Goal: Information Seeking & Learning: Compare options

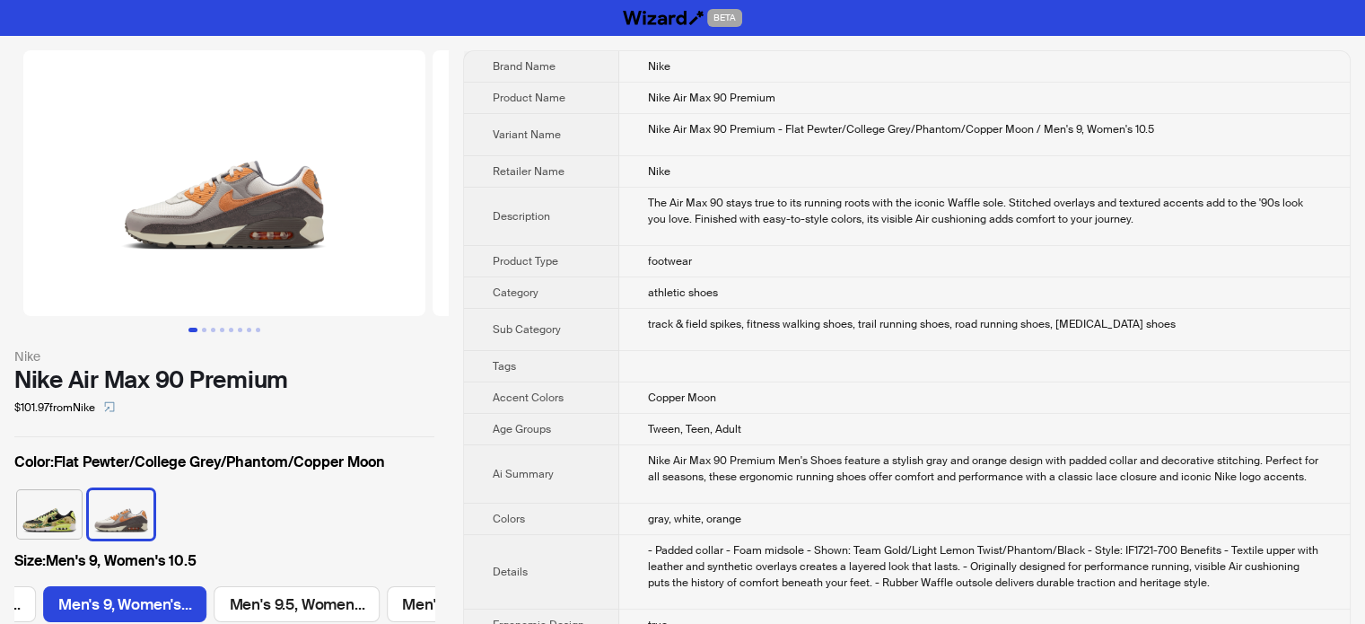
scroll to position [0, 1005]
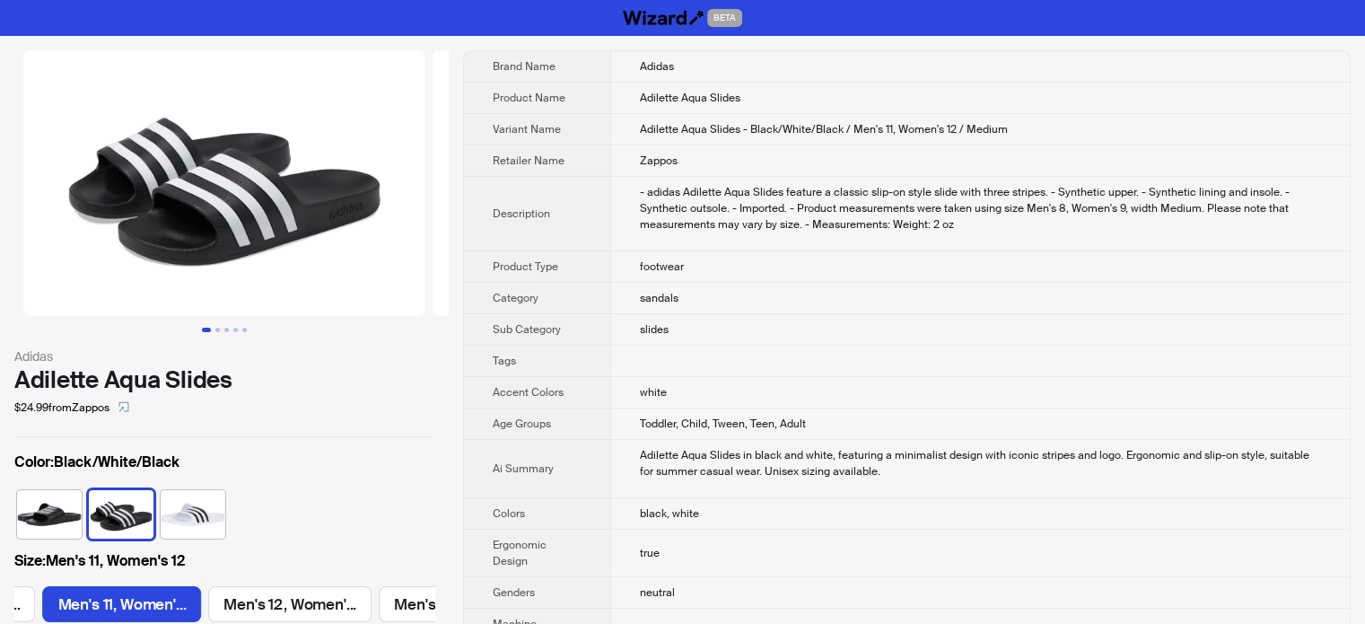
scroll to position [0, 1172]
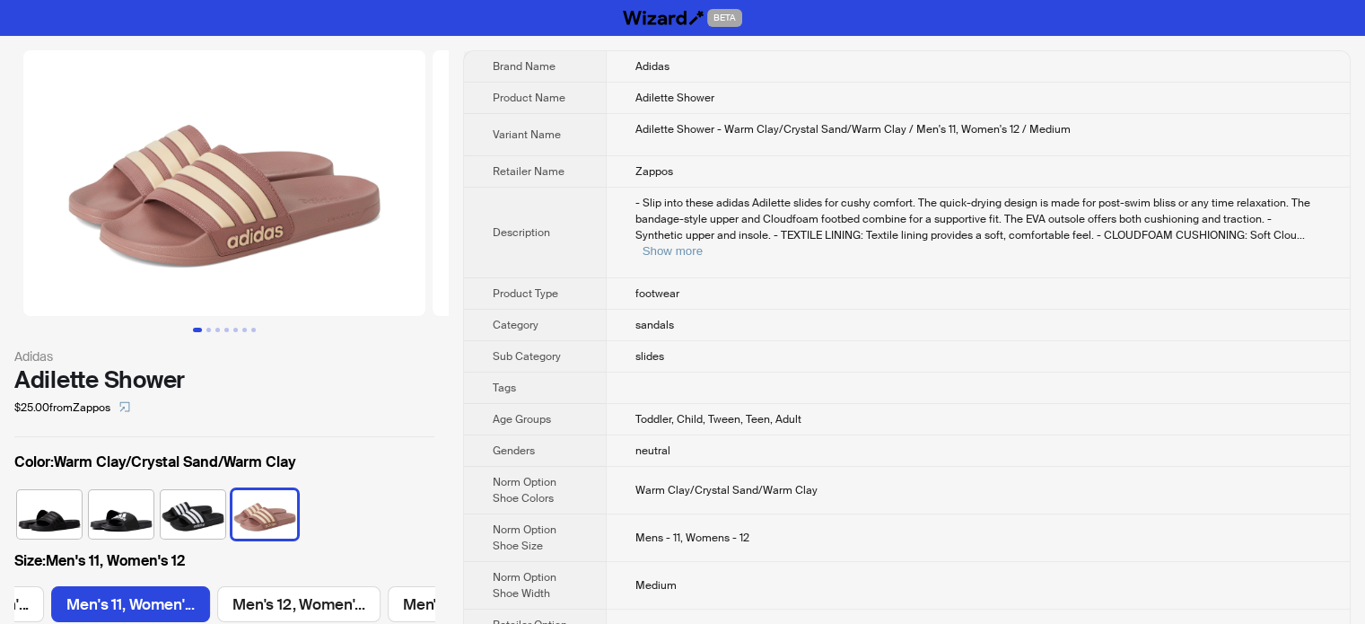
scroll to position [0, 657]
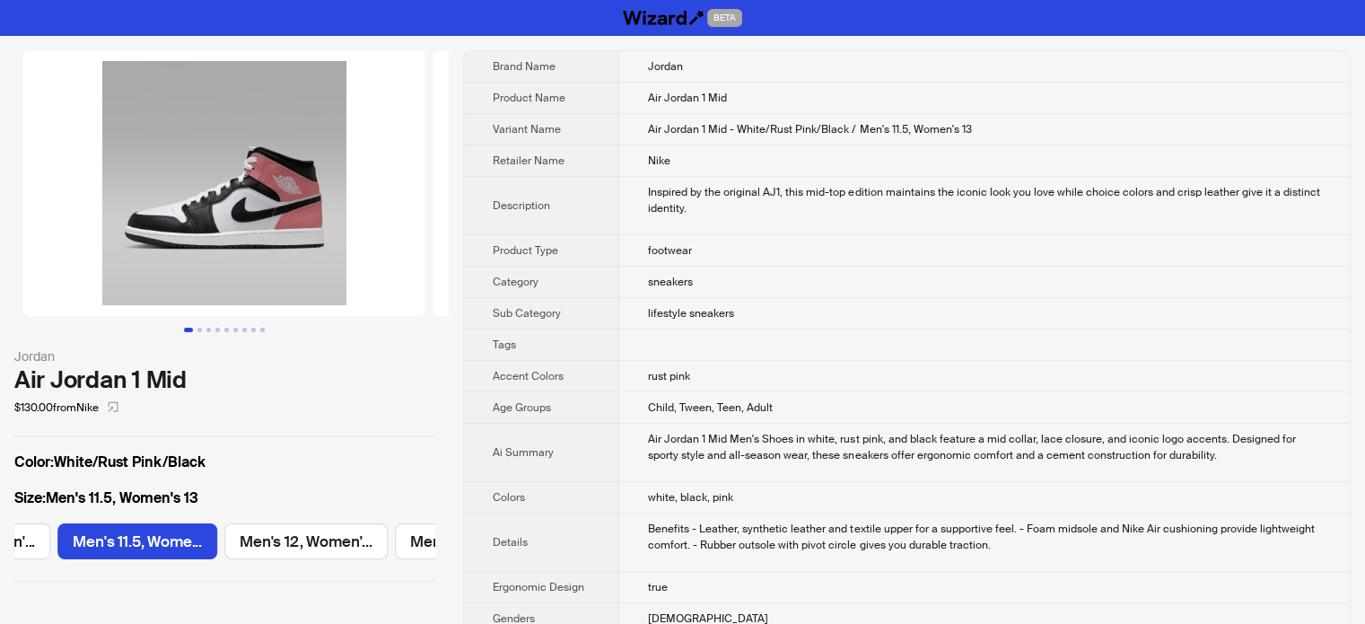
scroll to position [0, 1522]
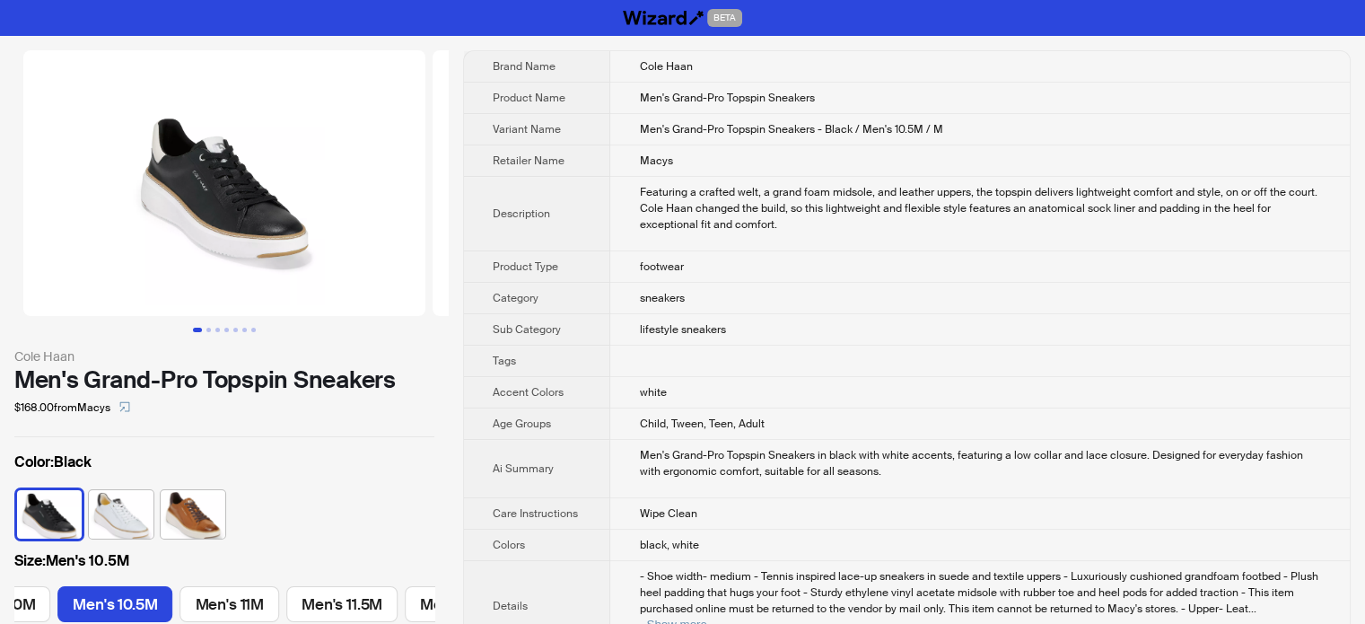
scroll to position [0, 949]
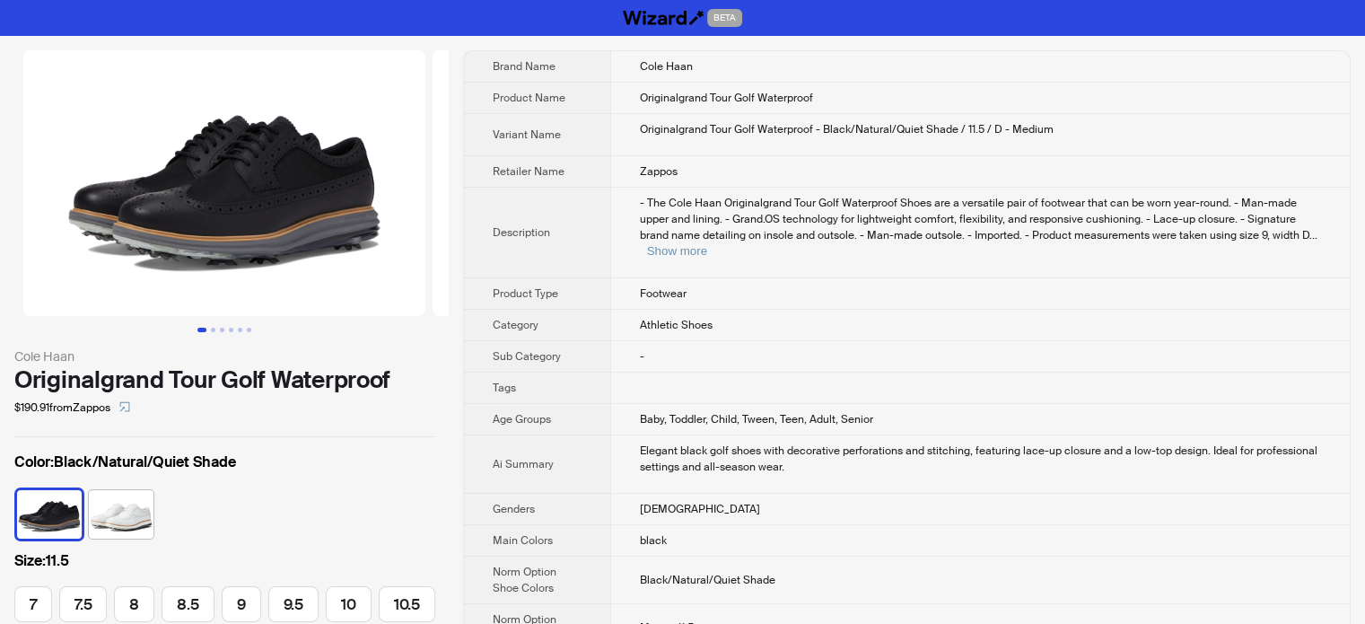
scroll to position [0, 210]
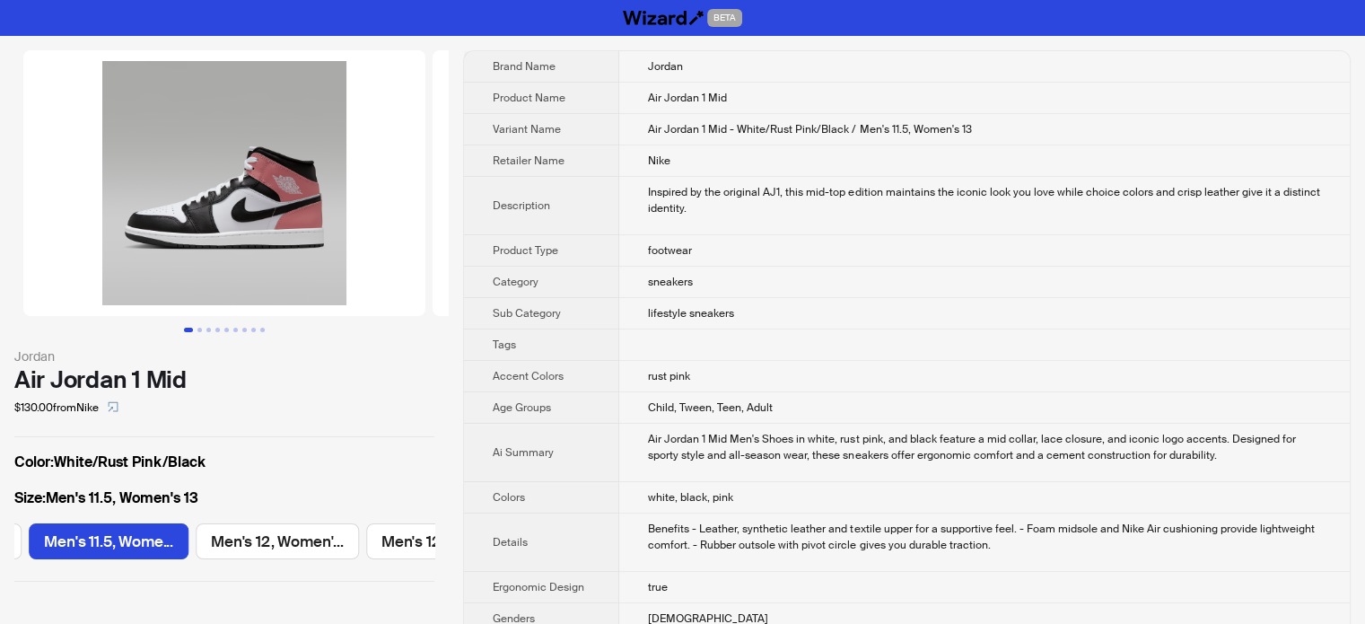
scroll to position [0, 1522]
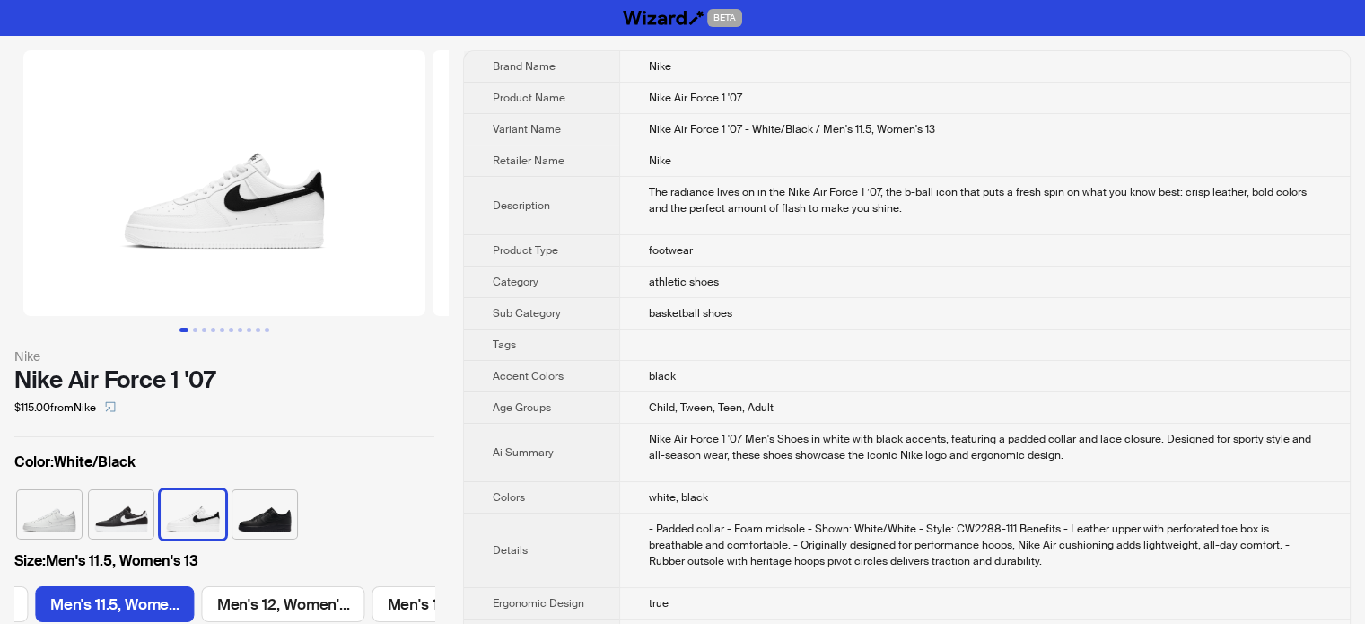
scroll to position [0, 2731]
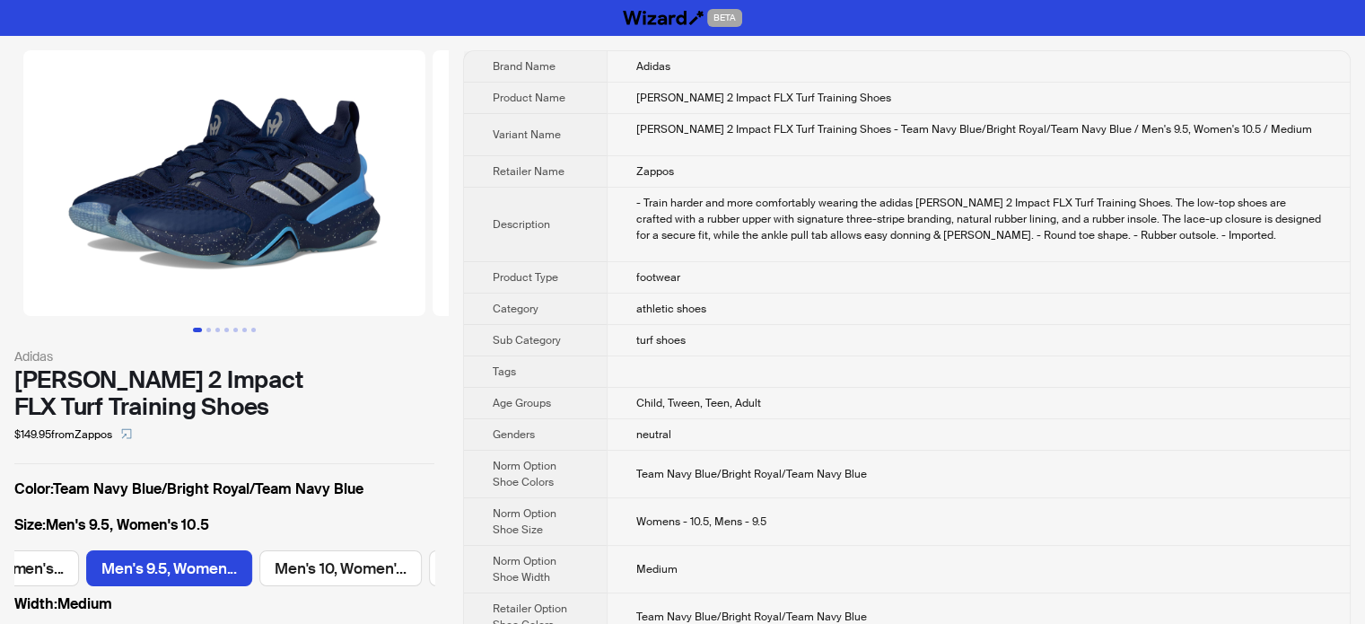
scroll to position [0, 660]
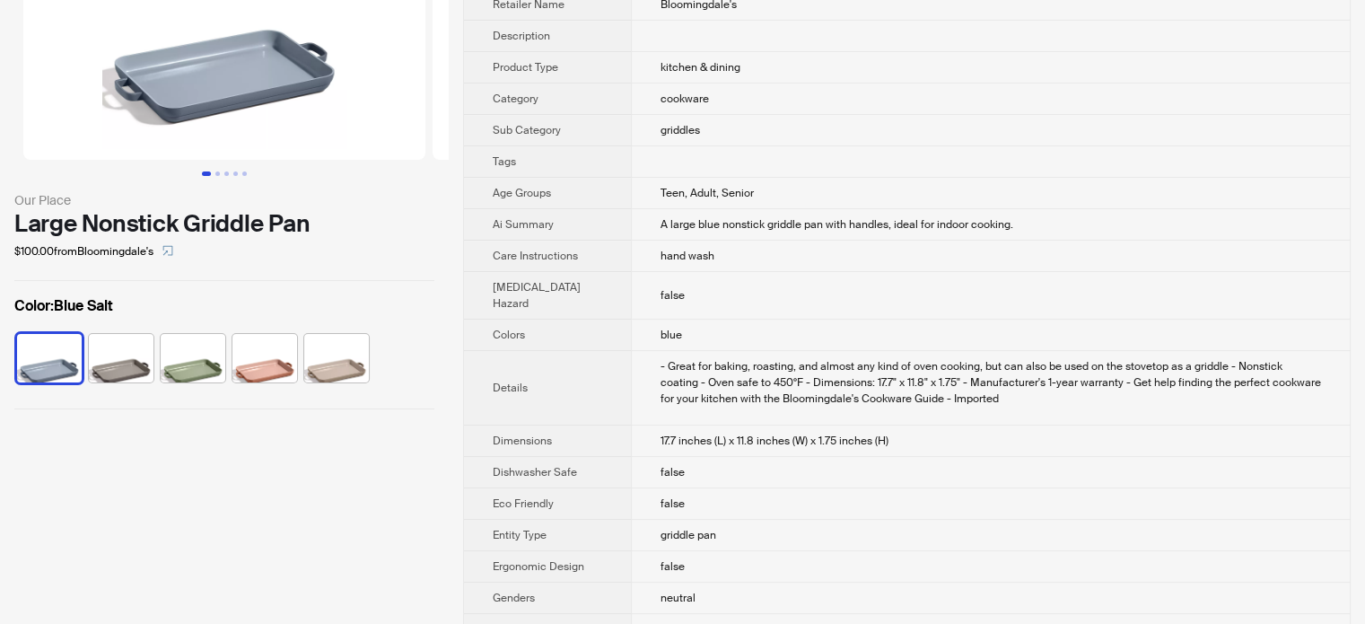
scroll to position [269, 0]
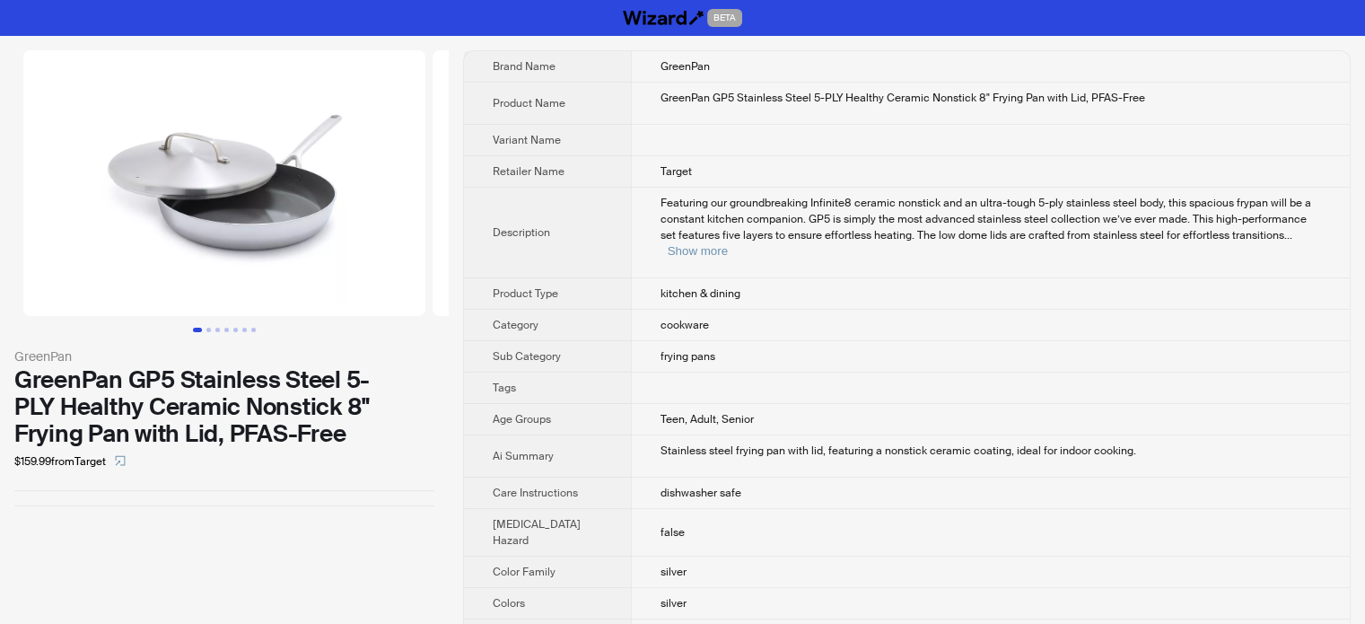
scroll to position [761, 0]
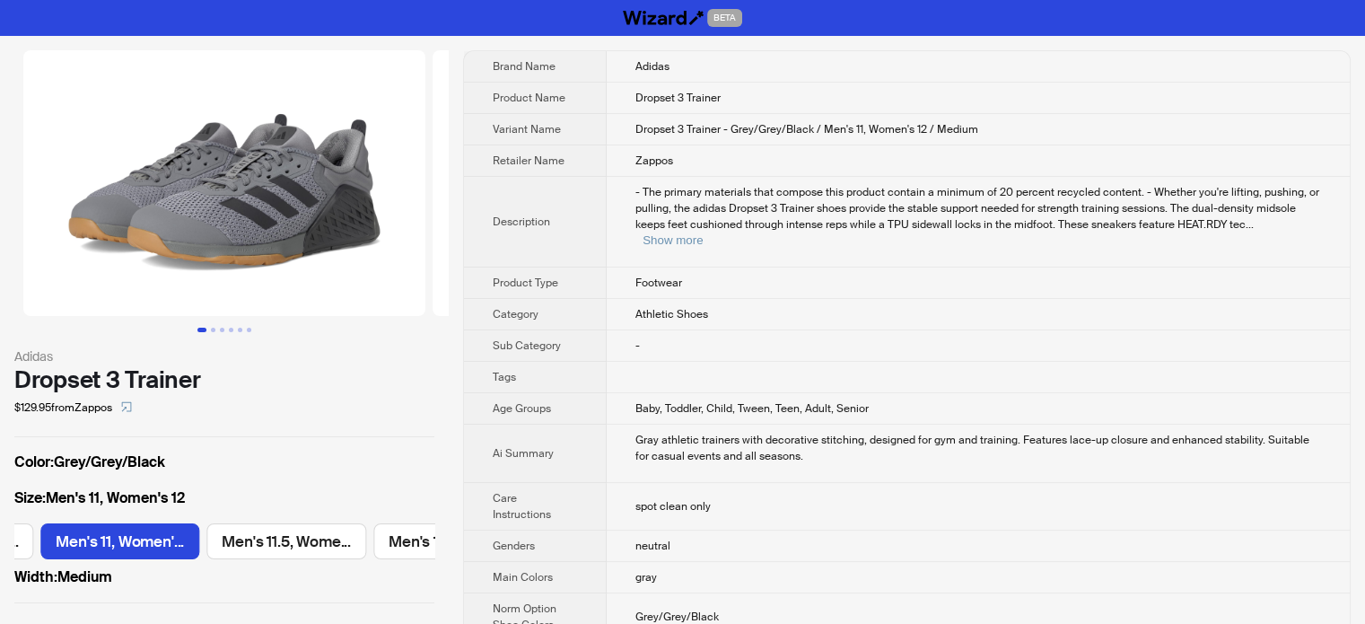
scroll to position [0, 2213]
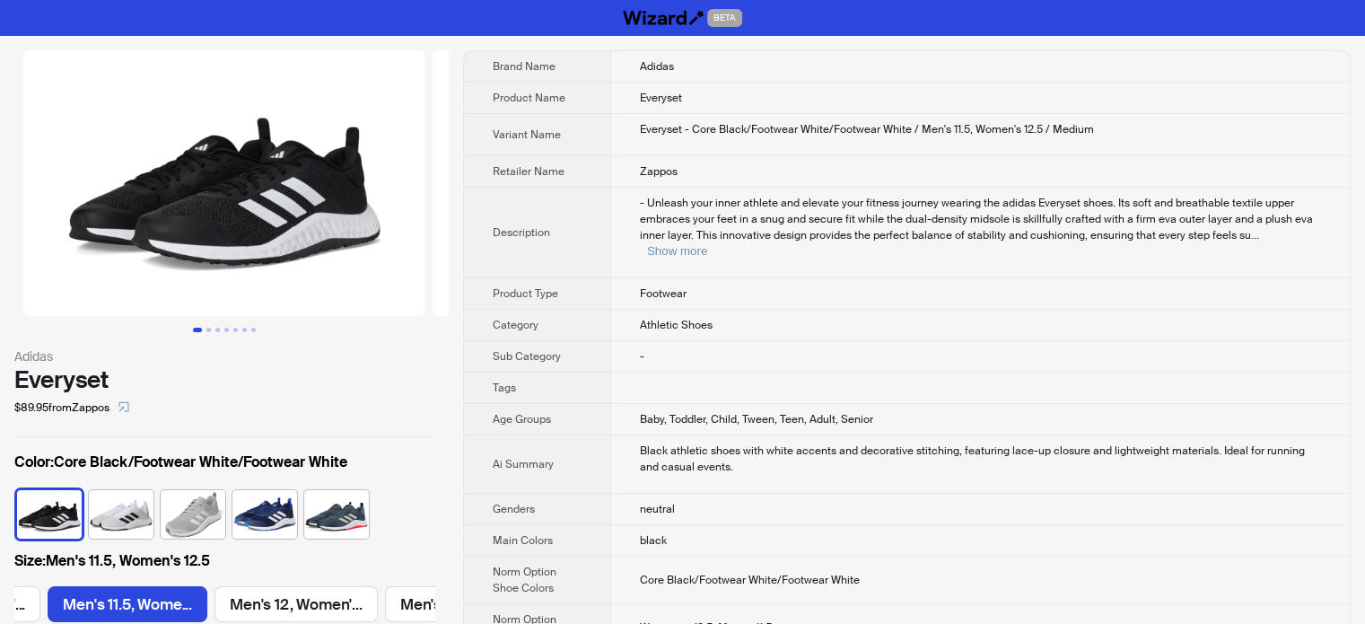
scroll to position [0, 659]
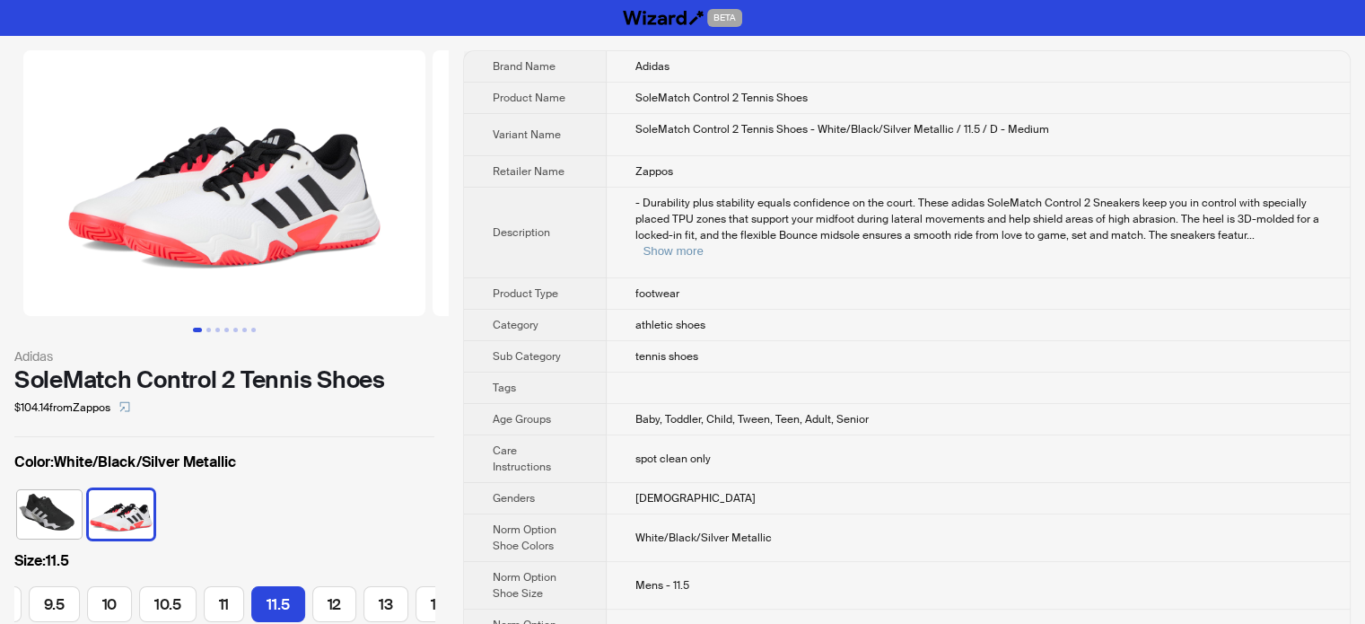
scroll to position [0, 384]
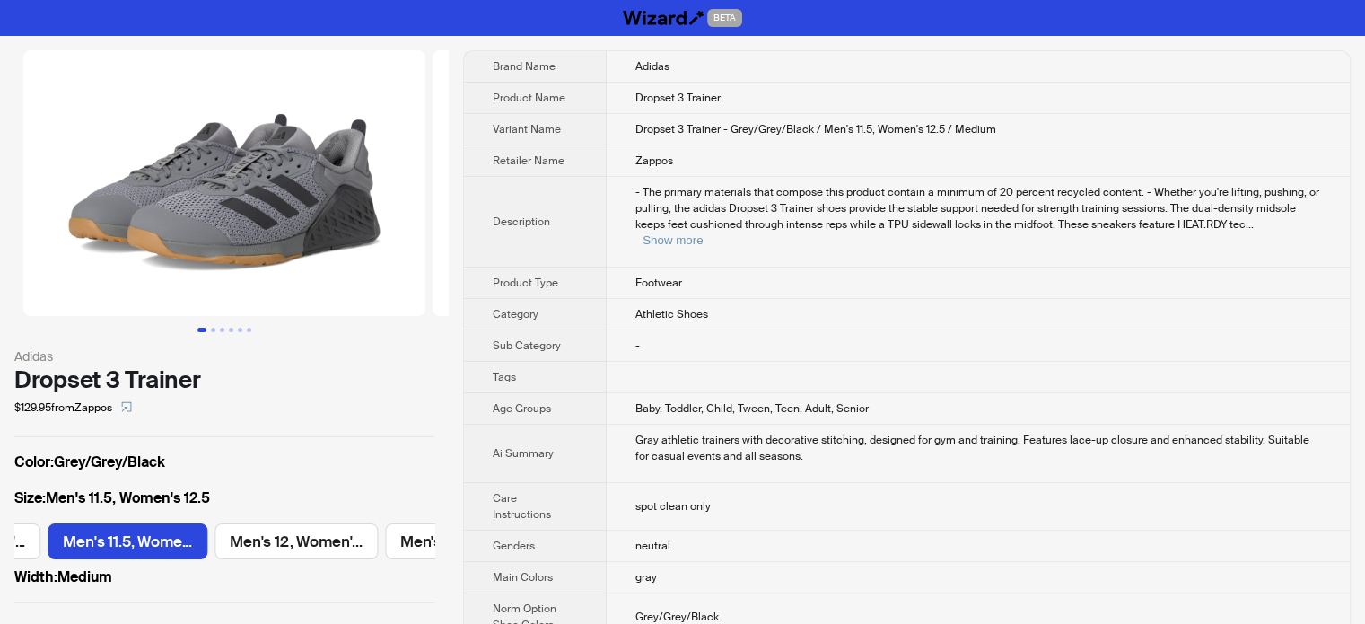
scroll to position [0, 2383]
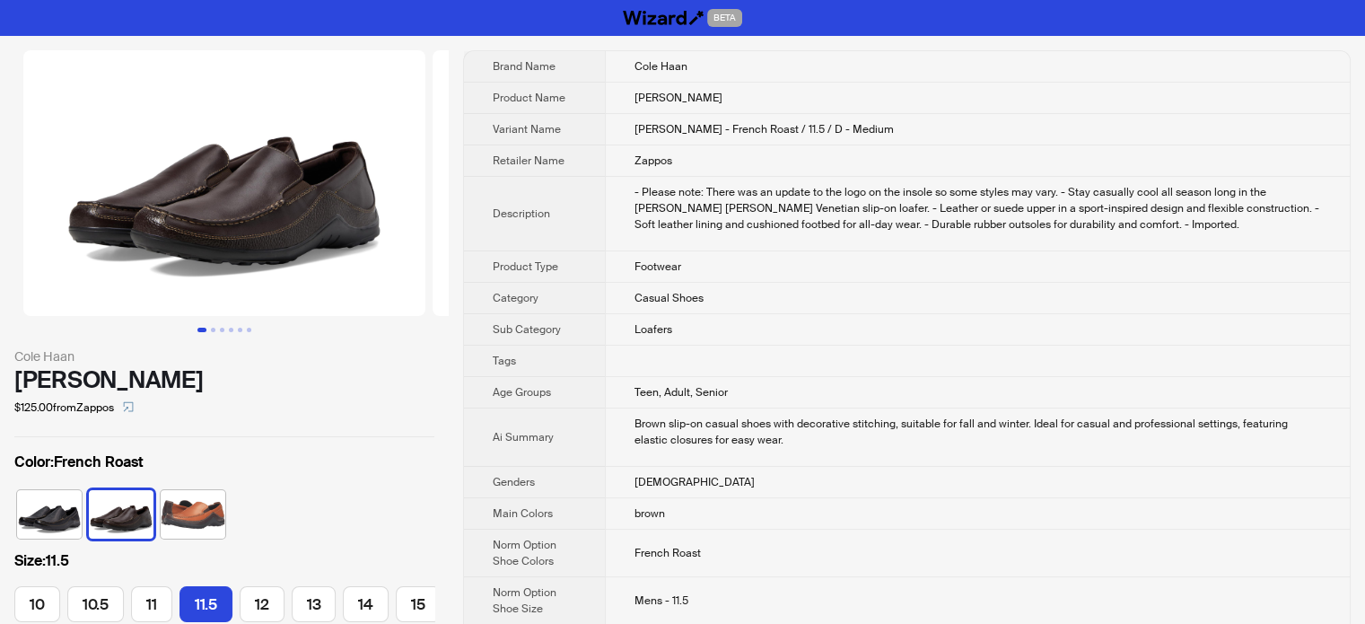
scroll to position [0, 365]
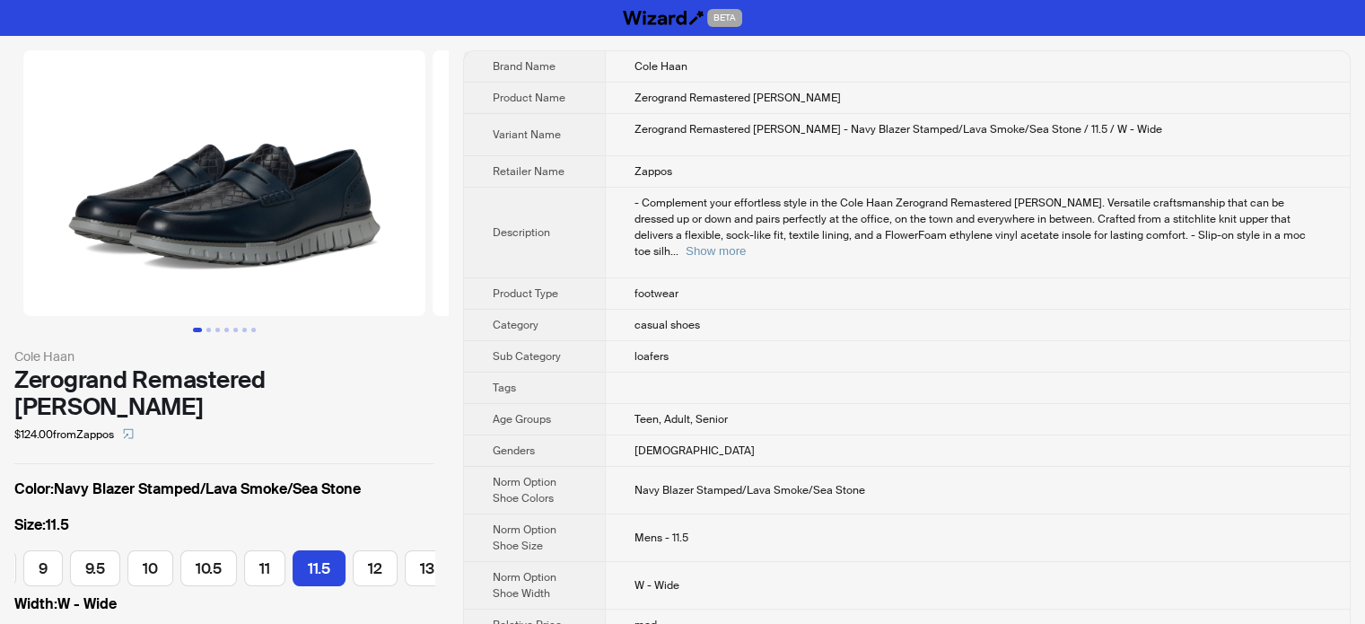
scroll to position [0, 210]
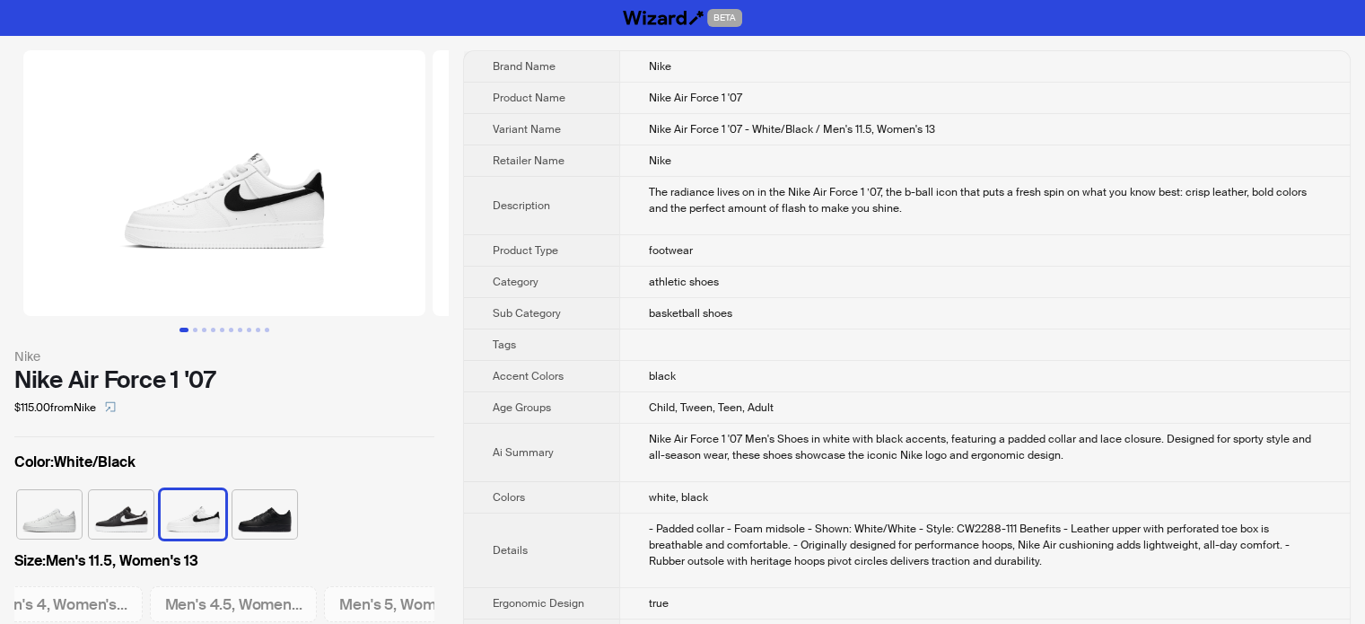
scroll to position [0, 2731]
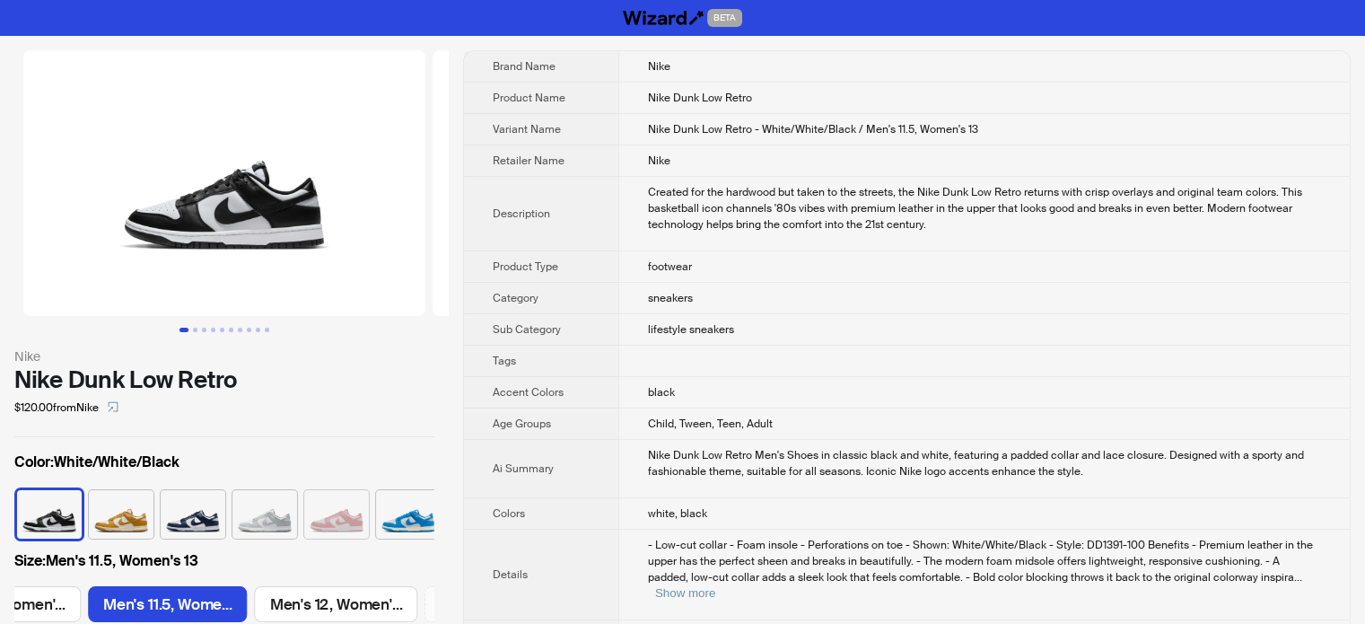
scroll to position [0, 1868]
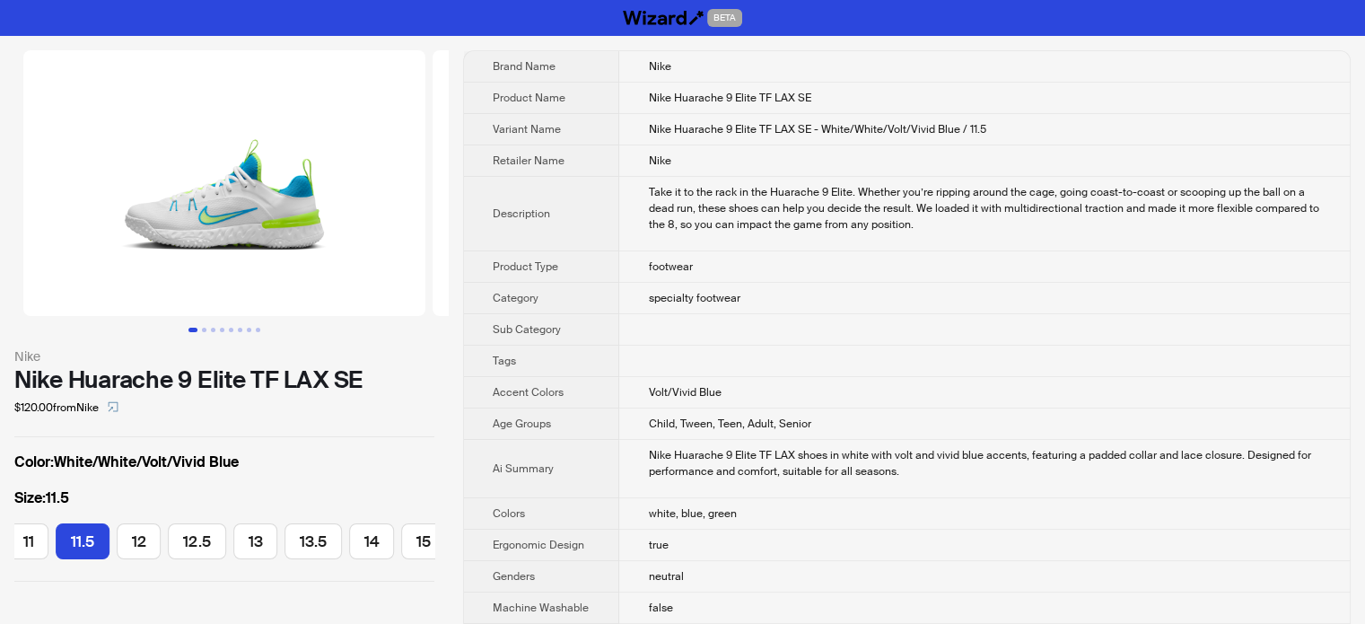
scroll to position [0, 825]
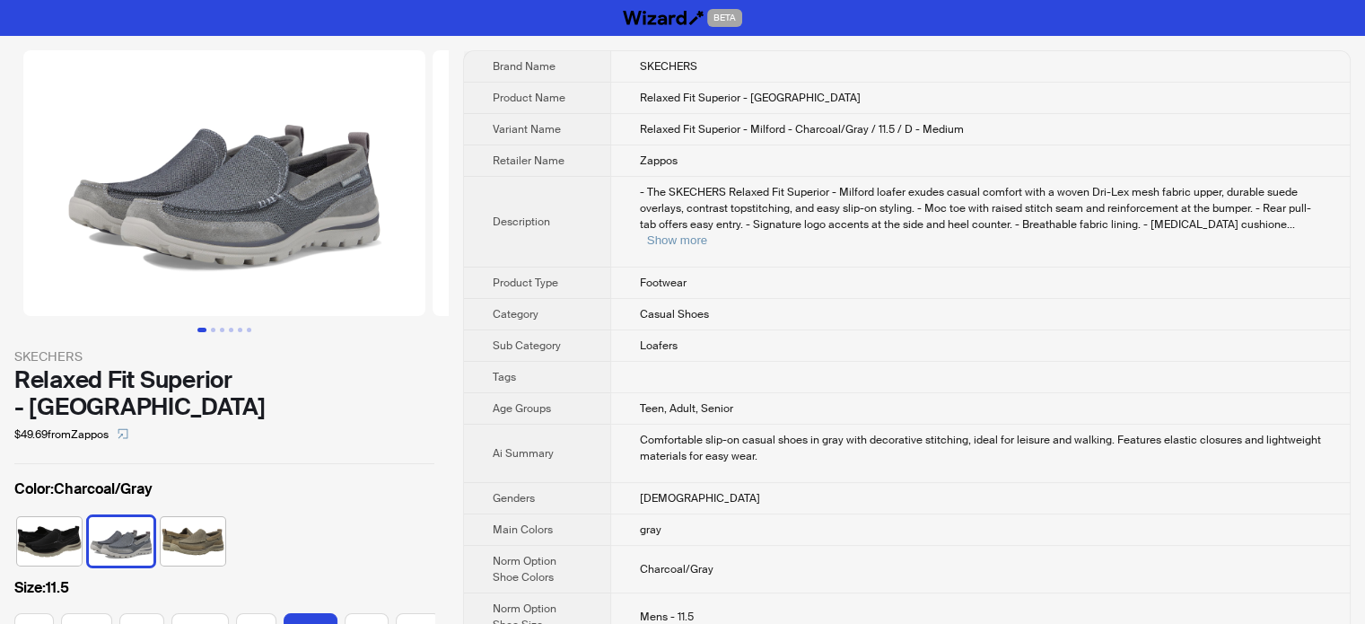
scroll to position [0, 320]
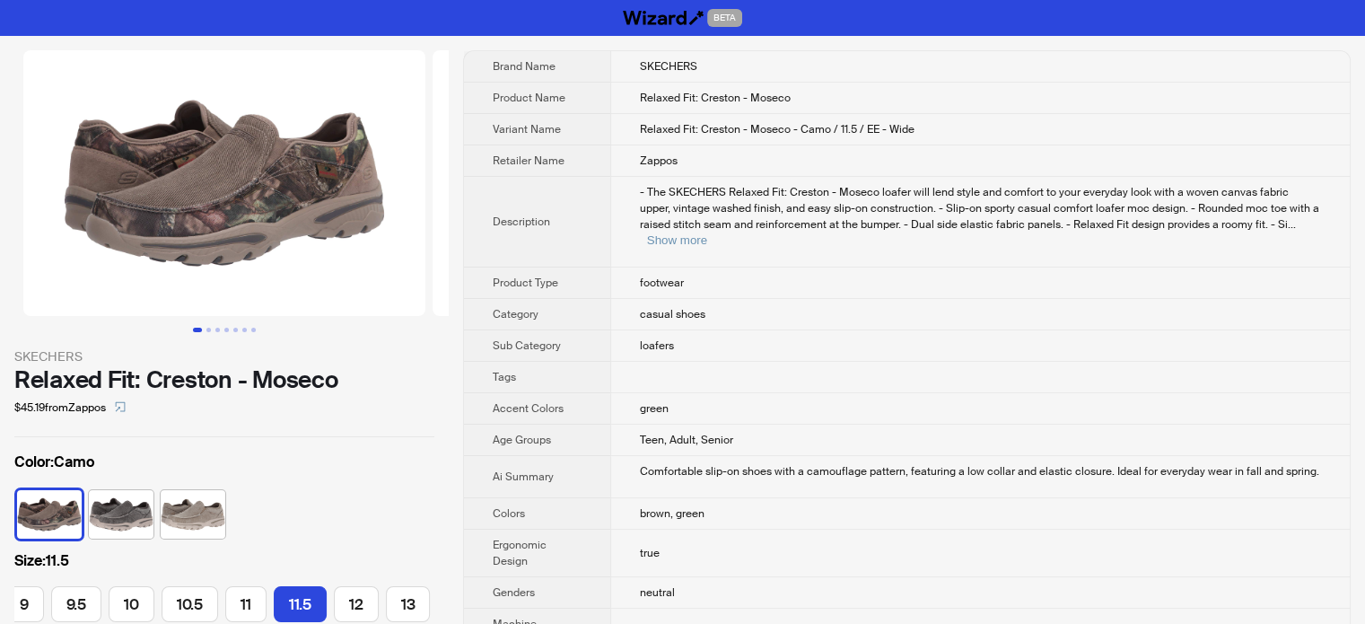
scroll to position [0, 262]
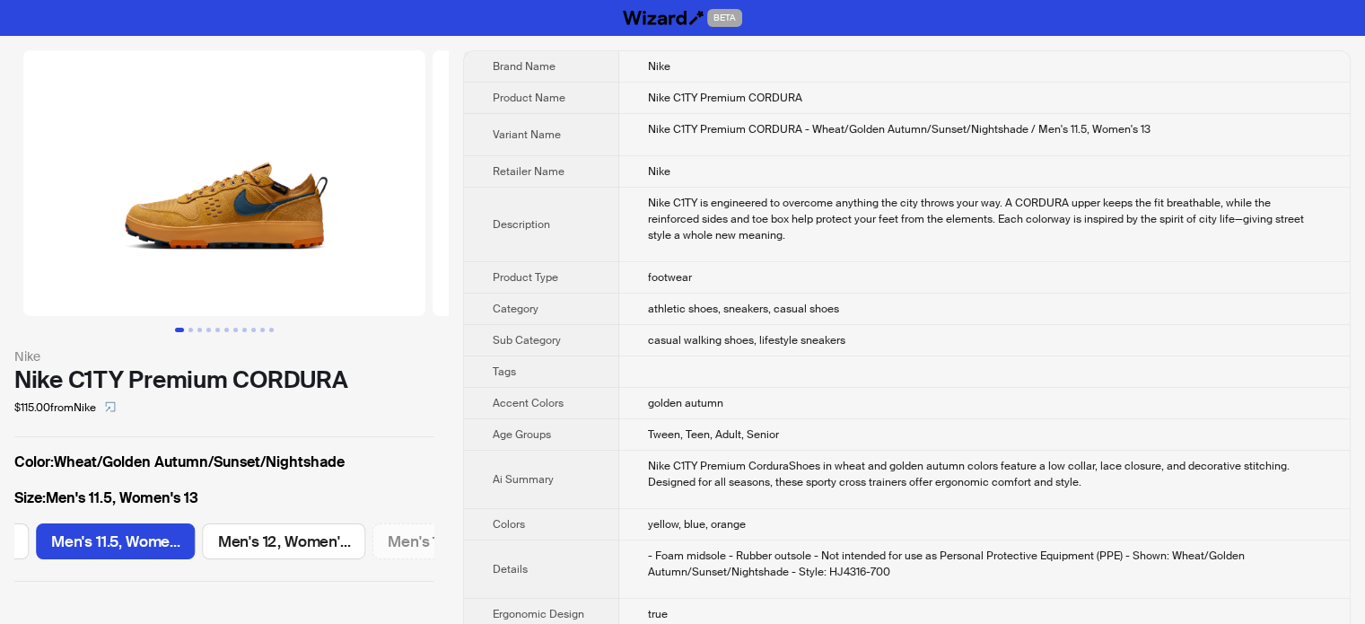
scroll to position [0, 1868]
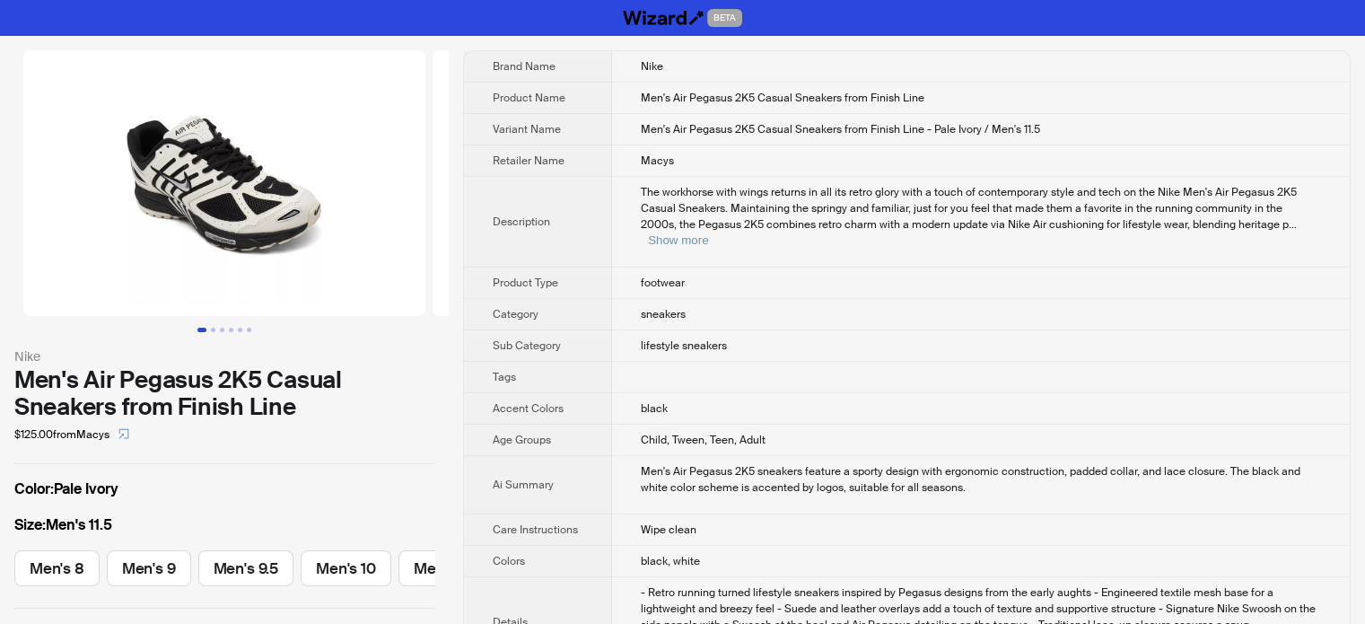
scroll to position [0, 452]
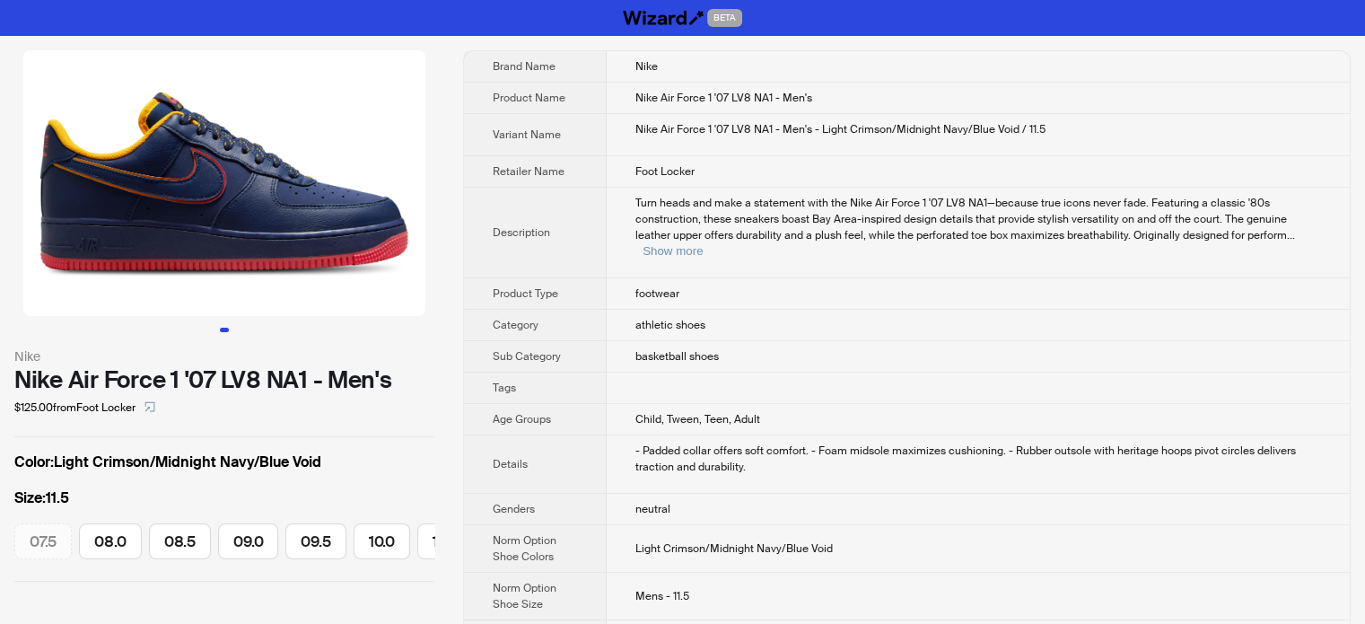
scroll to position [0, 415]
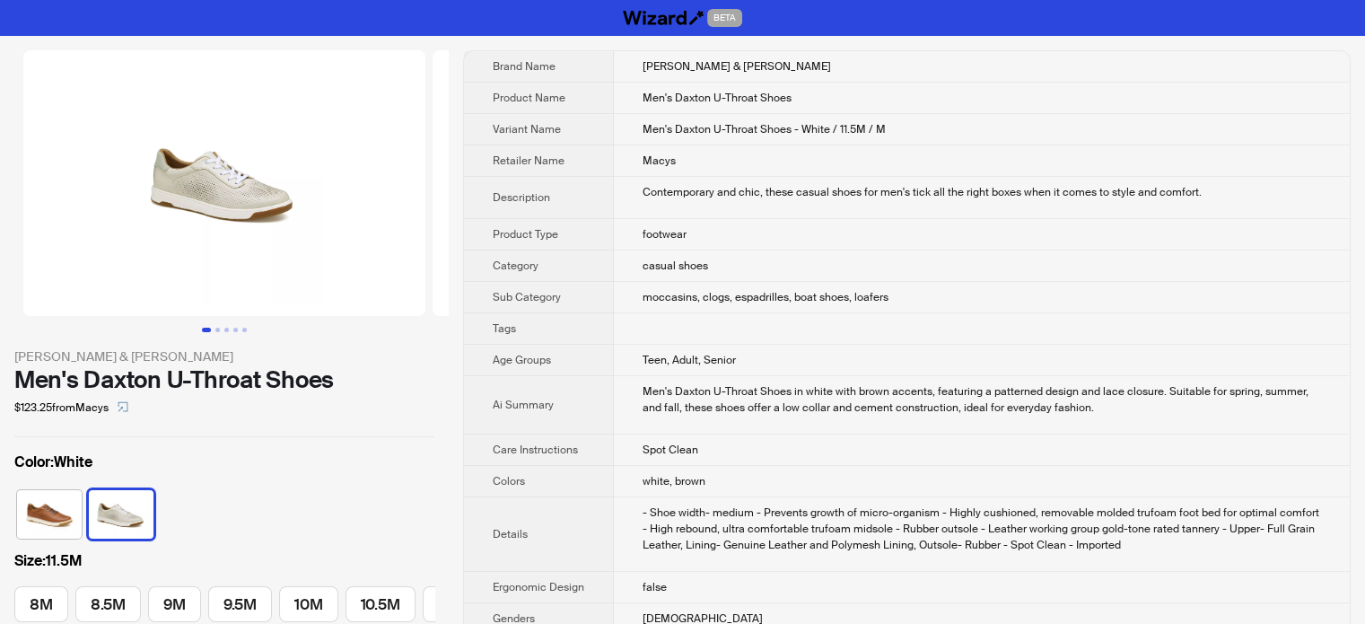
scroll to position [0, 244]
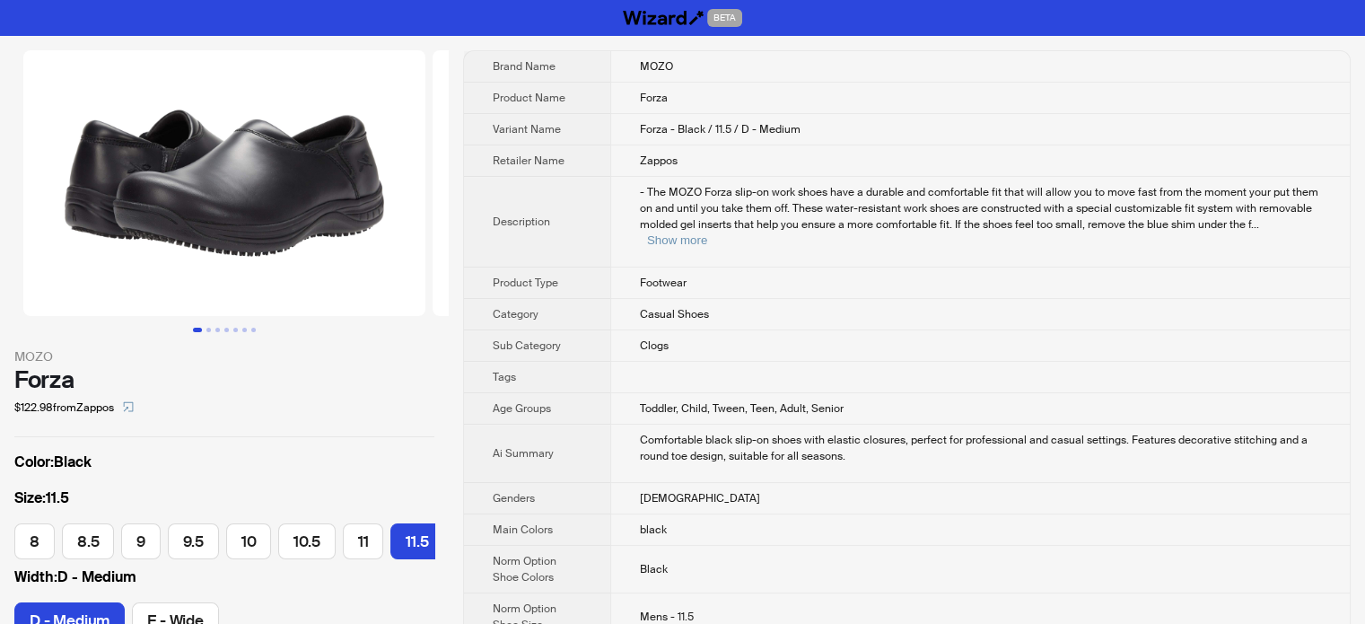
scroll to position [0, 110]
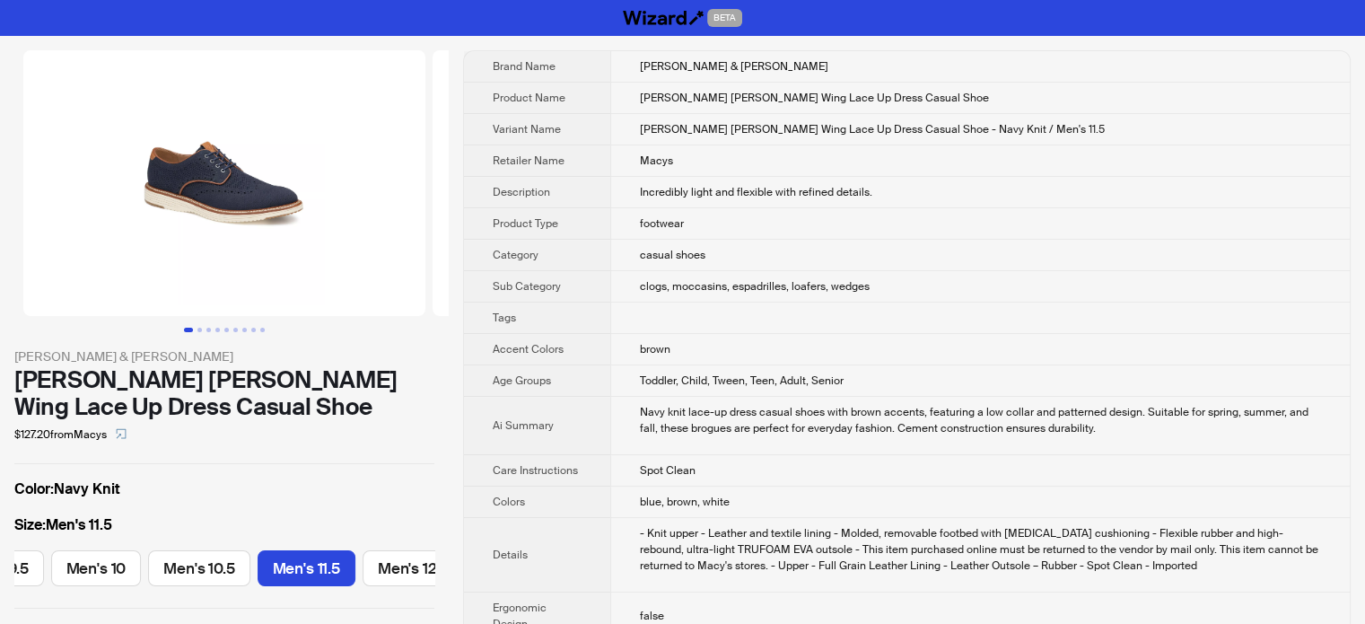
scroll to position [0, 367]
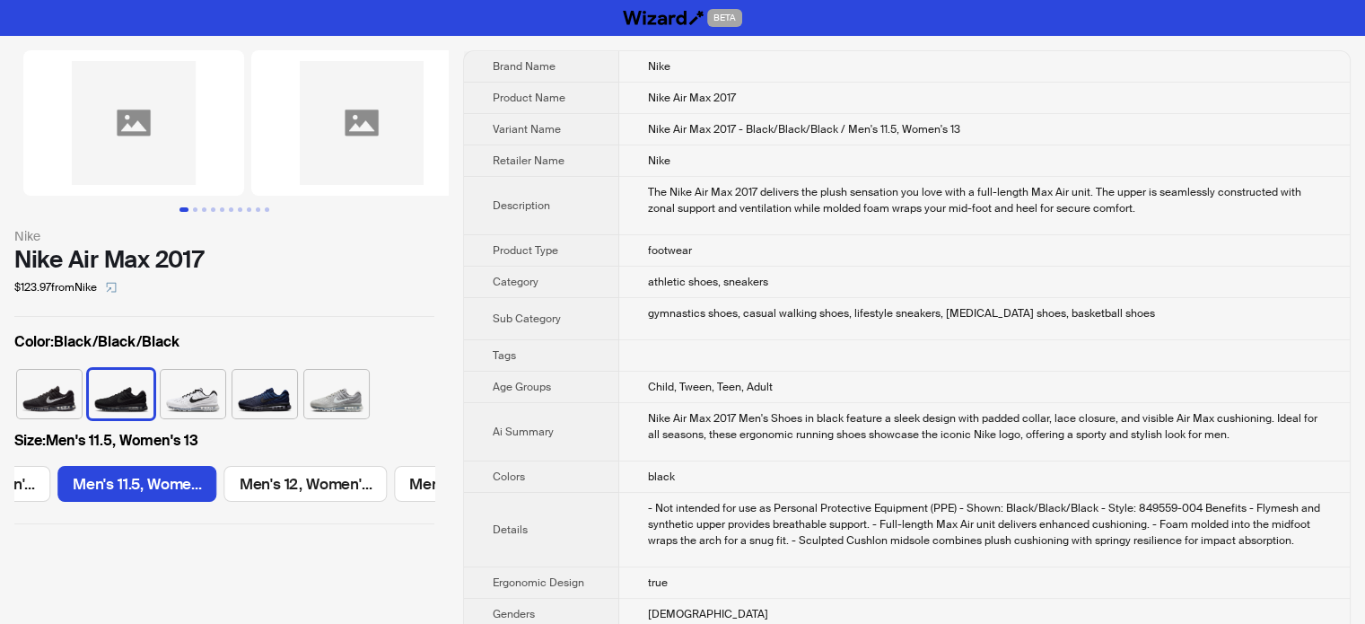
scroll to position [0, 1868]
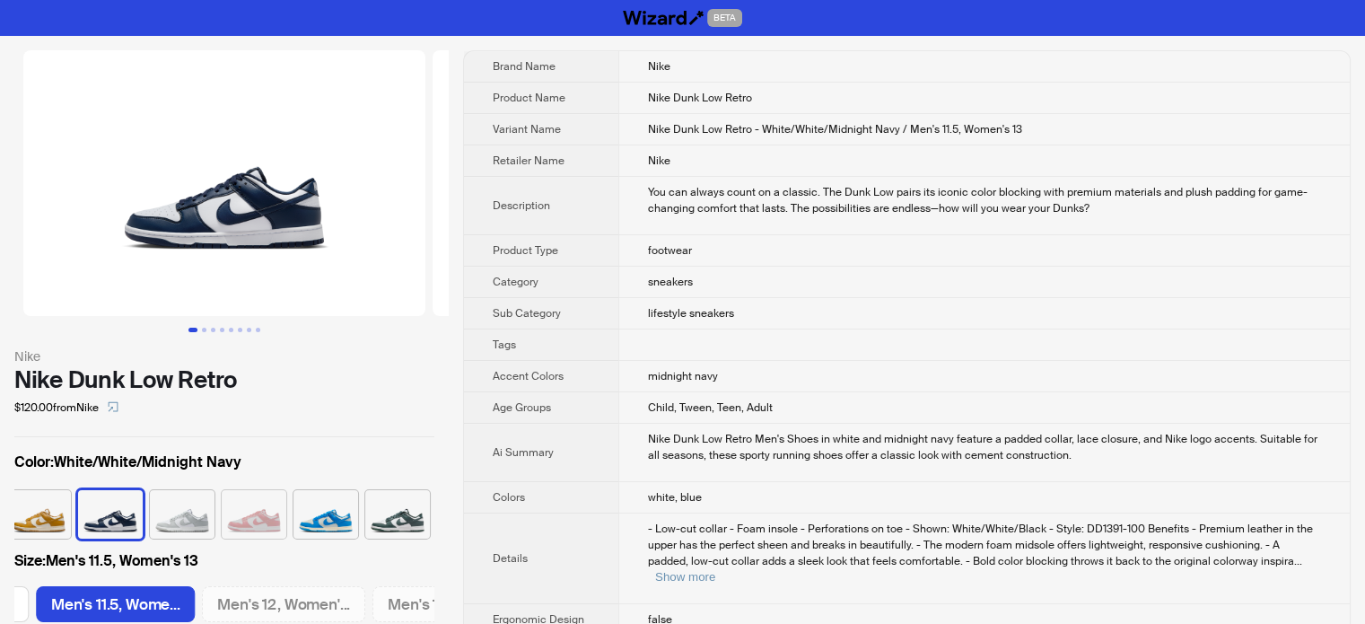
scroll to position [0, 1868]
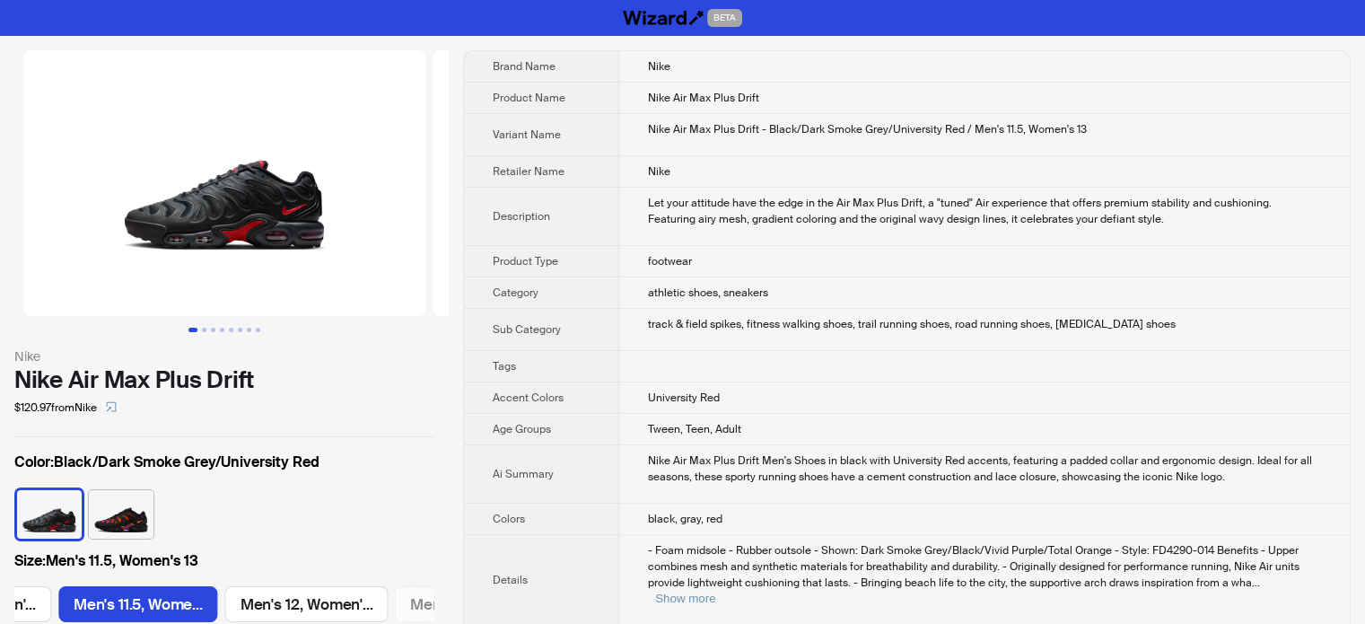
scroll to position [0, 2731]
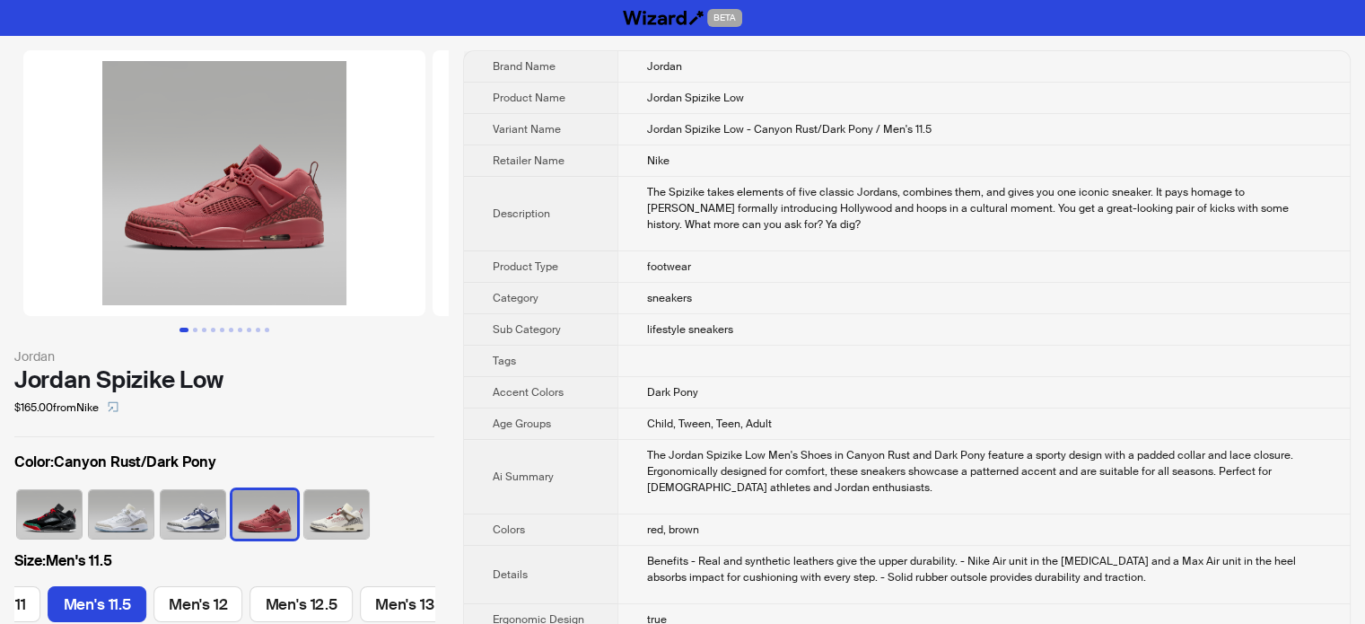
scroll to position [0, 847]
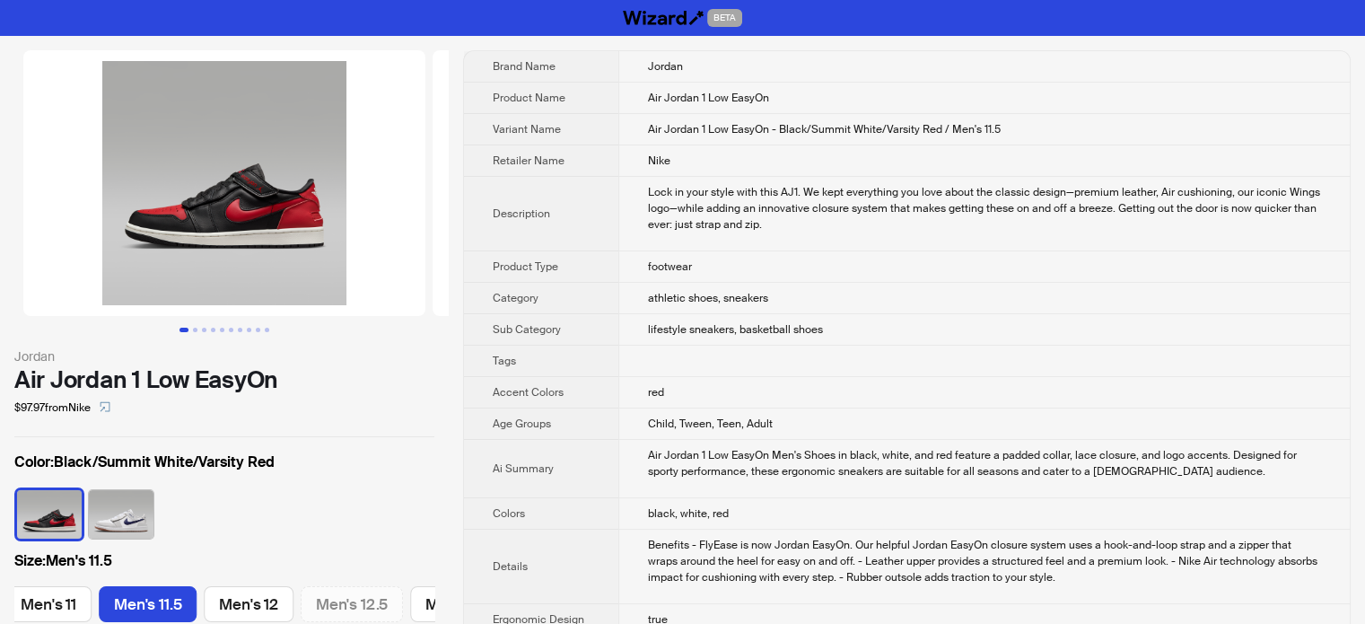
scroll to position [0, 1522]
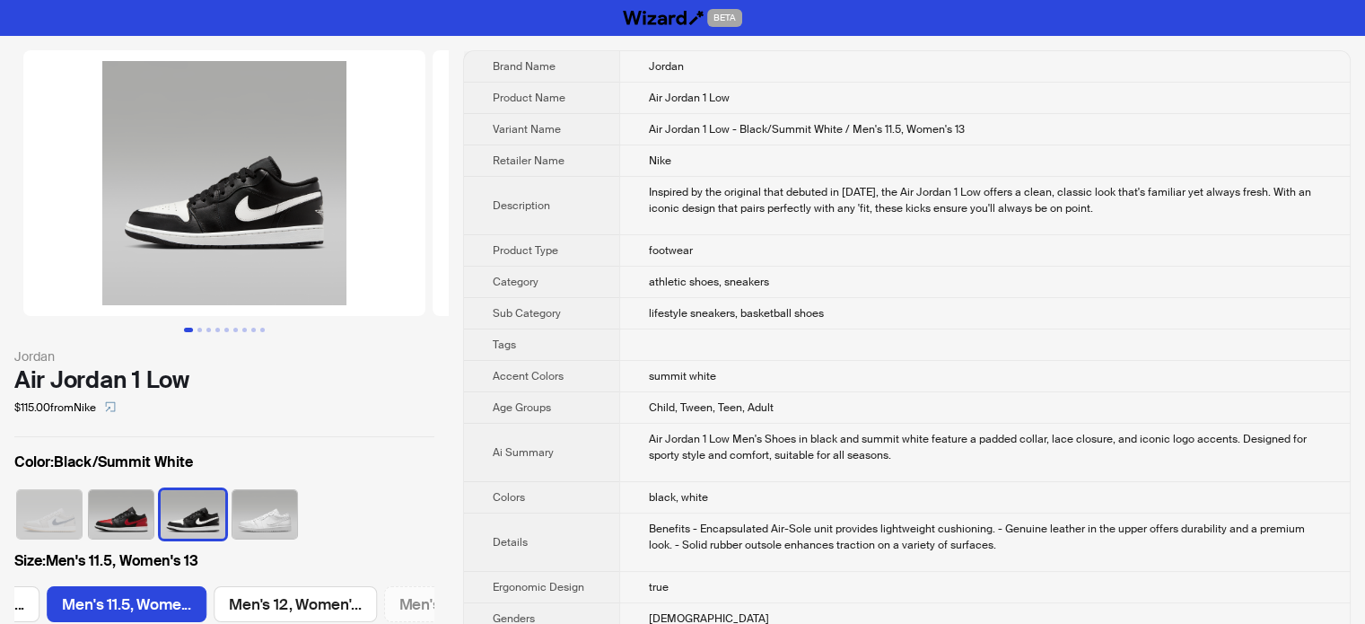
scroll to position [0, 1522]
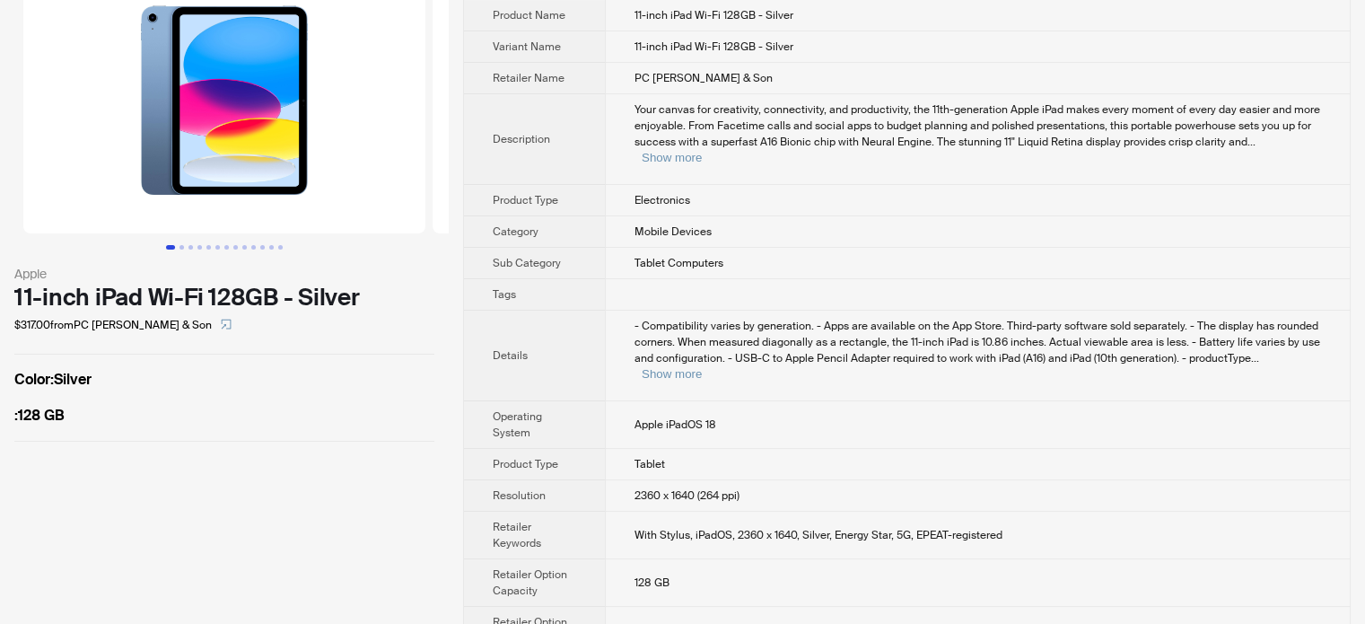
scroll to position [154, 0]
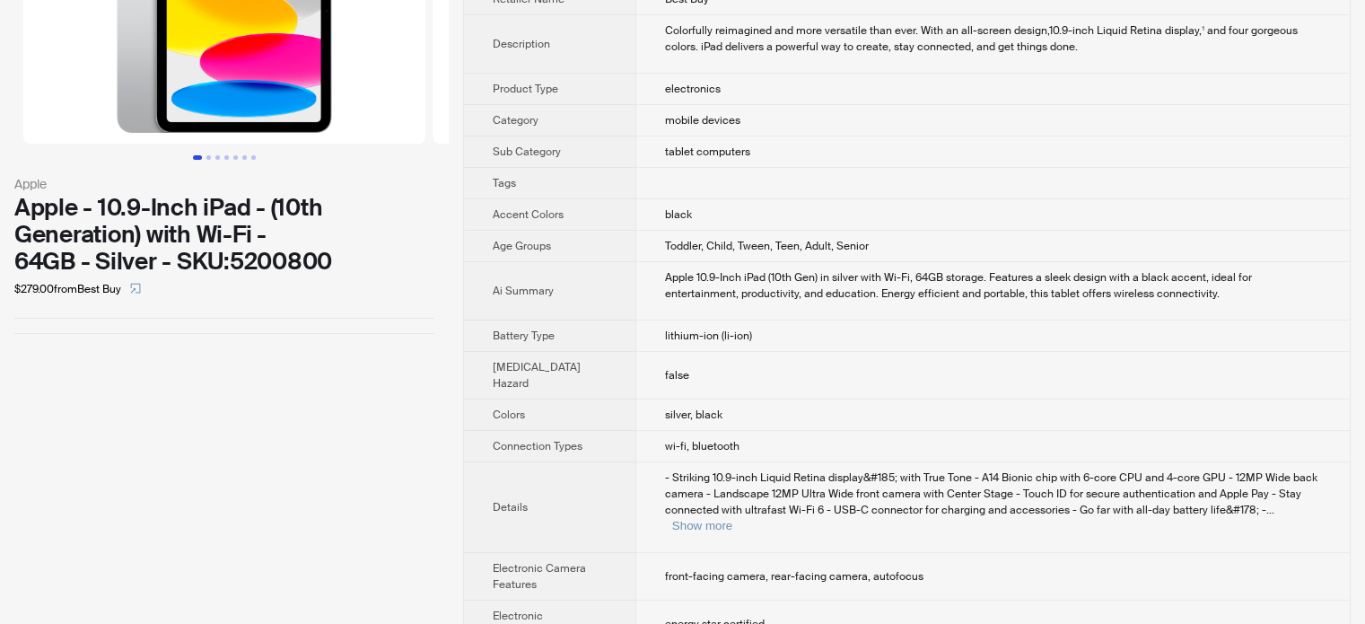
scroll to position [179, 0]
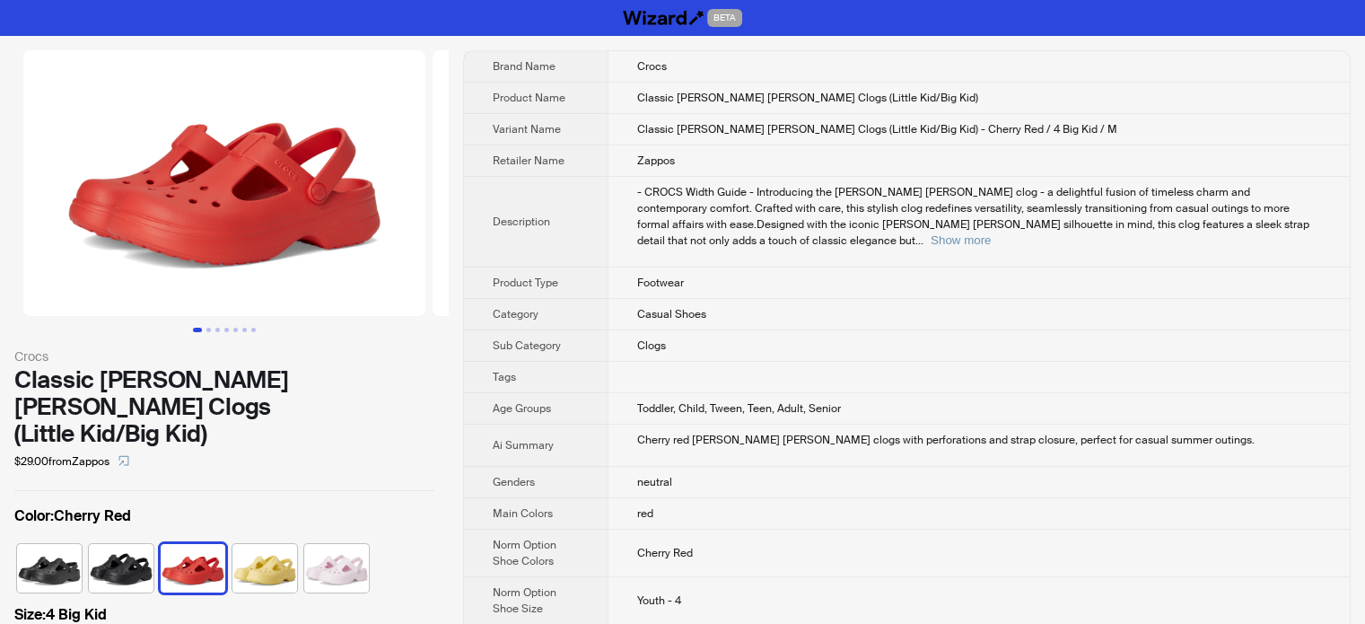
scroll to position [0, 528]
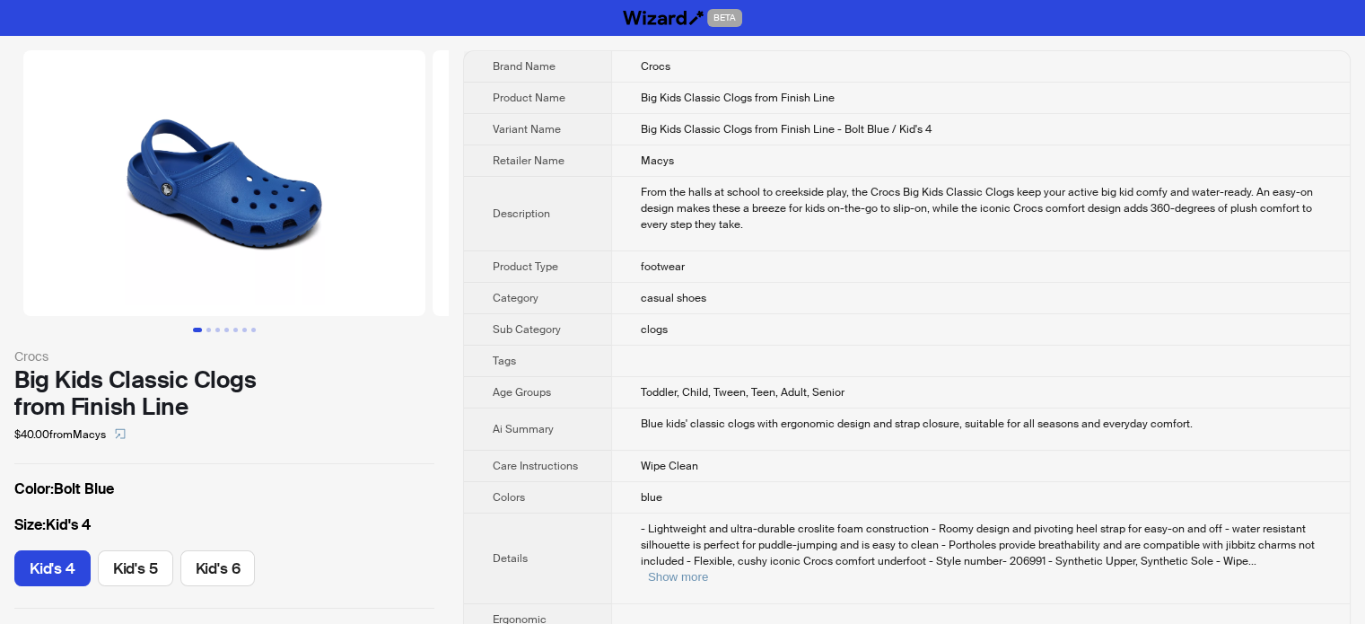
scroll to position [90, 0]
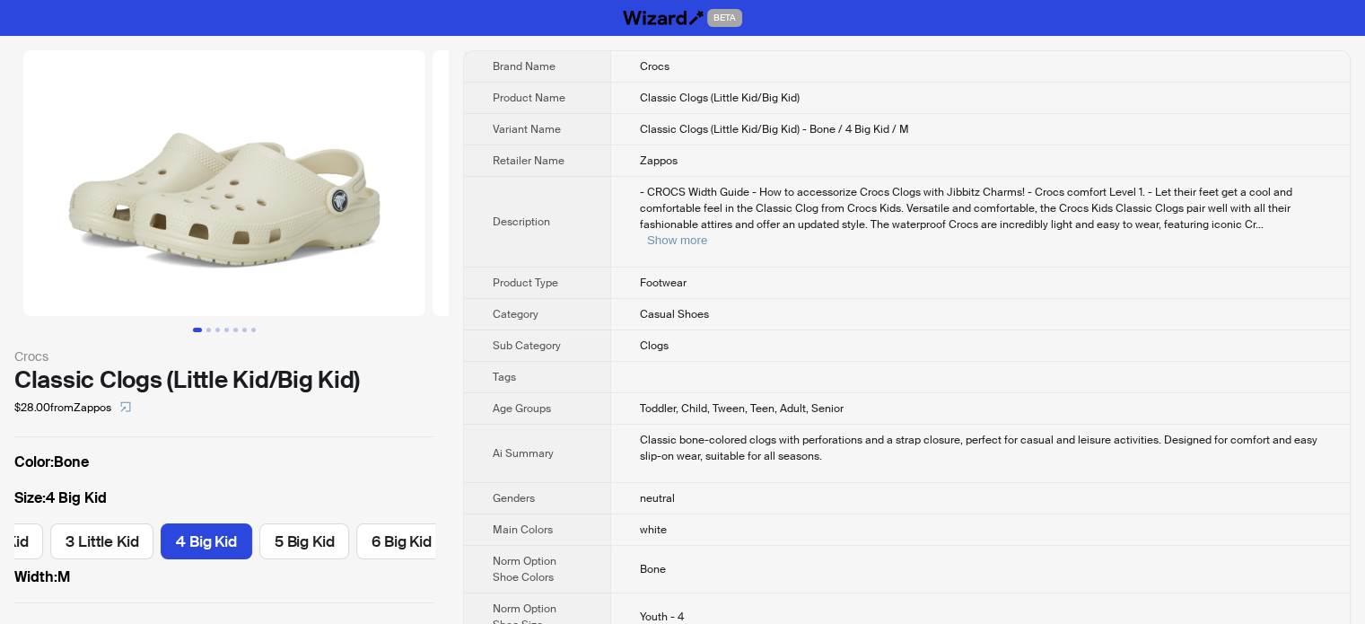
scroll to position [0, 528]
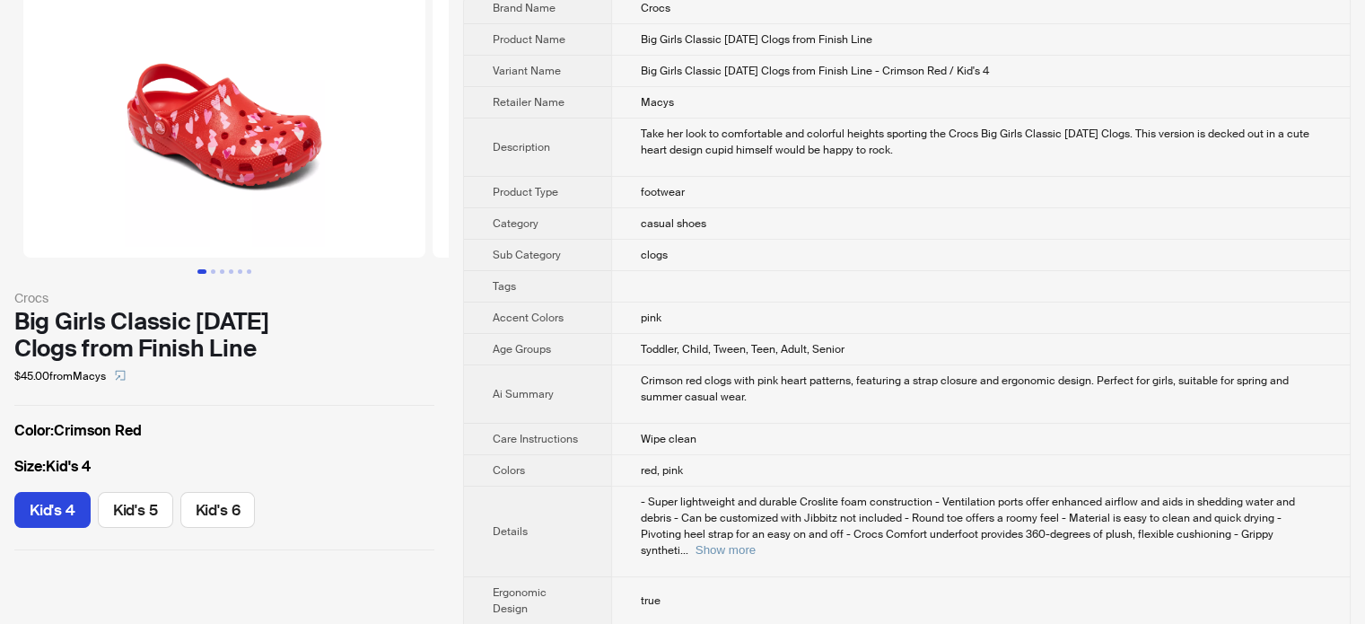
scroll to position [90, 0]
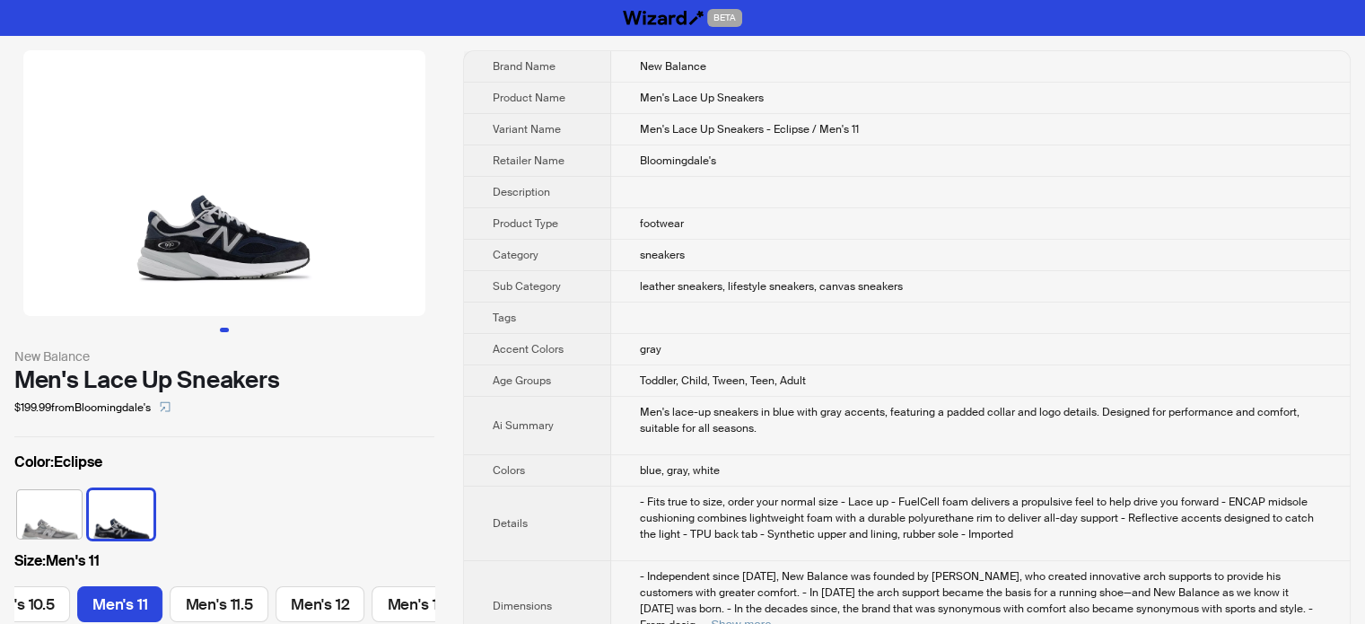
scroll to position [0, 750]
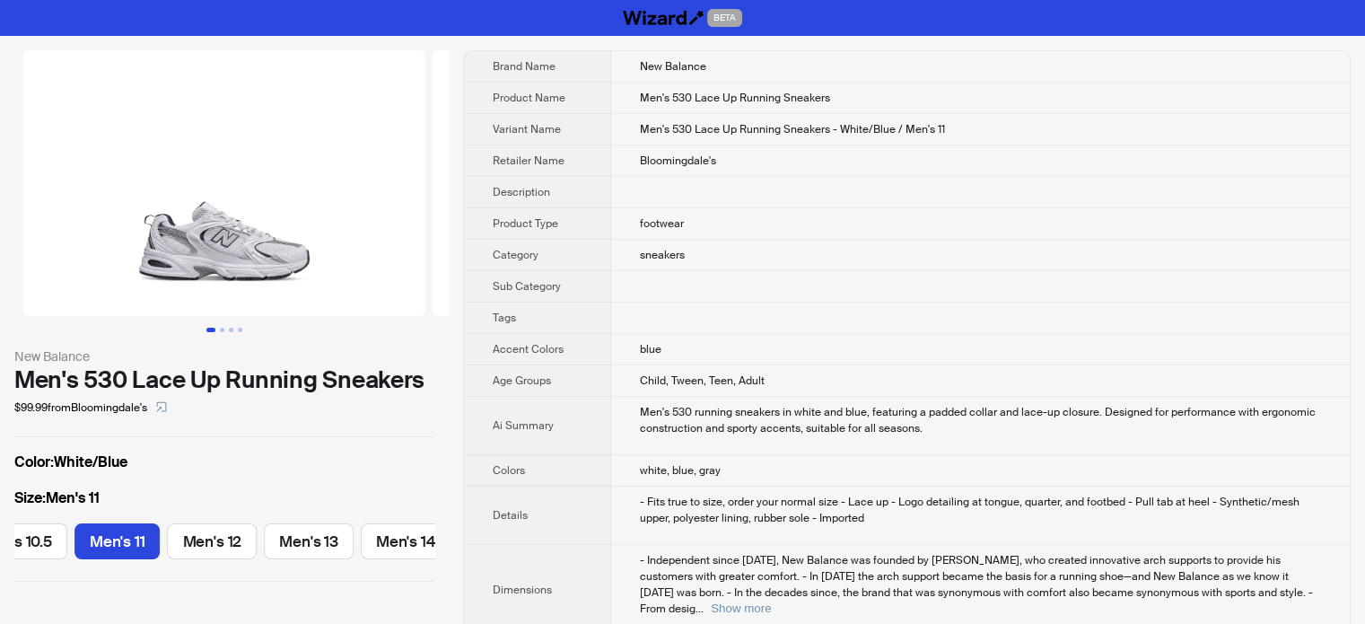
scroll to position [0, 737]
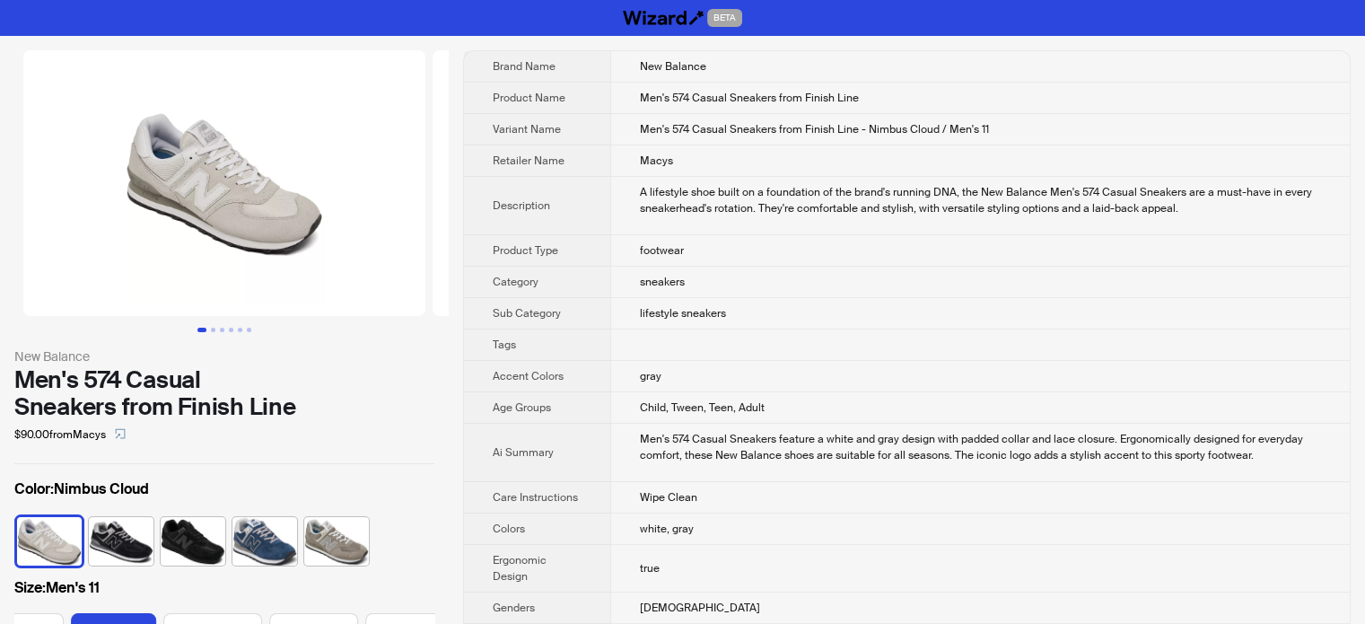
scroll to position [0, 750]
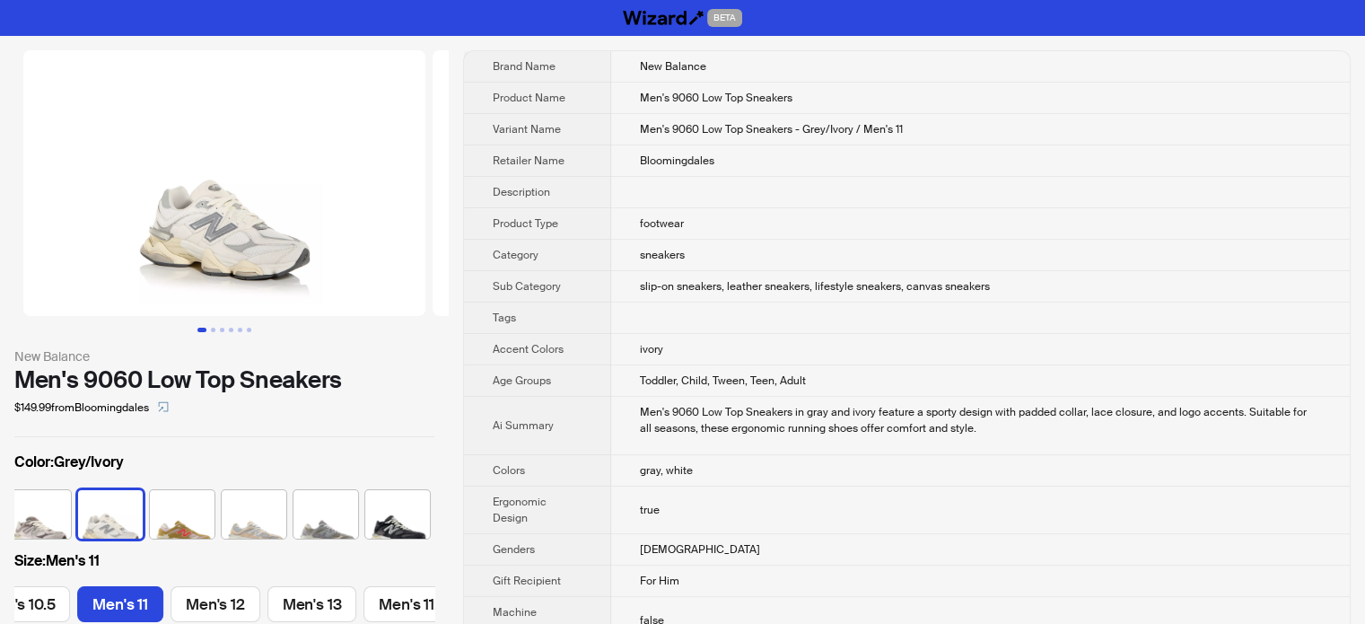
scroll to position [0, 650]
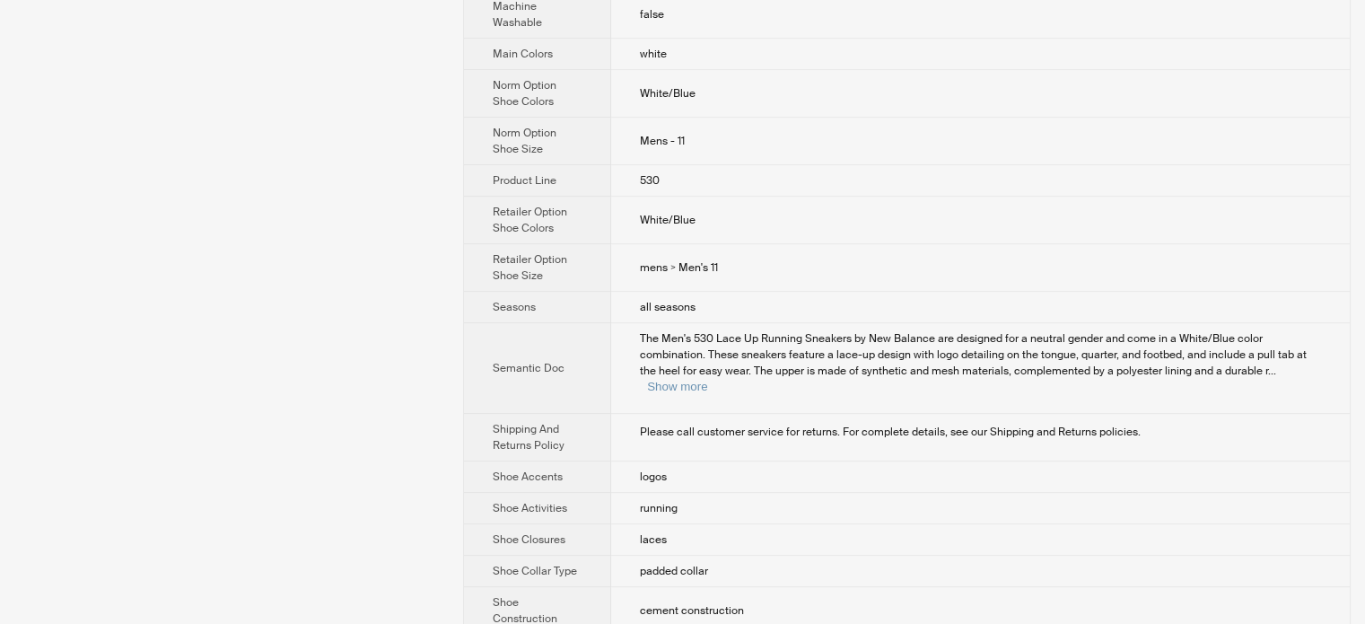
scroll to position [715, 0]
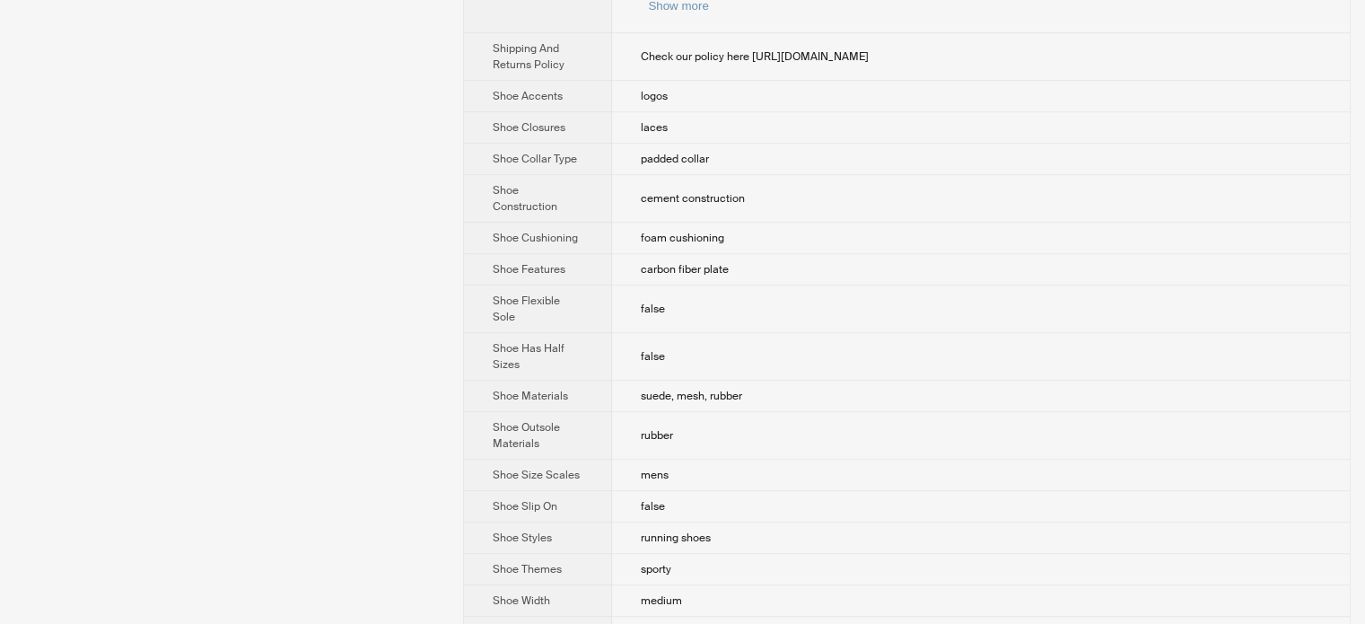
scroll to position [1243, 0]
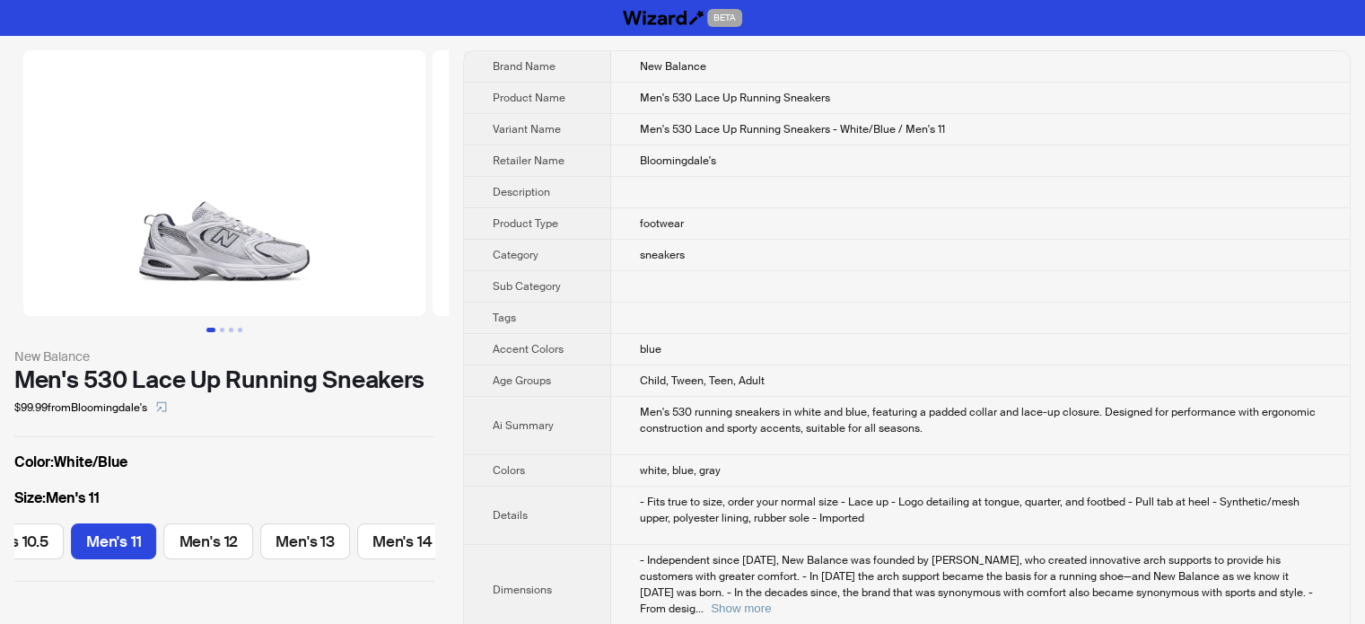
scroll to position [0, 737]
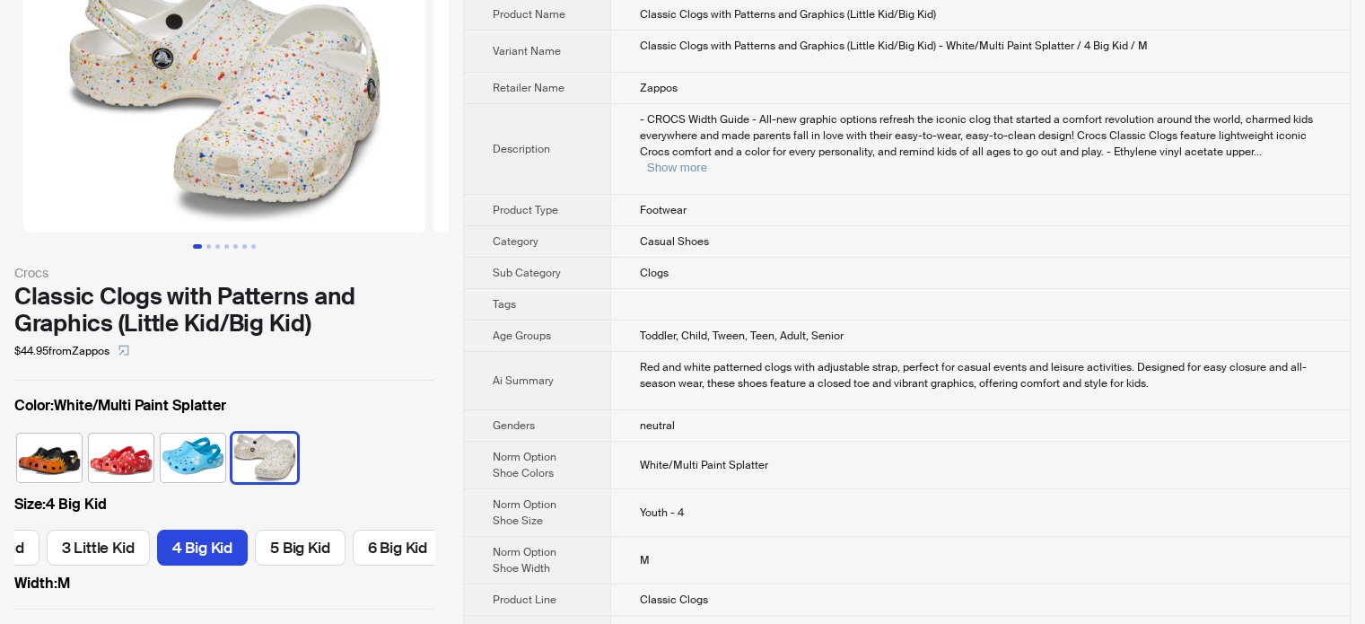
scroll to position [179, 0]
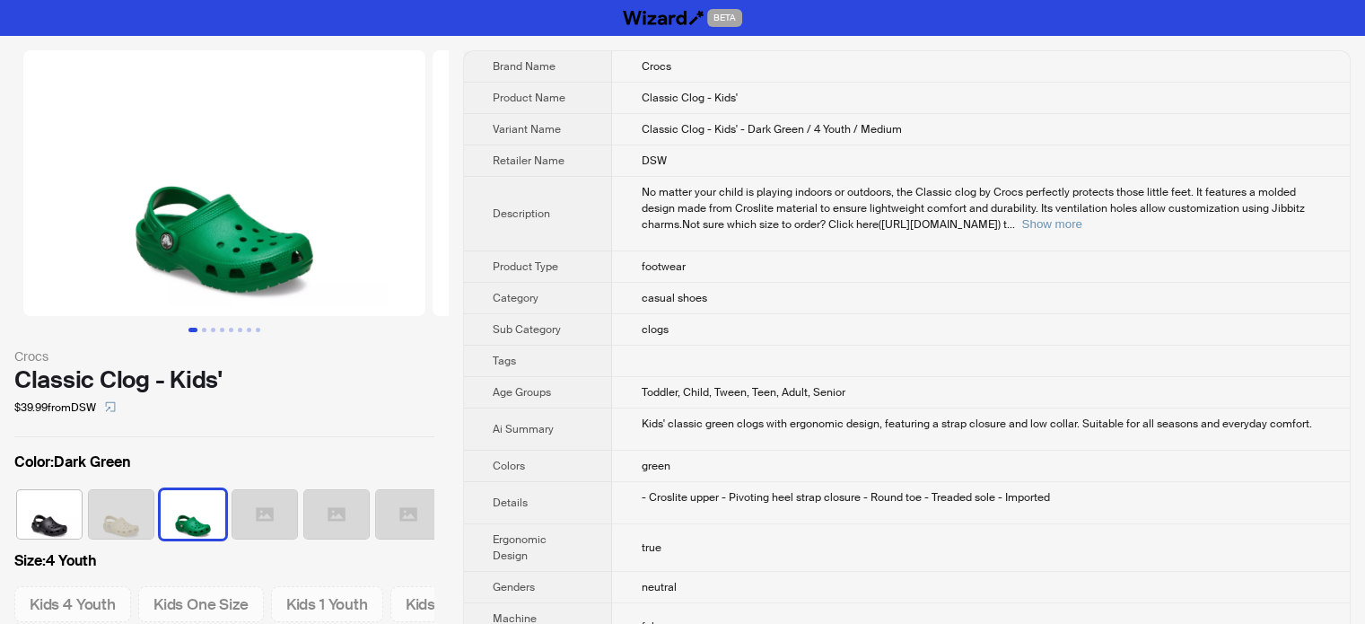
scroll to position [0, 118]
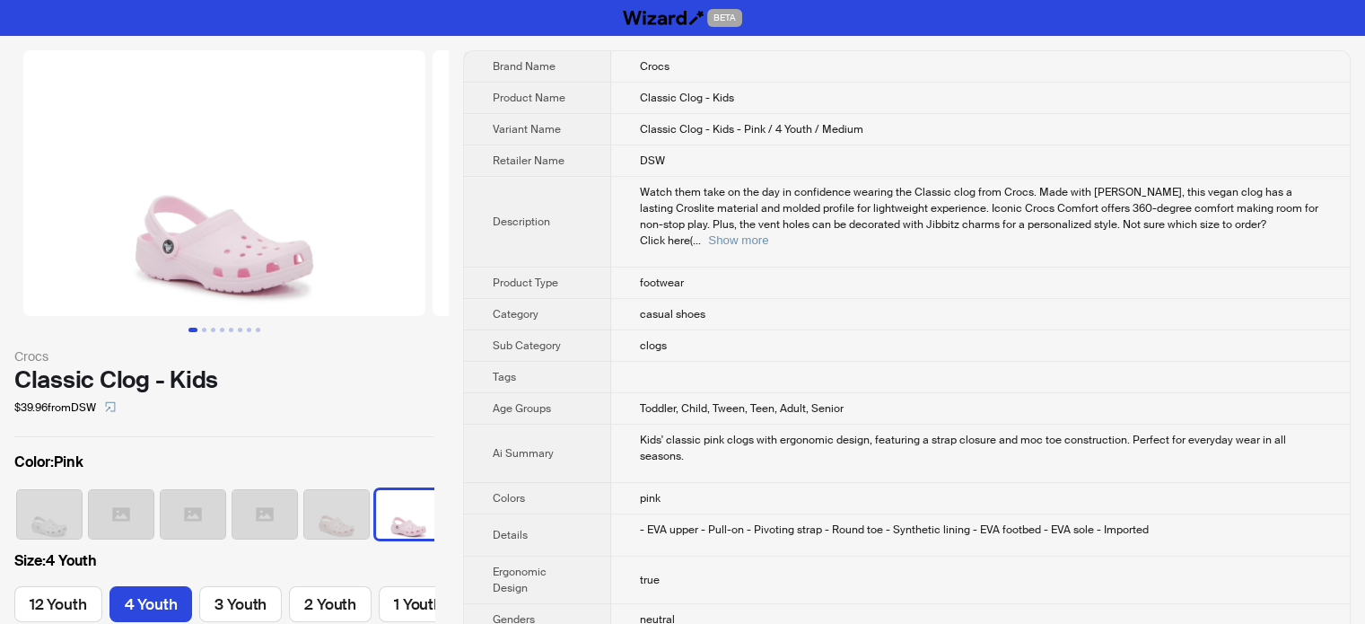
scroll to position [0, 66]
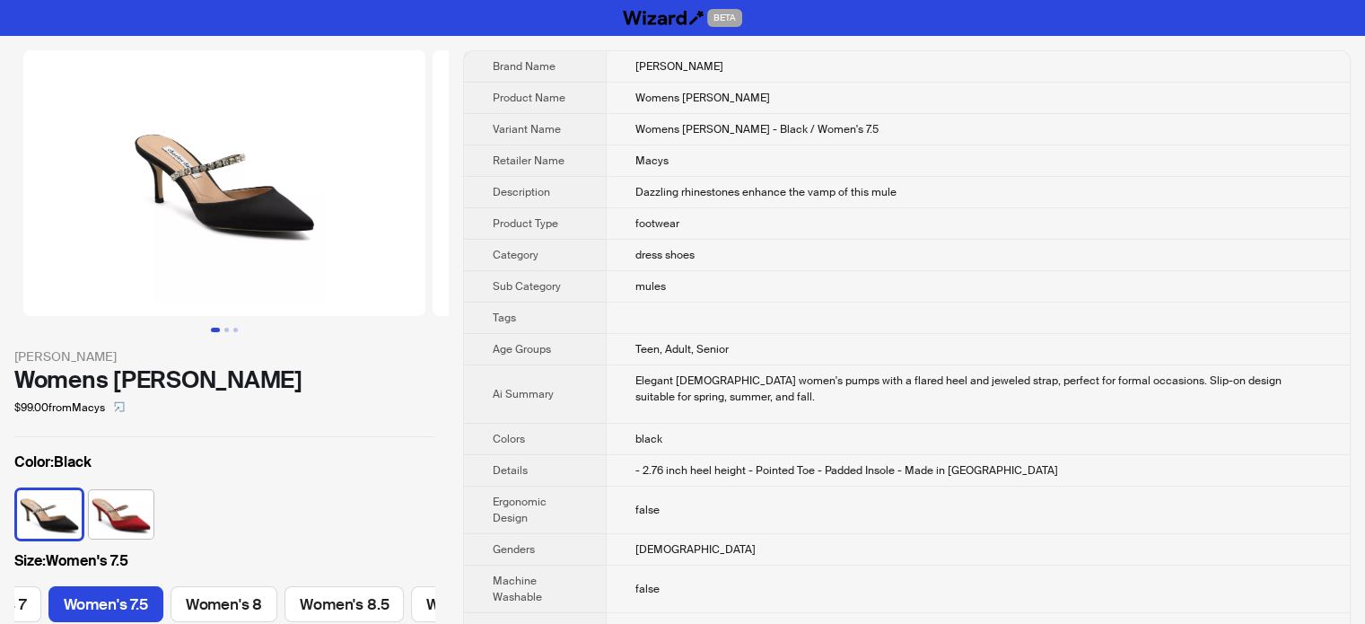
scroll to position [0, 206]
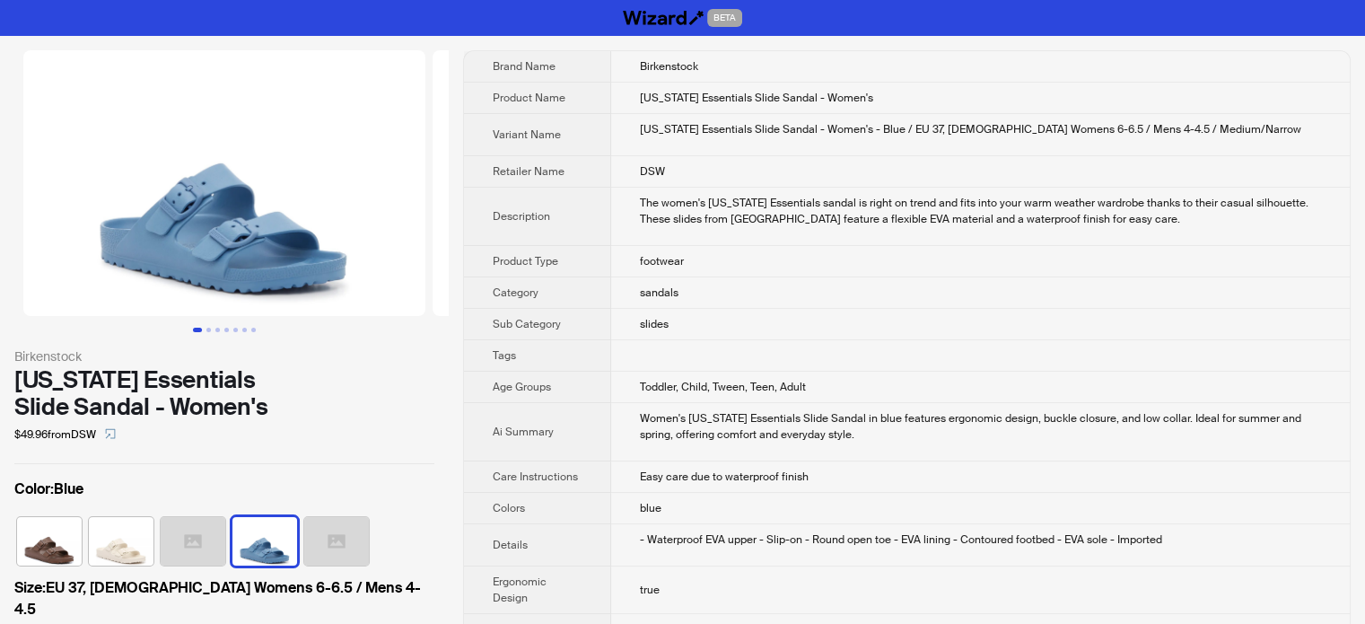
scroll to position [0, 703]
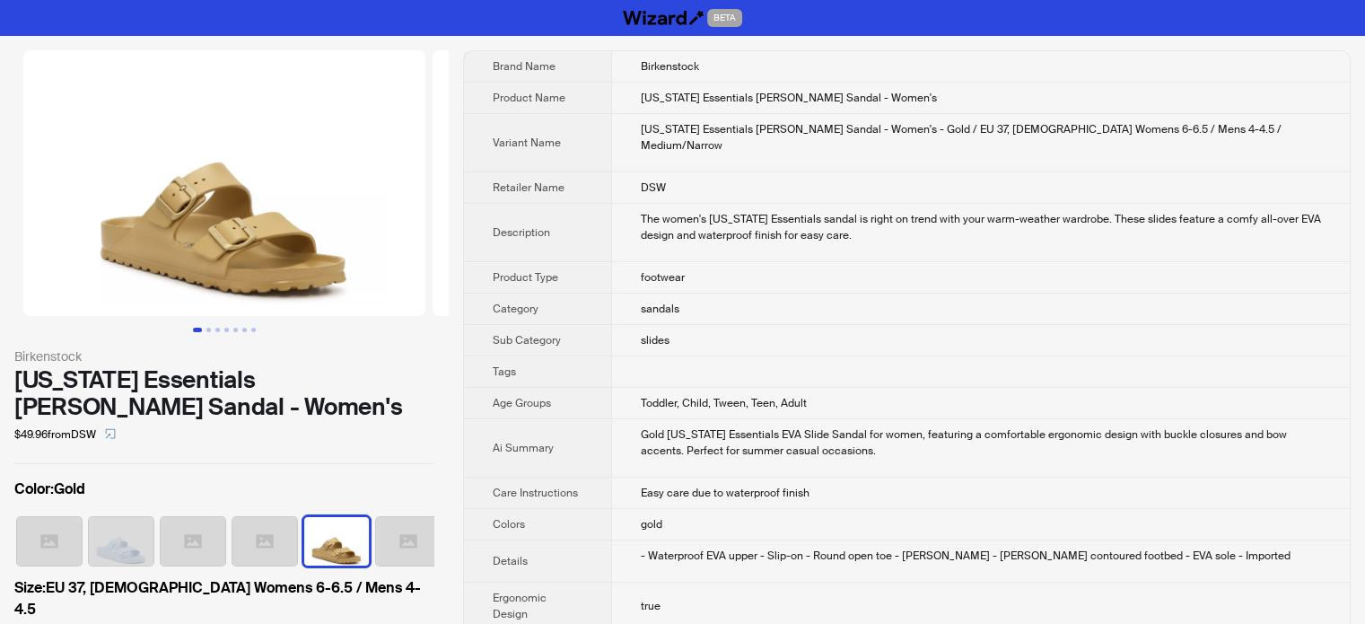
scroll to position [0, 11]
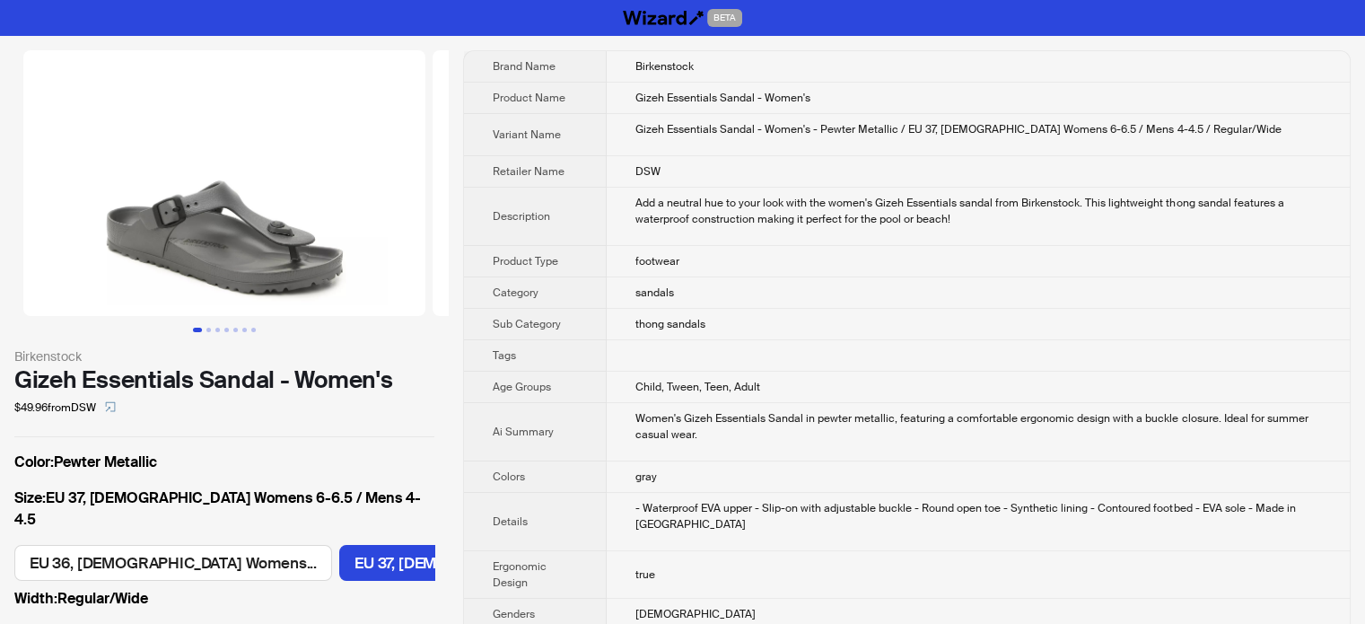
scroll to position [0, 154]
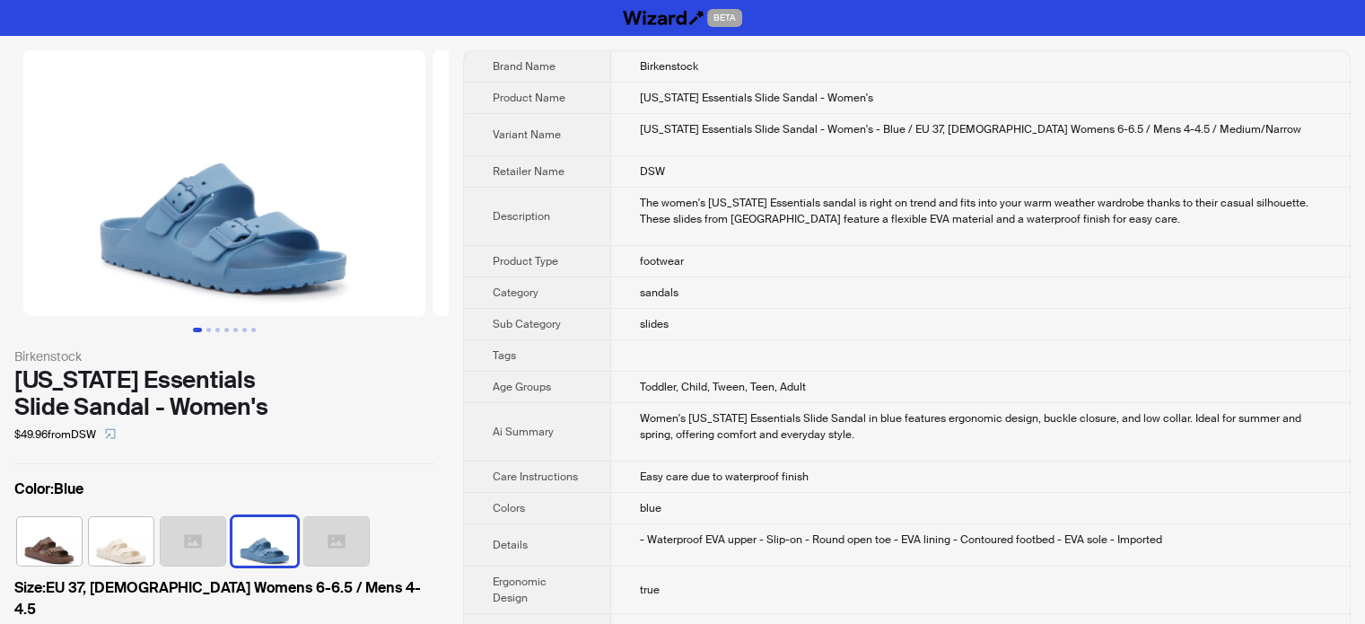
scroll to position [0, 703]
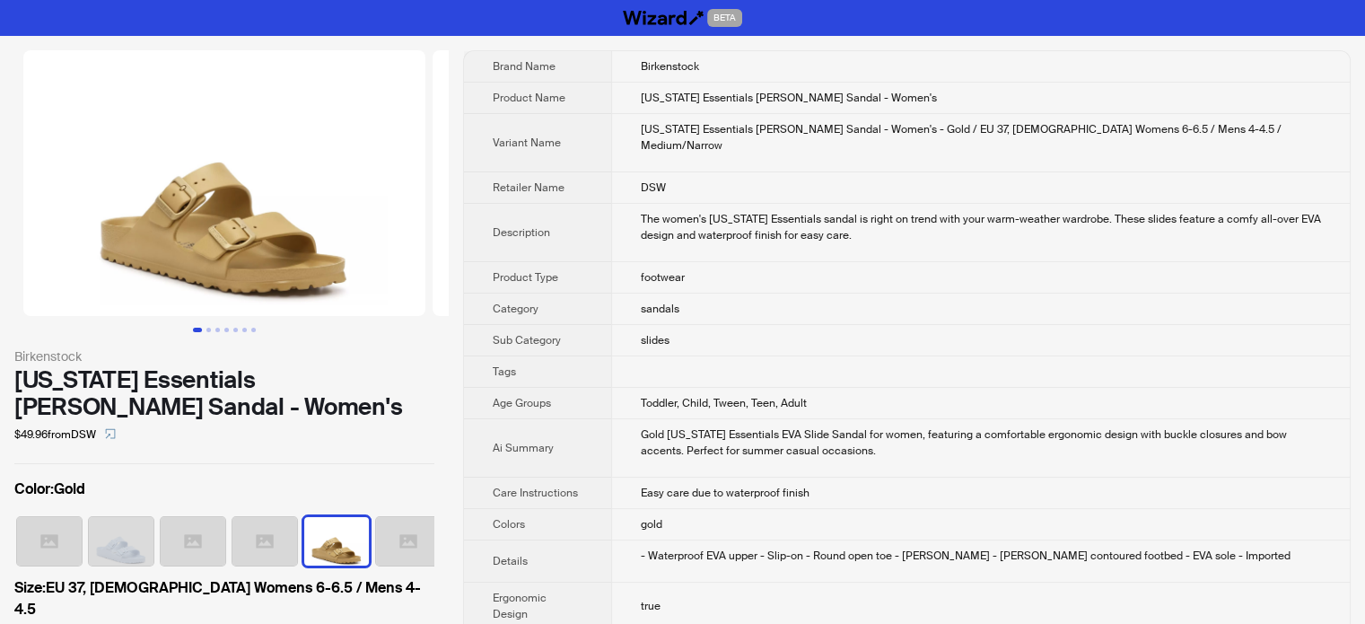
scroll to position [0, 11]
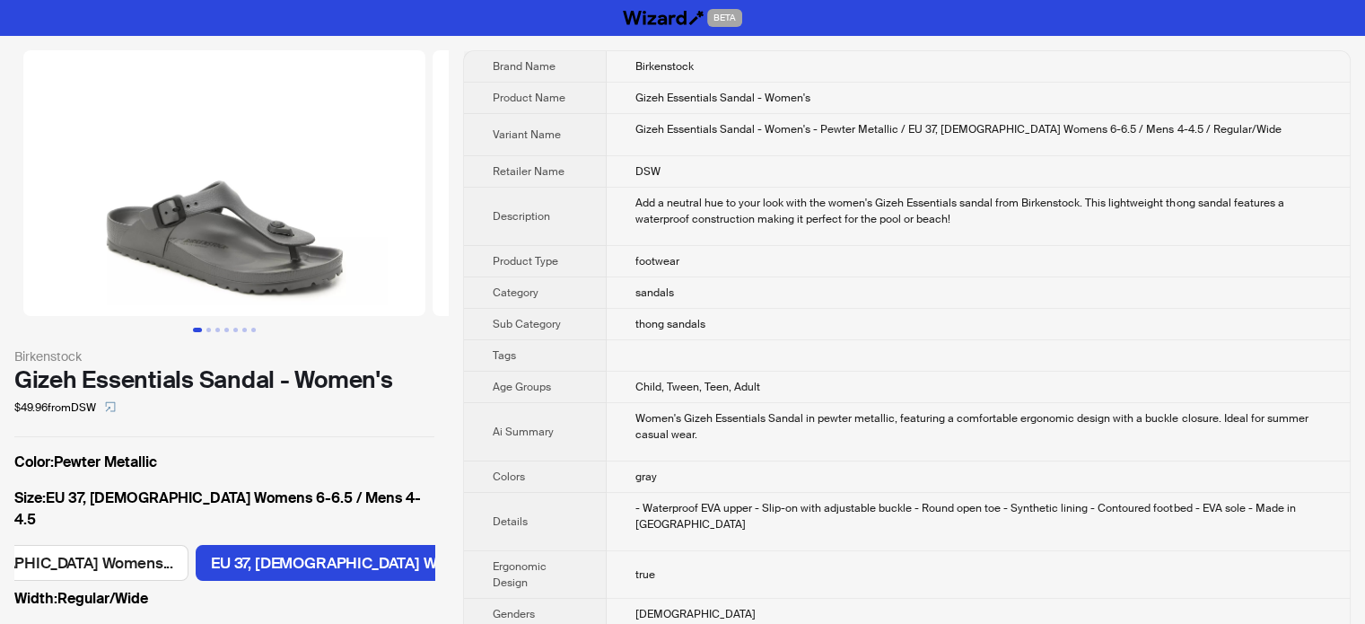
scroll to position [0, 154]
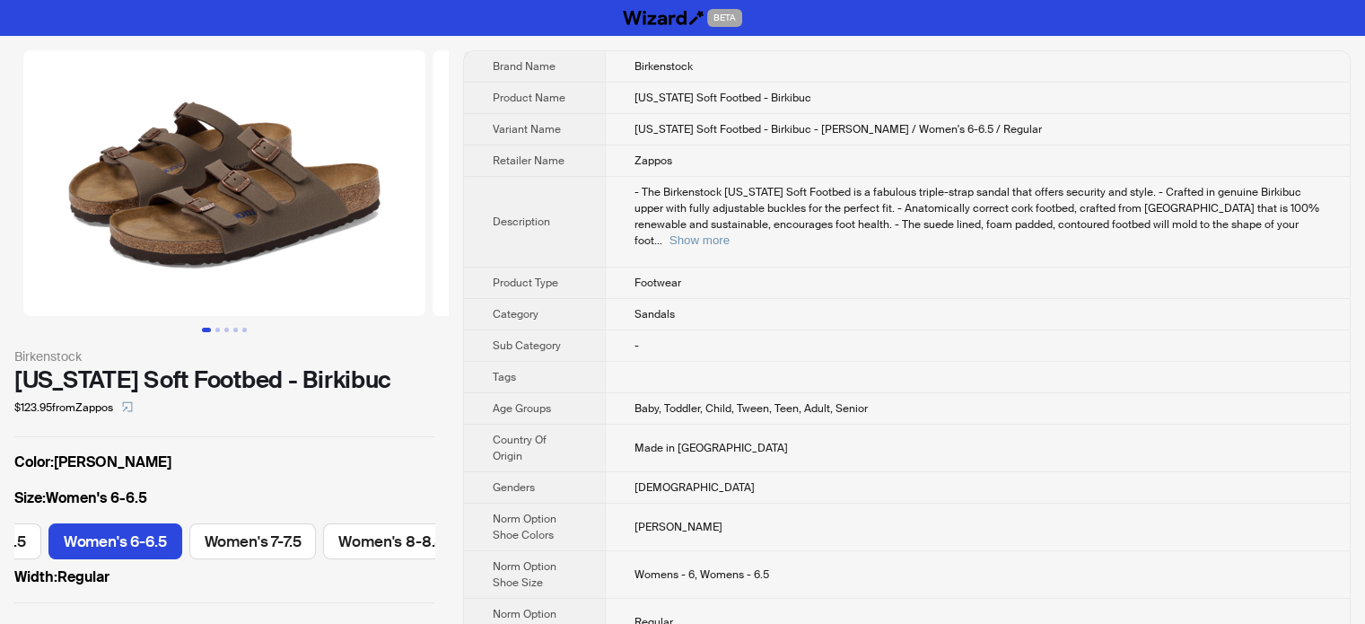
scroll to position [0, 108]
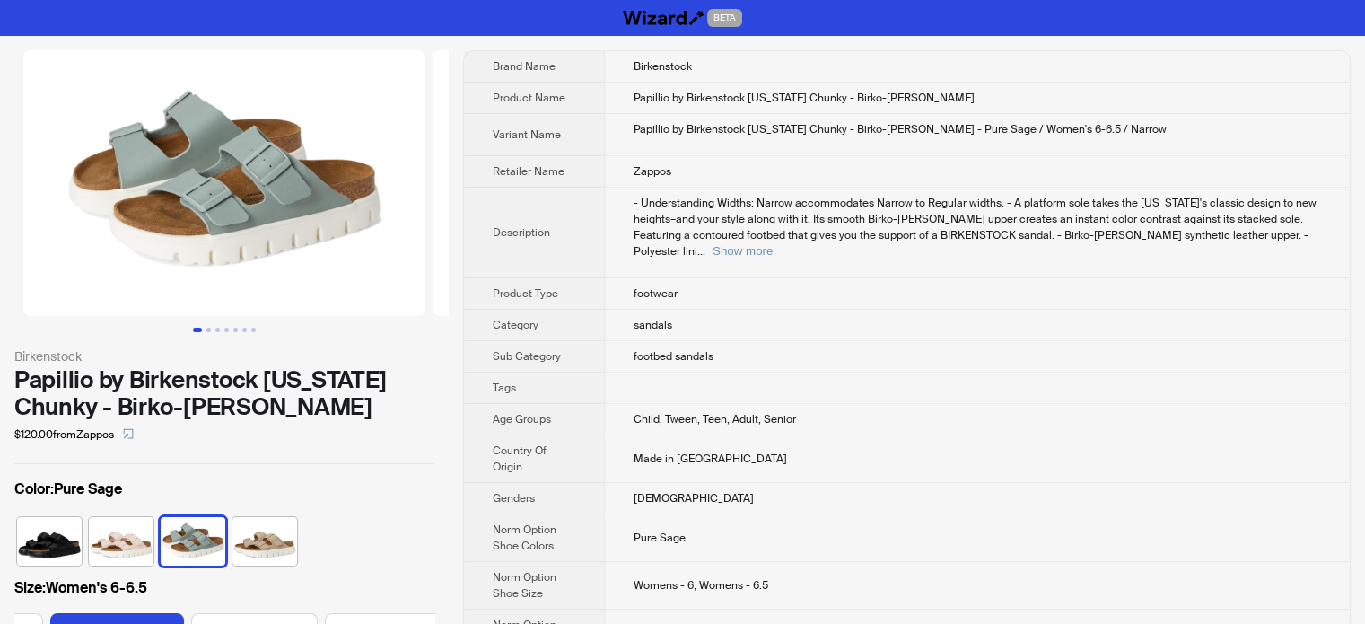
scroll to position [0, 108]
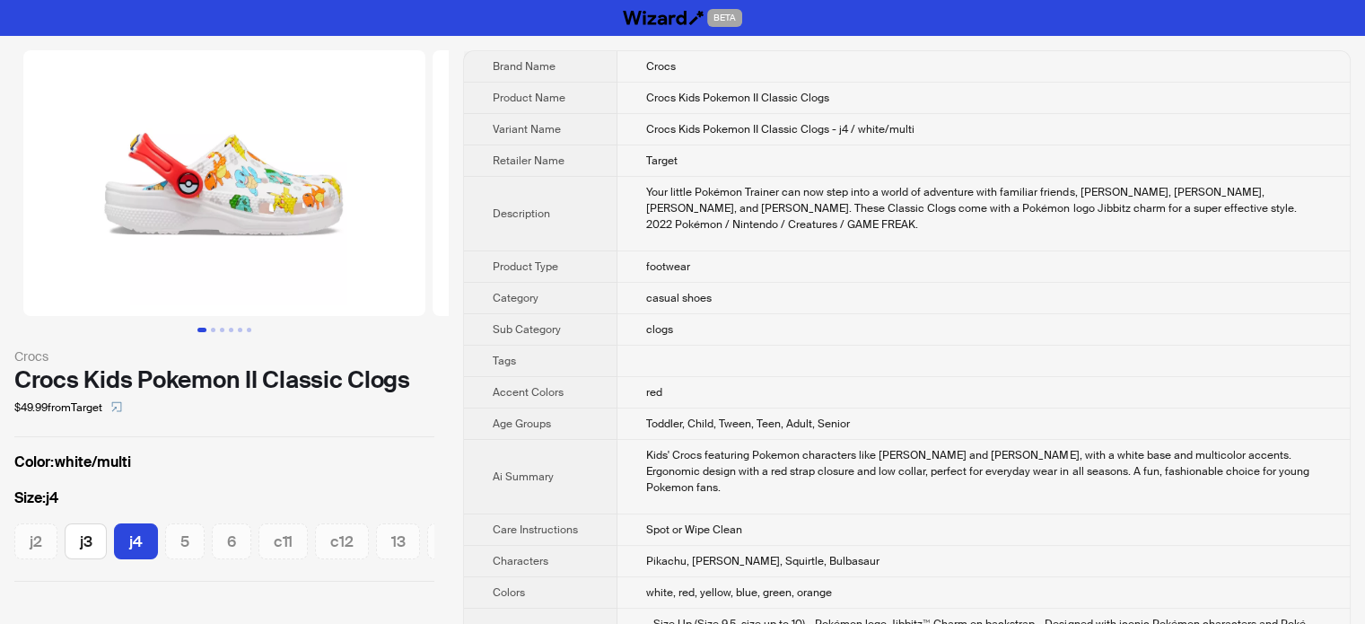
scroll to position [0, 26]
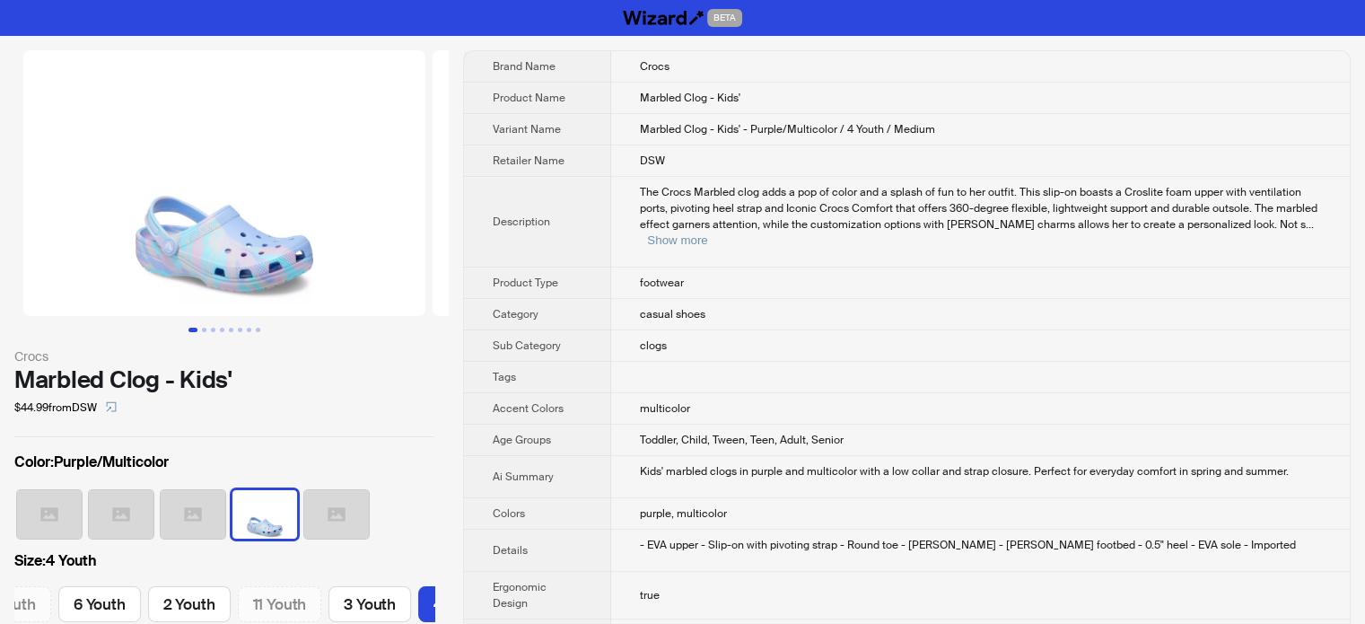
scroll to position [0, 380]
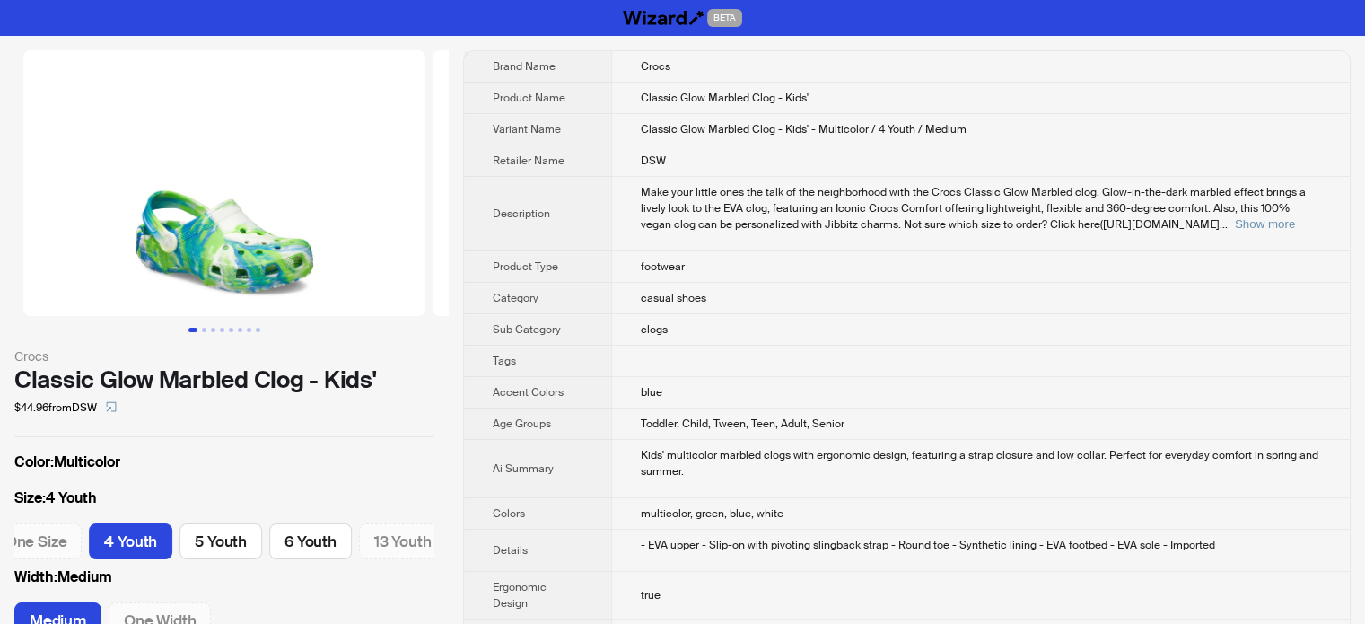
scroll to position [0, 480]
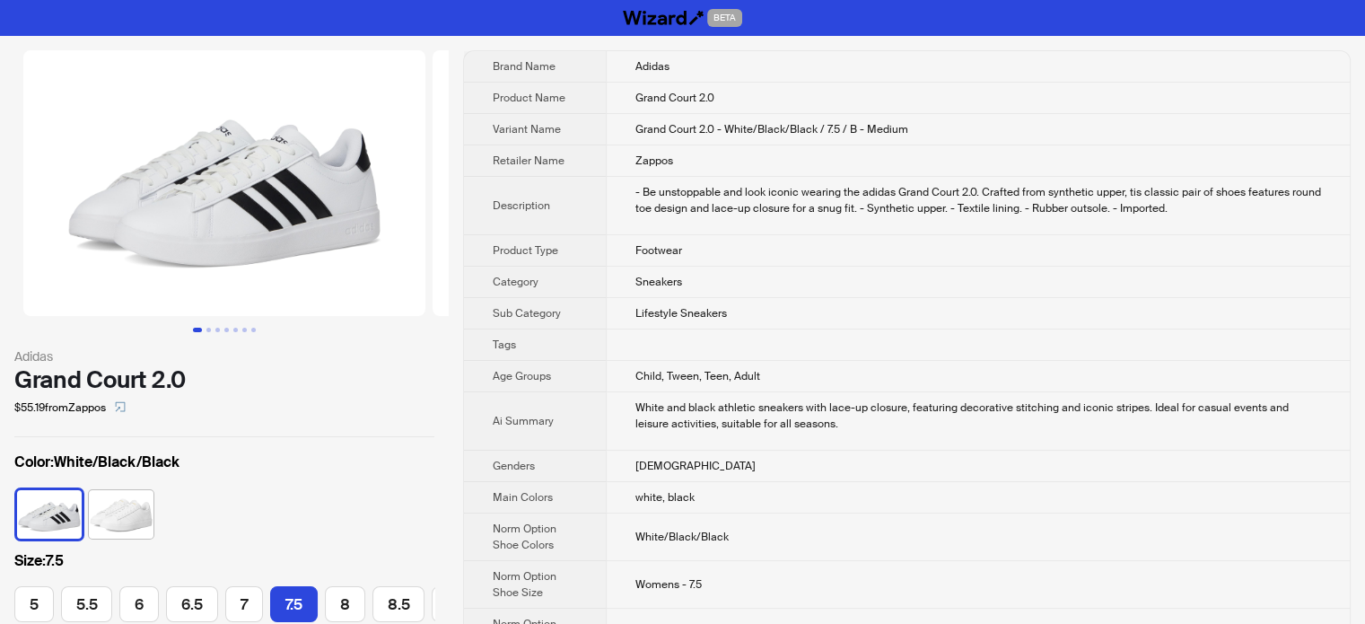
scroll to position [0, 224]
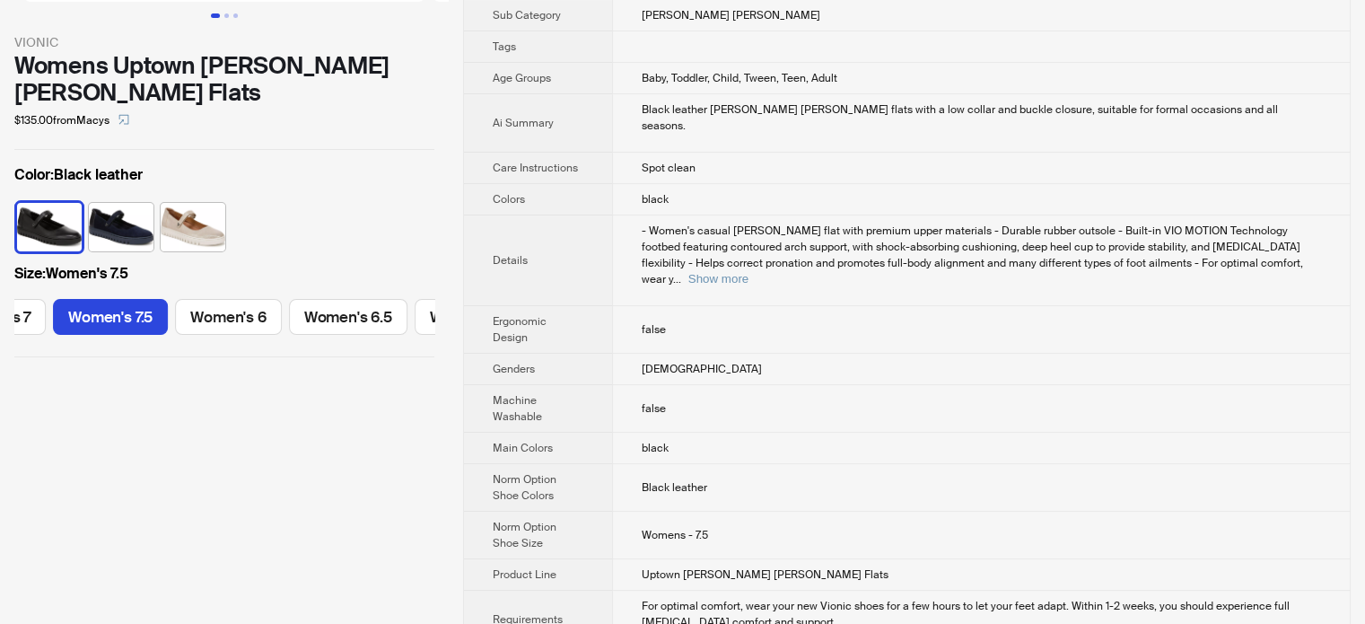
scroll to position [359, 0]
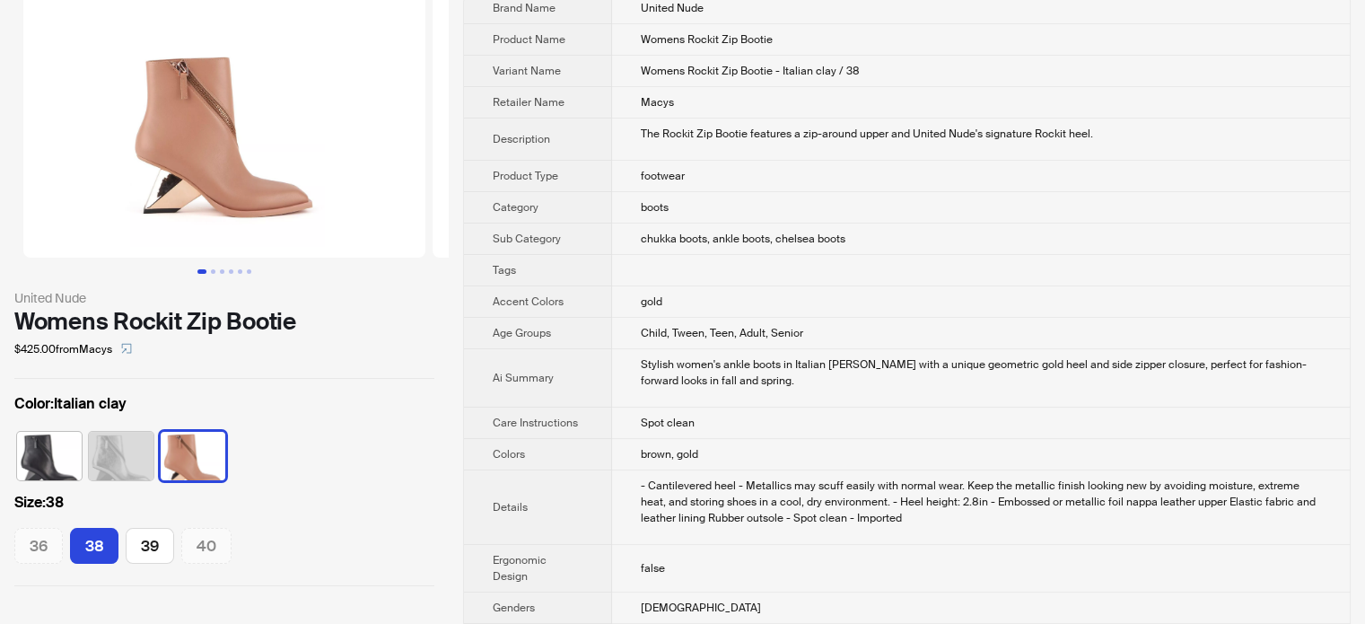
scroll to position [90, 0]
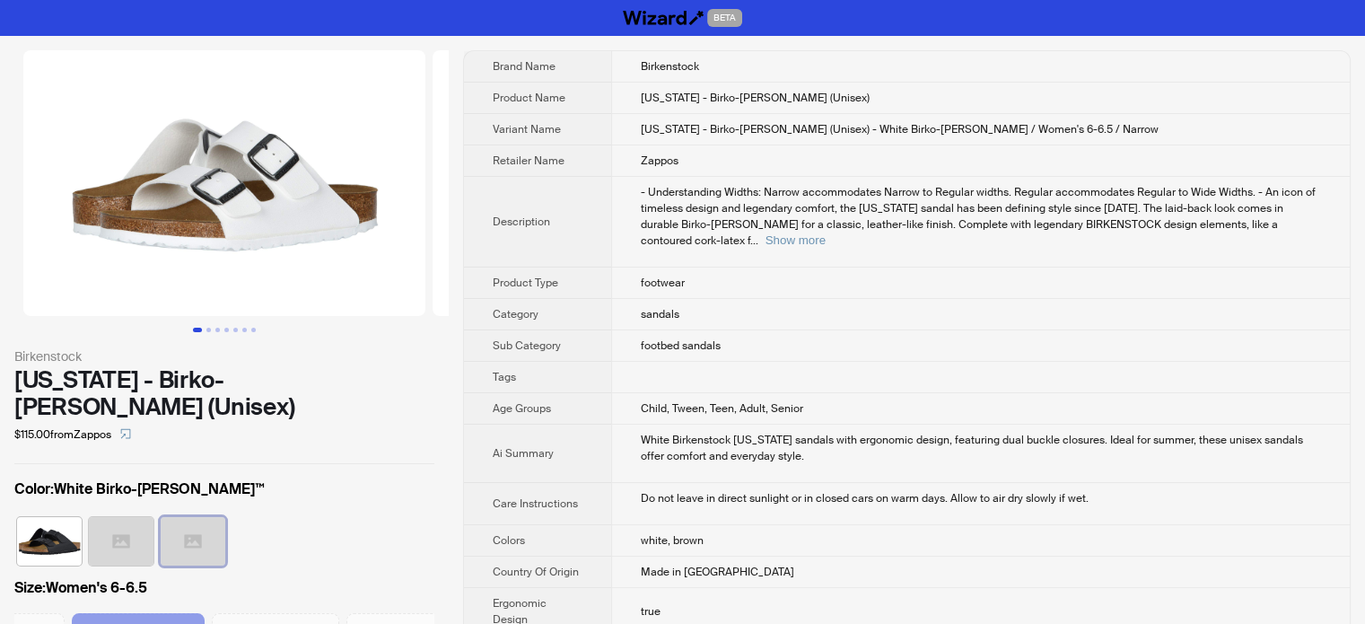
scroll to position [0, 246]
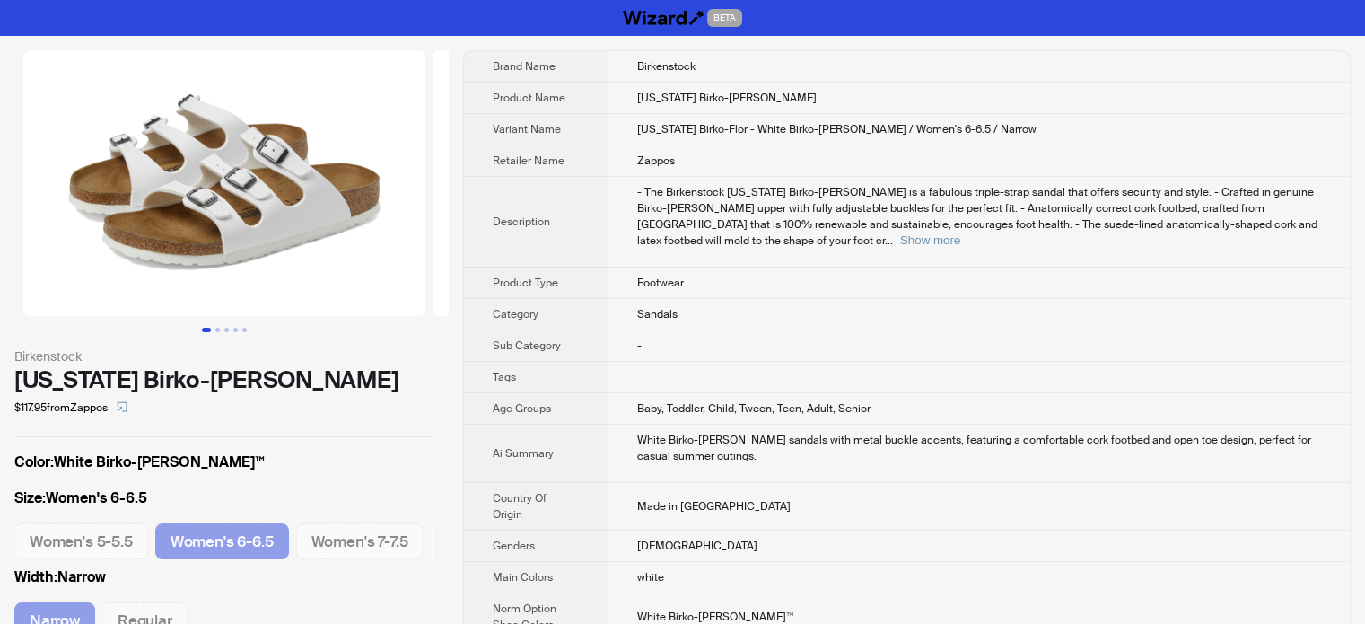
scroll to position [0, 108]
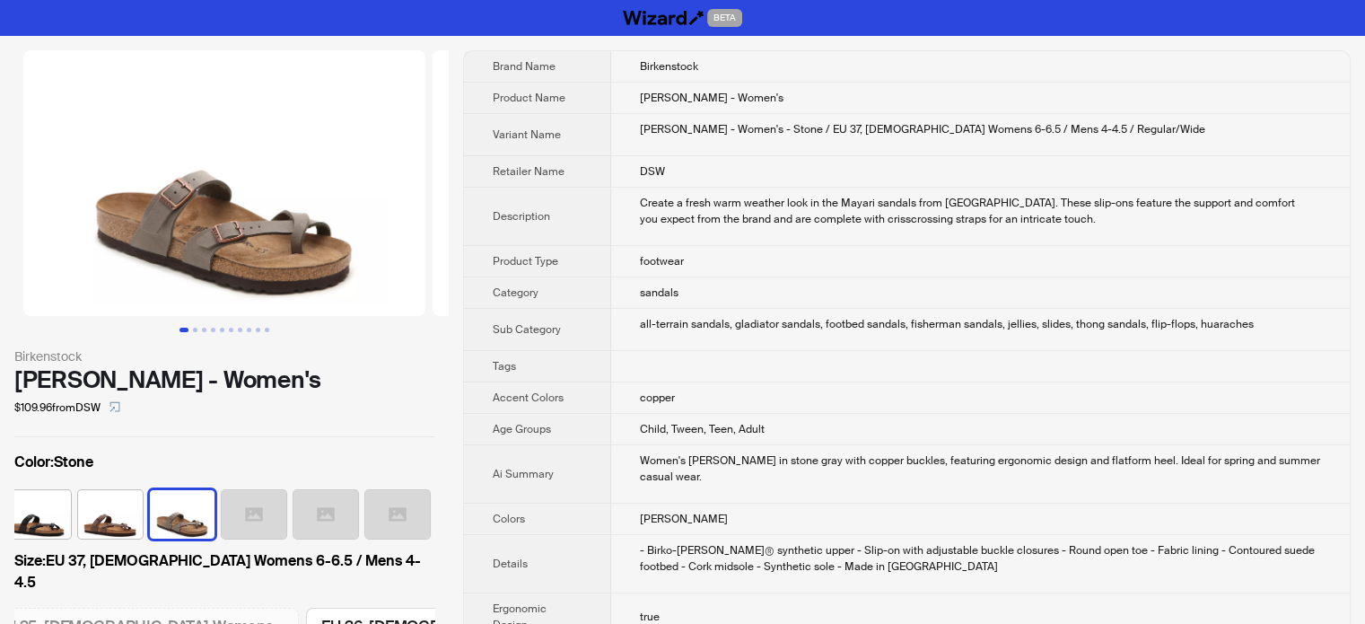
scroll to position [0, 986]
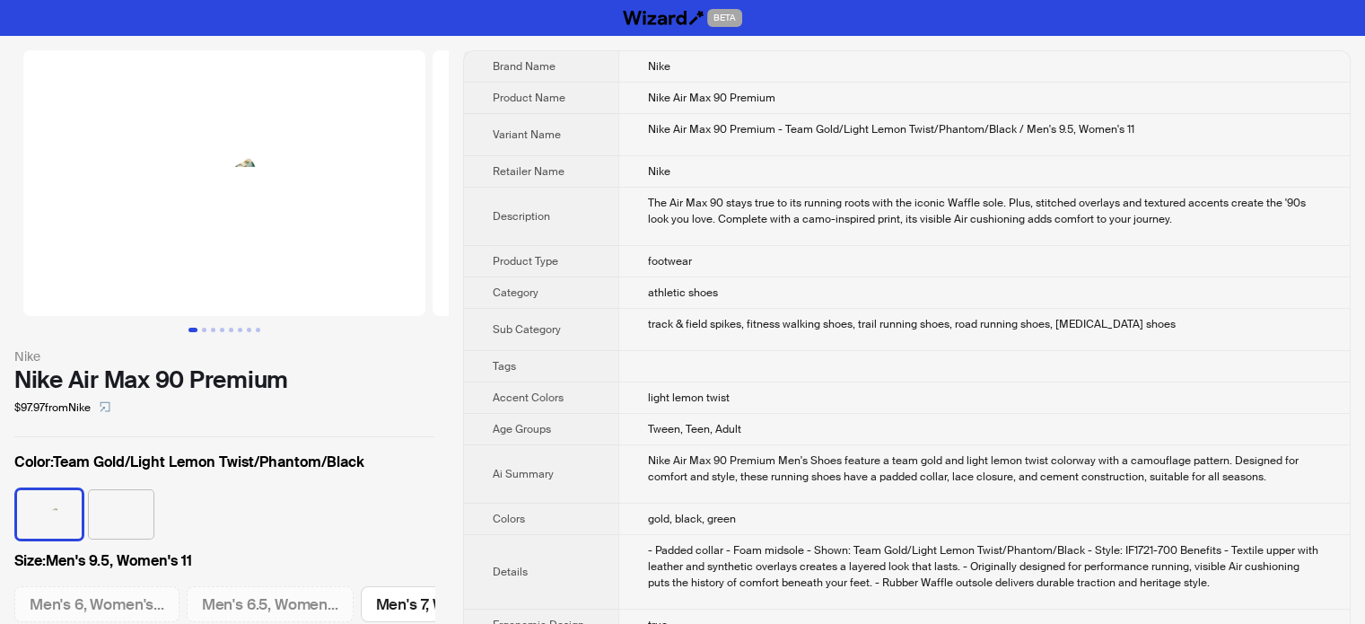
scroll to position [0, 1177]
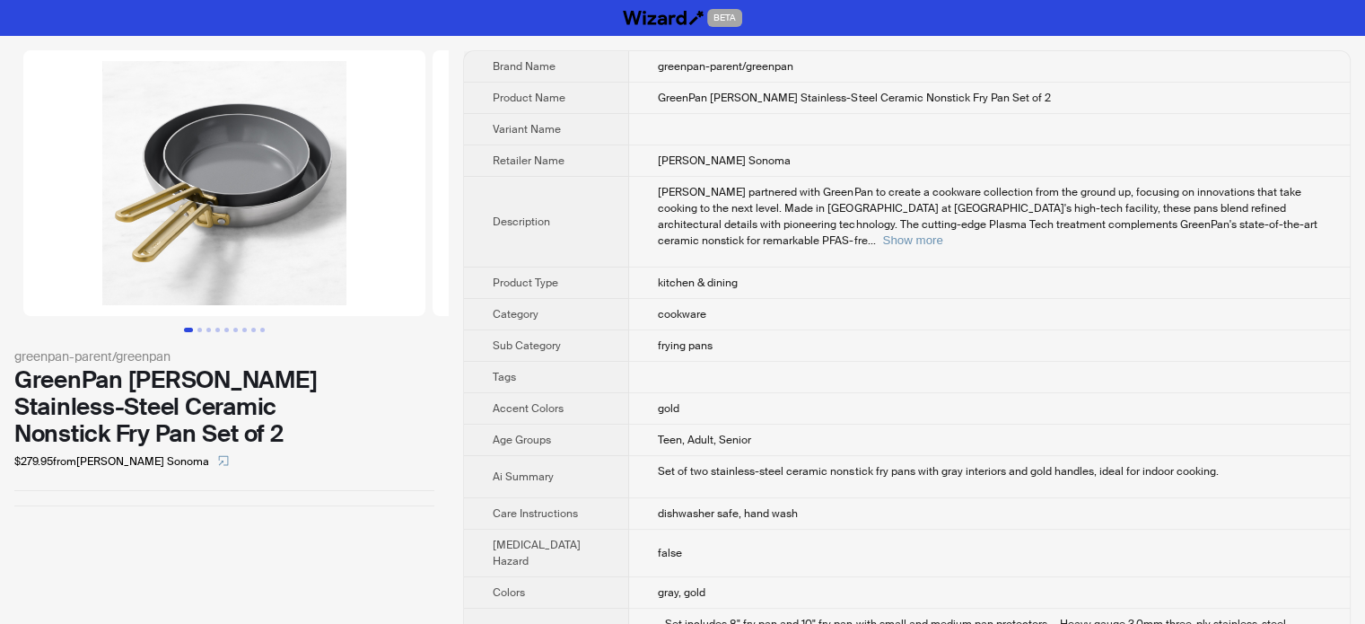
click at [158, 85] on img at bounding box center [224, 183] width 402 height 266
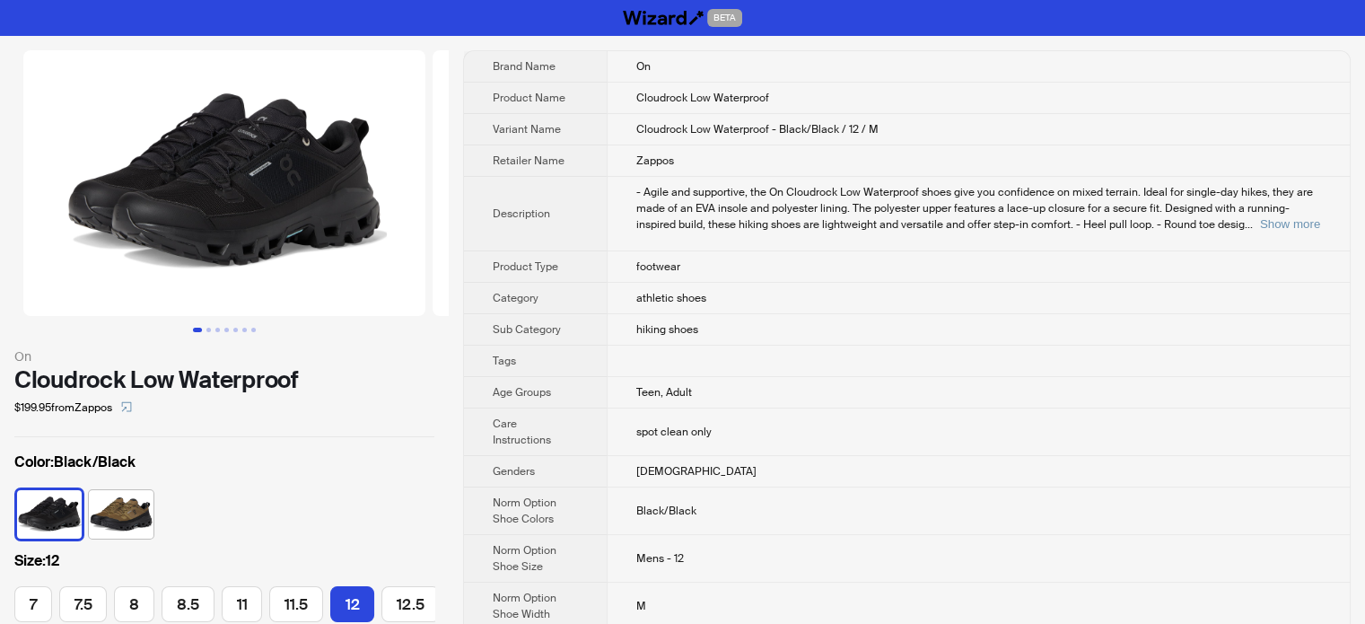
scroll to position [0, 53]
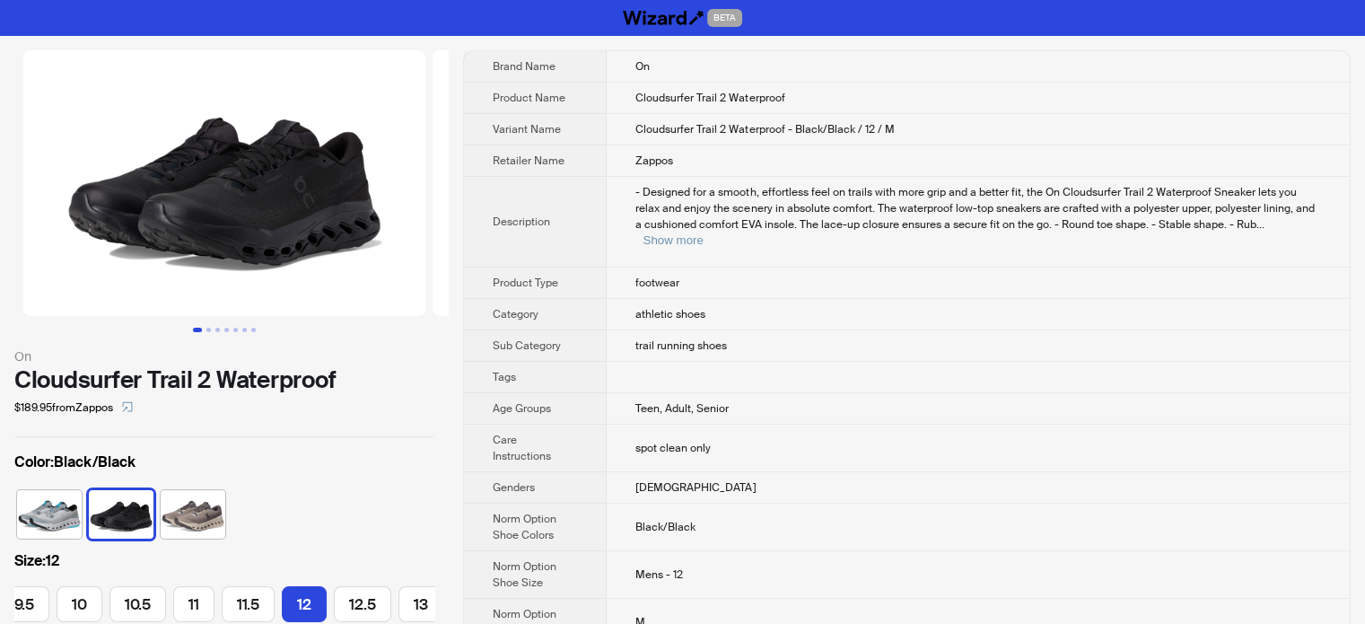
scroll to position [0, 326]
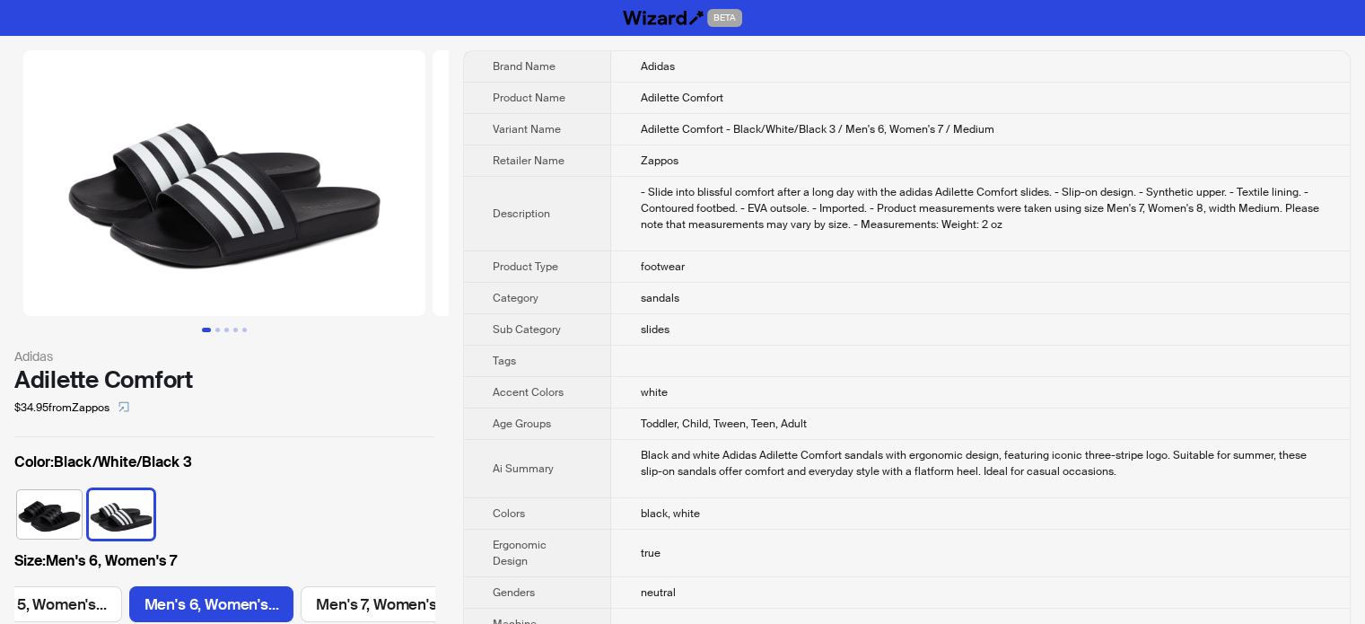
scroll to position [0, 314]
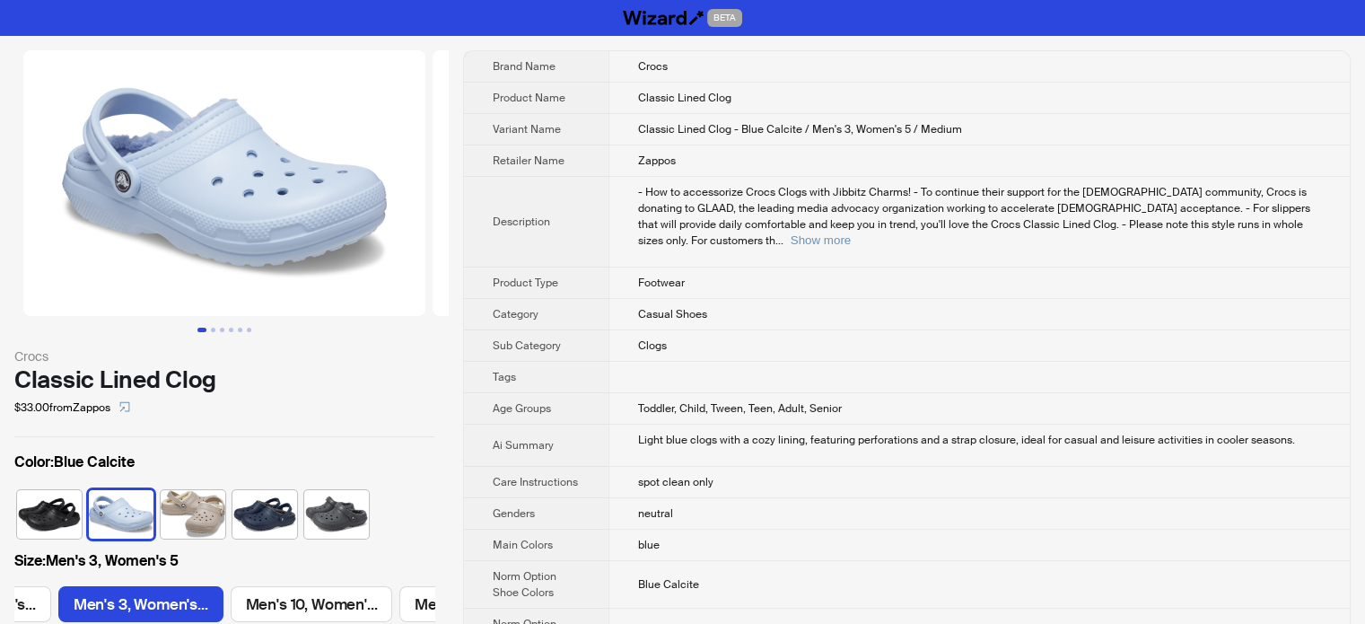
scroll to position [0, 143]
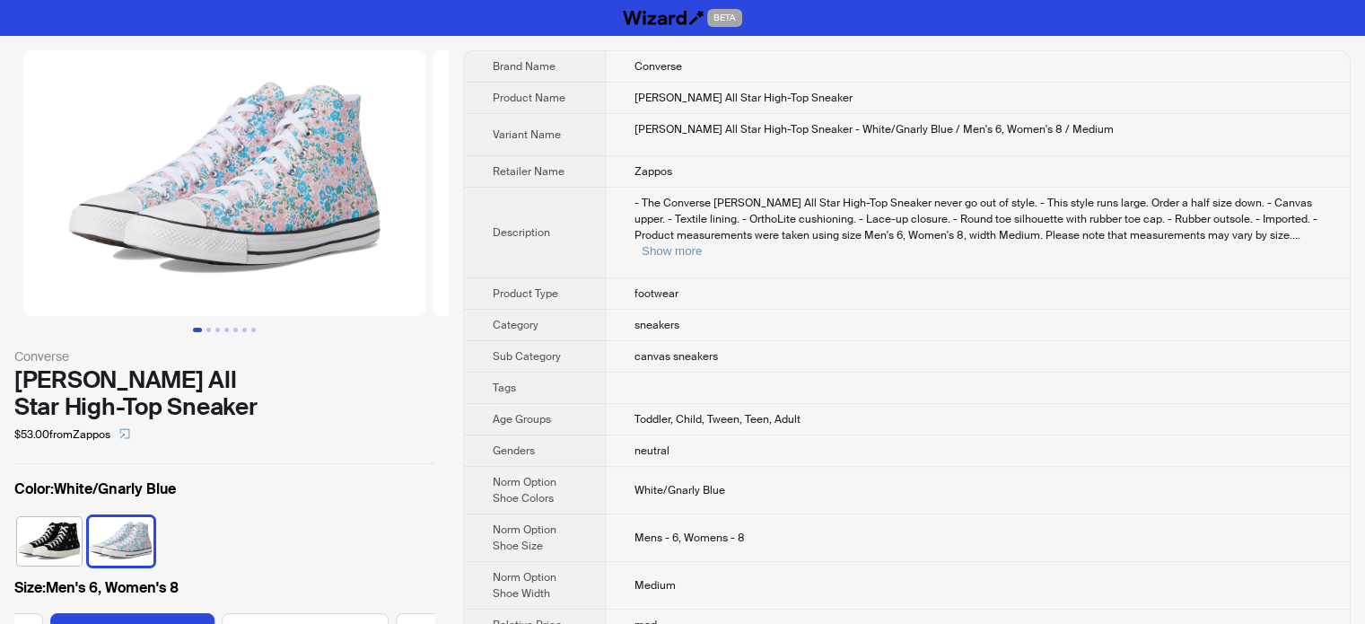
scroll to position [0, 1005]
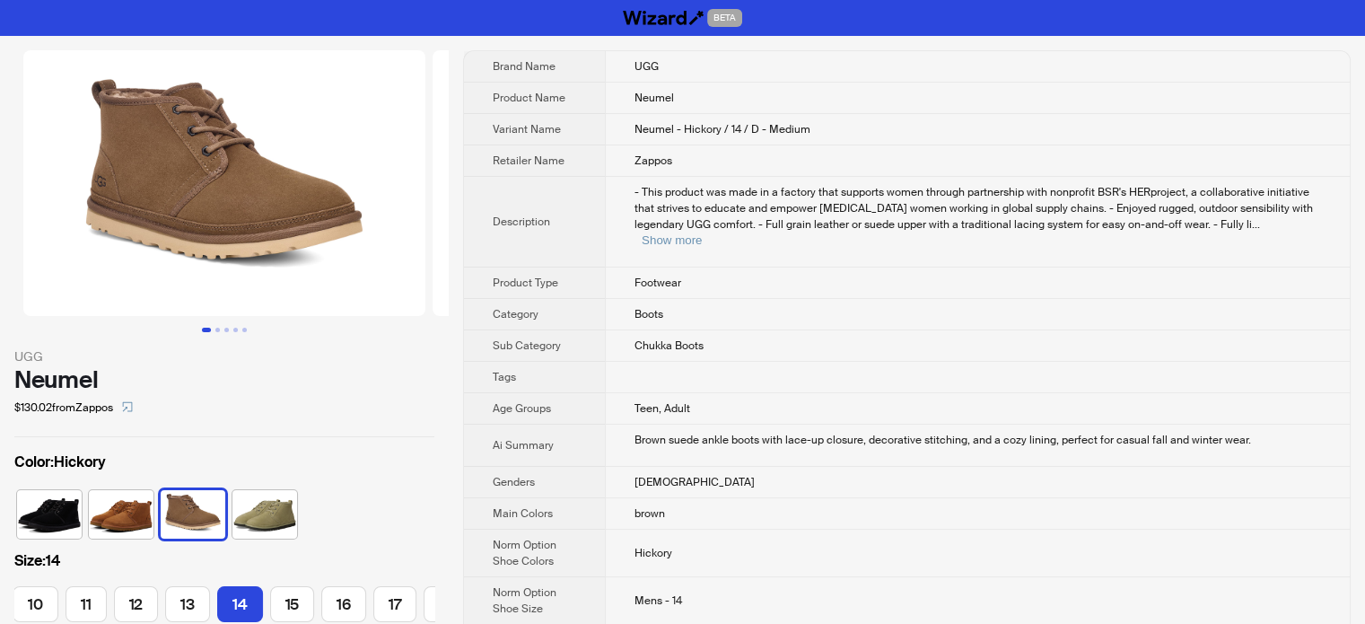
scroll to position [0, 265]
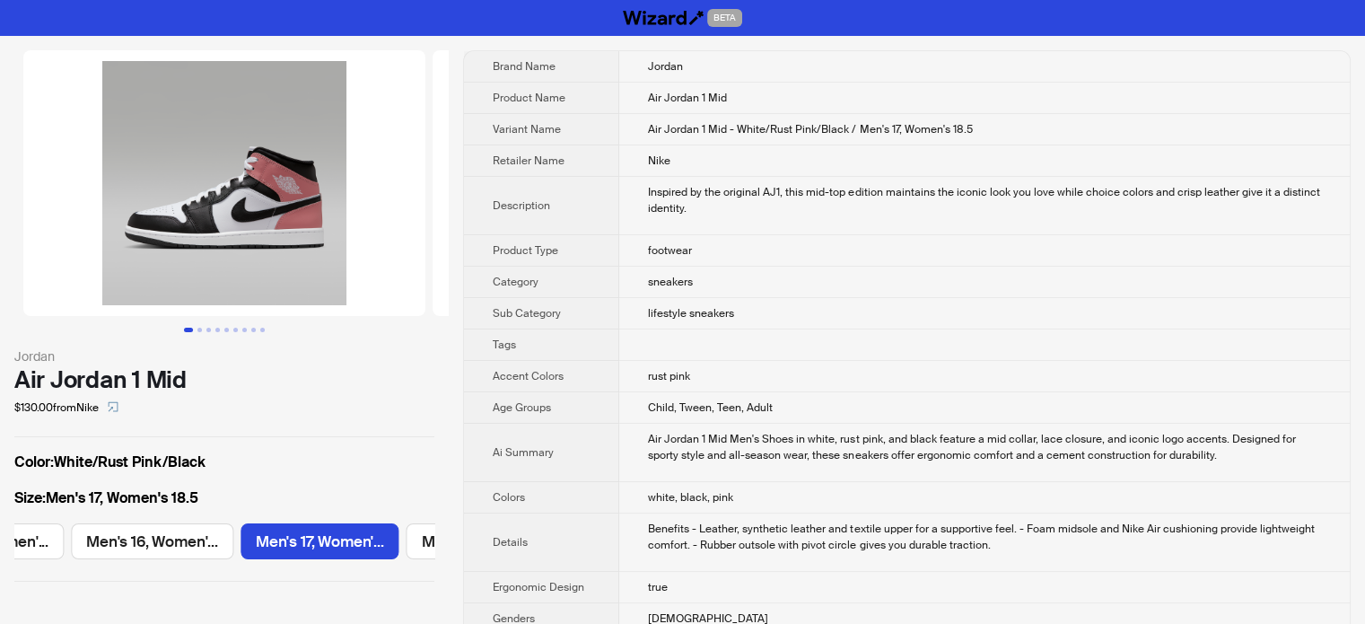
scroll to position [0, 2623]
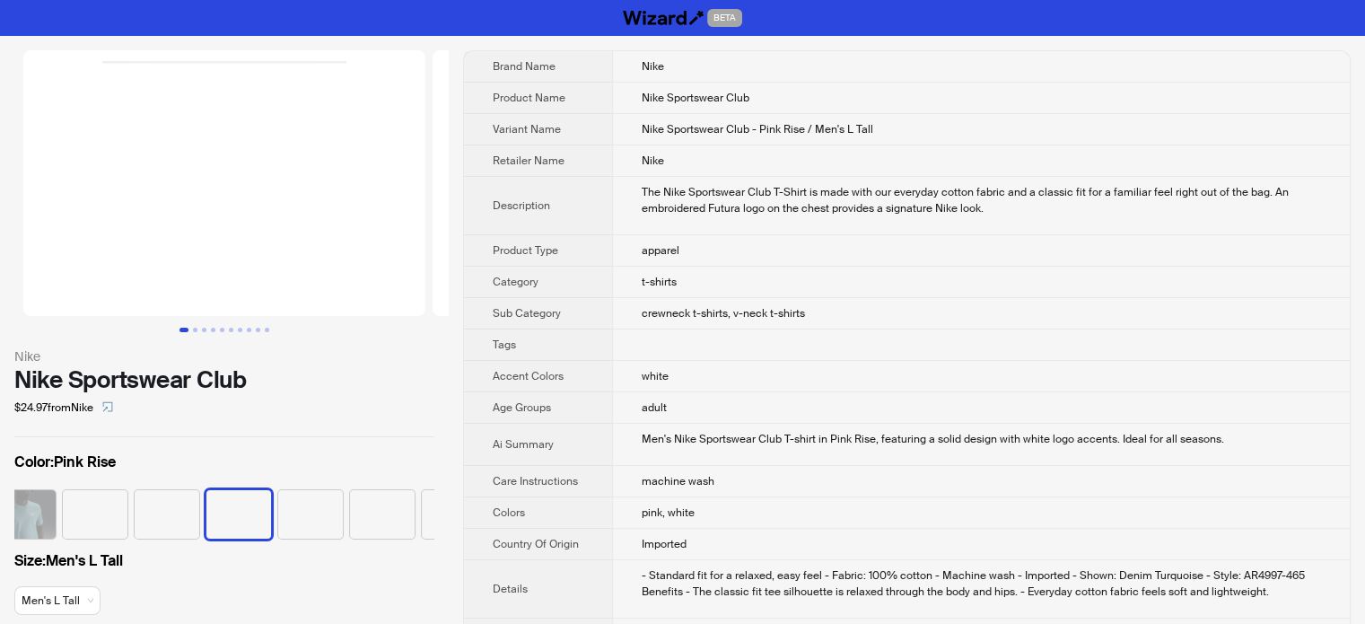
scroll to position [0, 370]
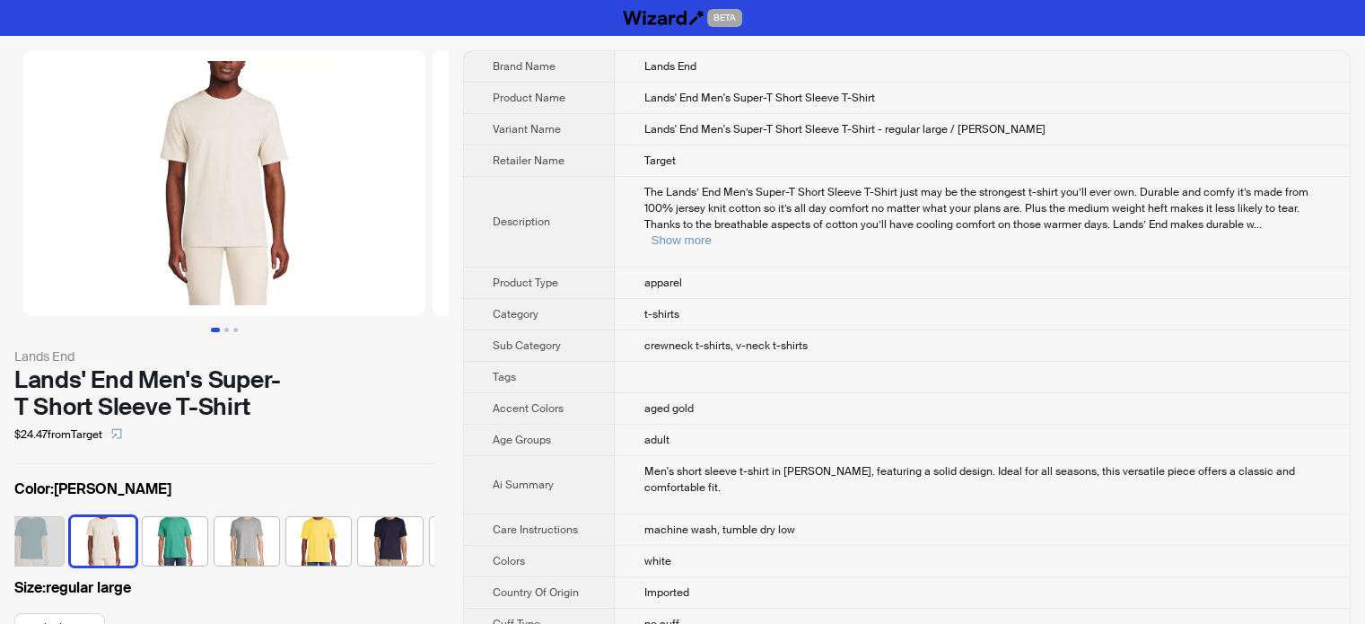
scroll to position [0, 620]
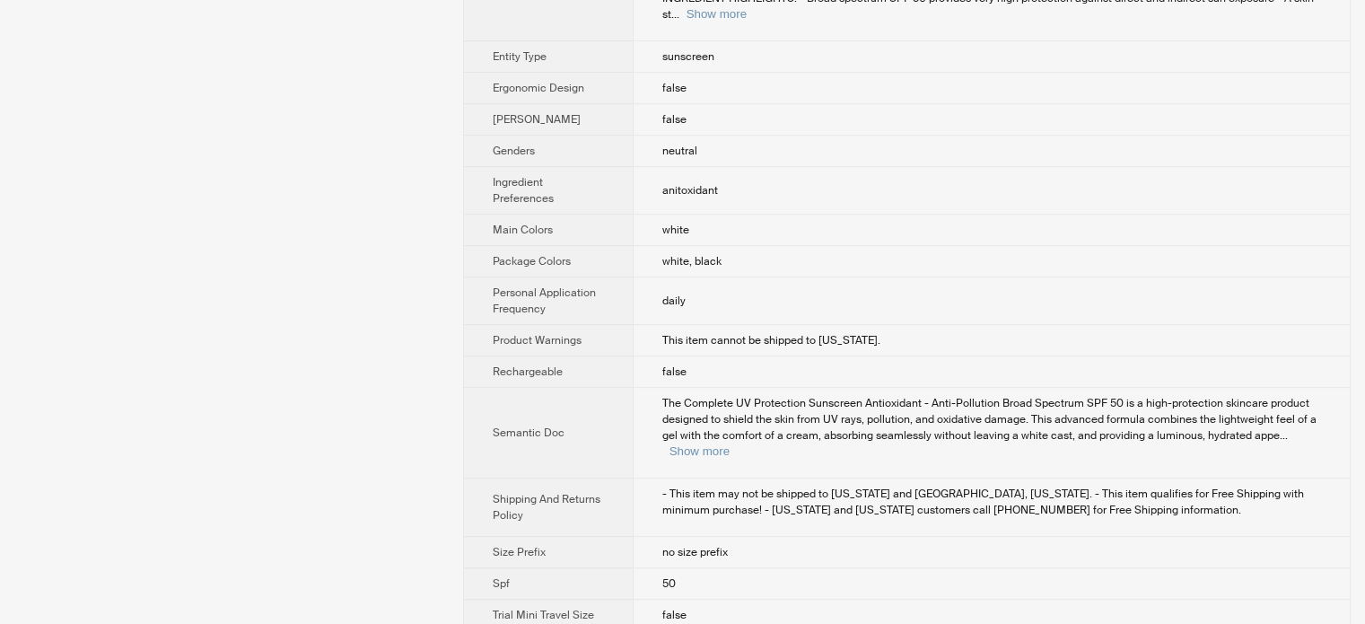
scroll to position [851, 0]
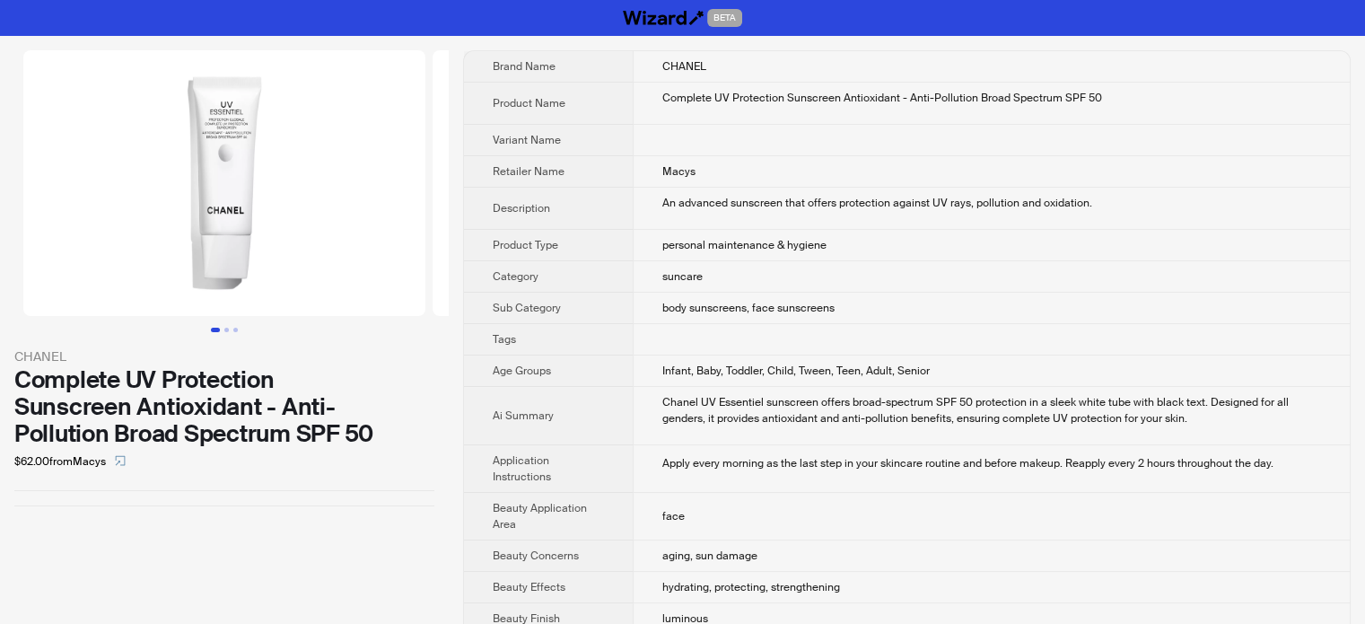
click at [254, 143] on img at bounding box center [224, 183] width 402 height 266
click at [217, 123] on img at bounding box center [224, 183] width 402 height 266
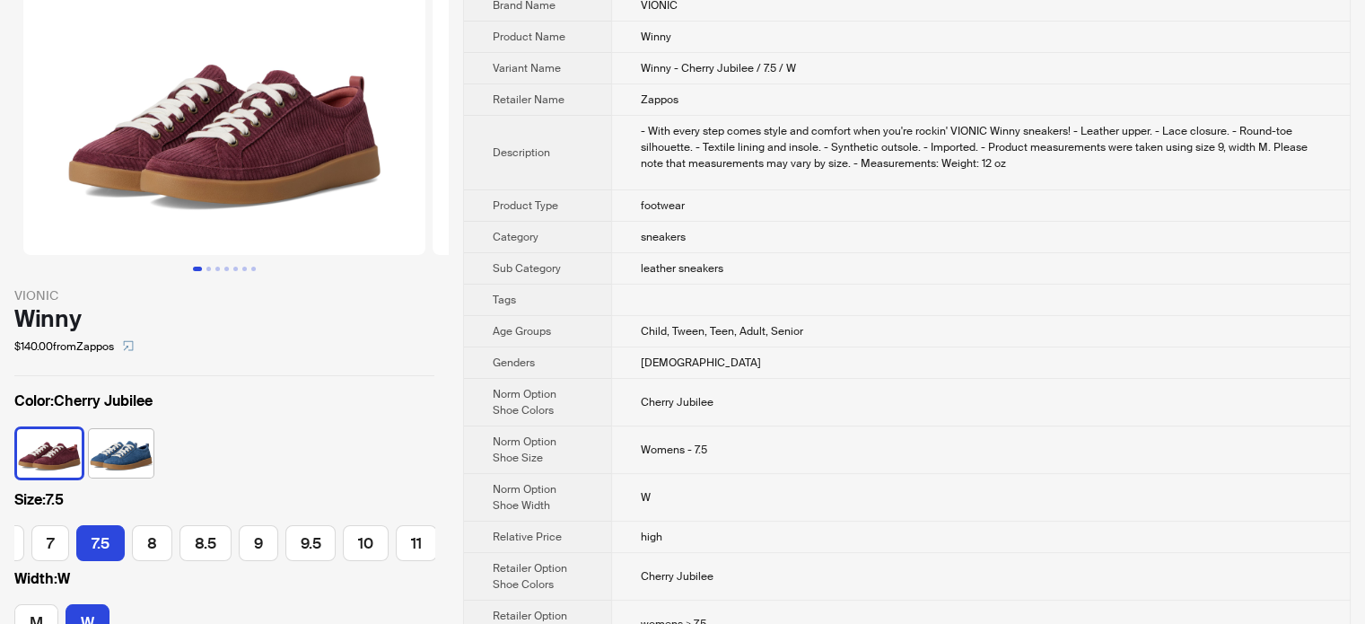
scroll to position [90, 0]
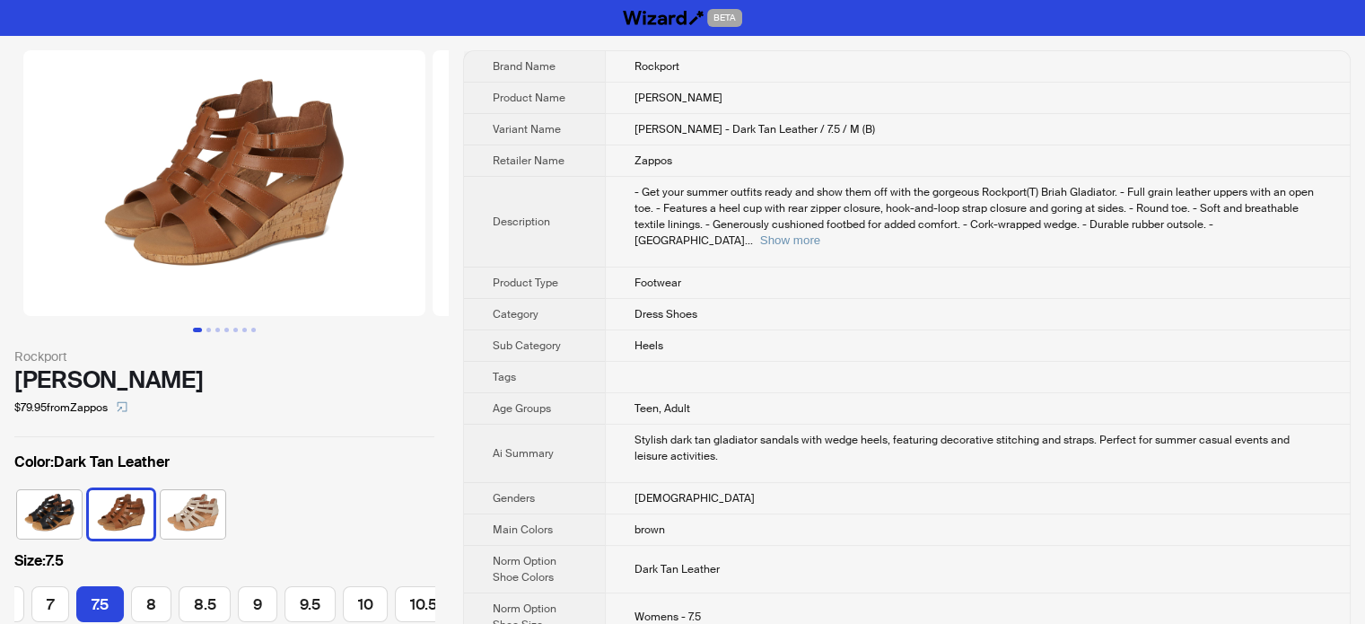
scroll to position [0, 224]
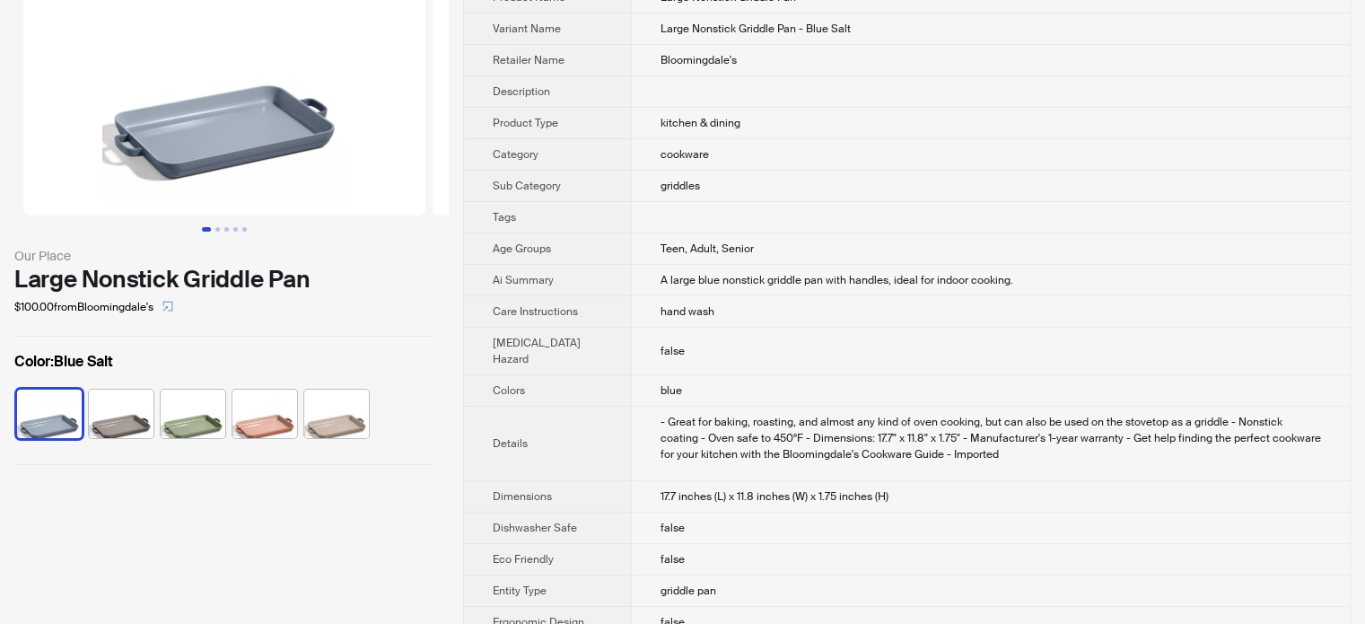
scroll to position [269, 0]
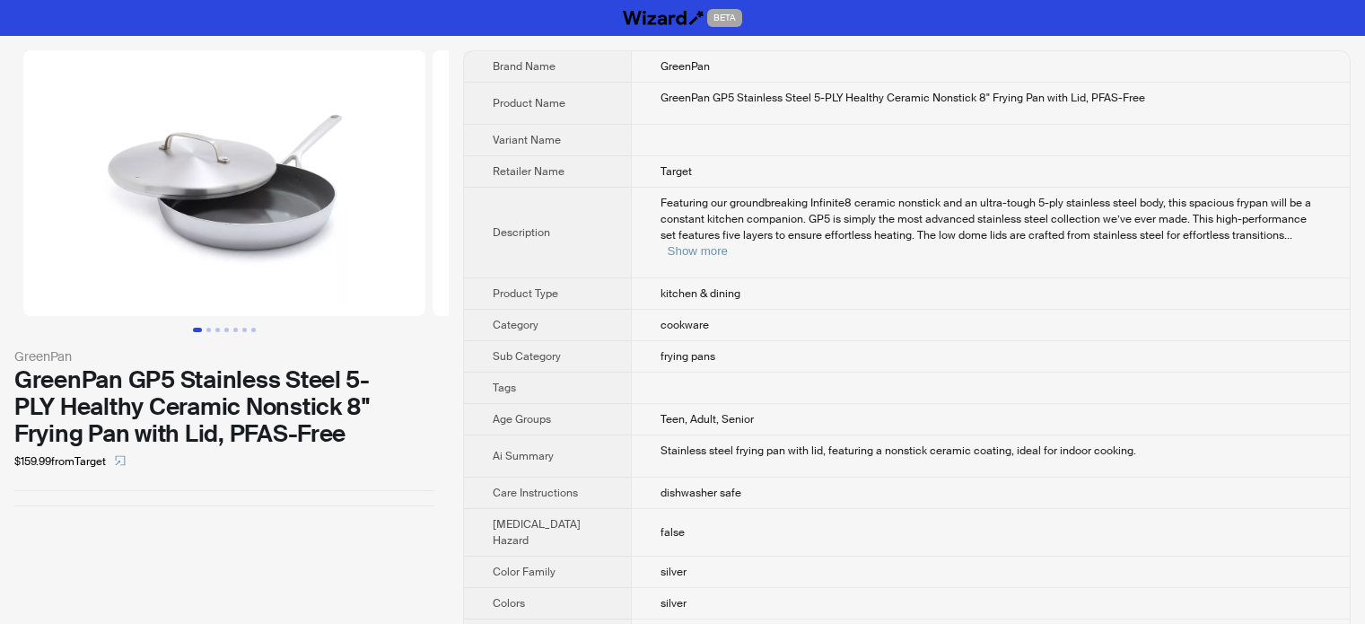
scroll to position [761, 0]
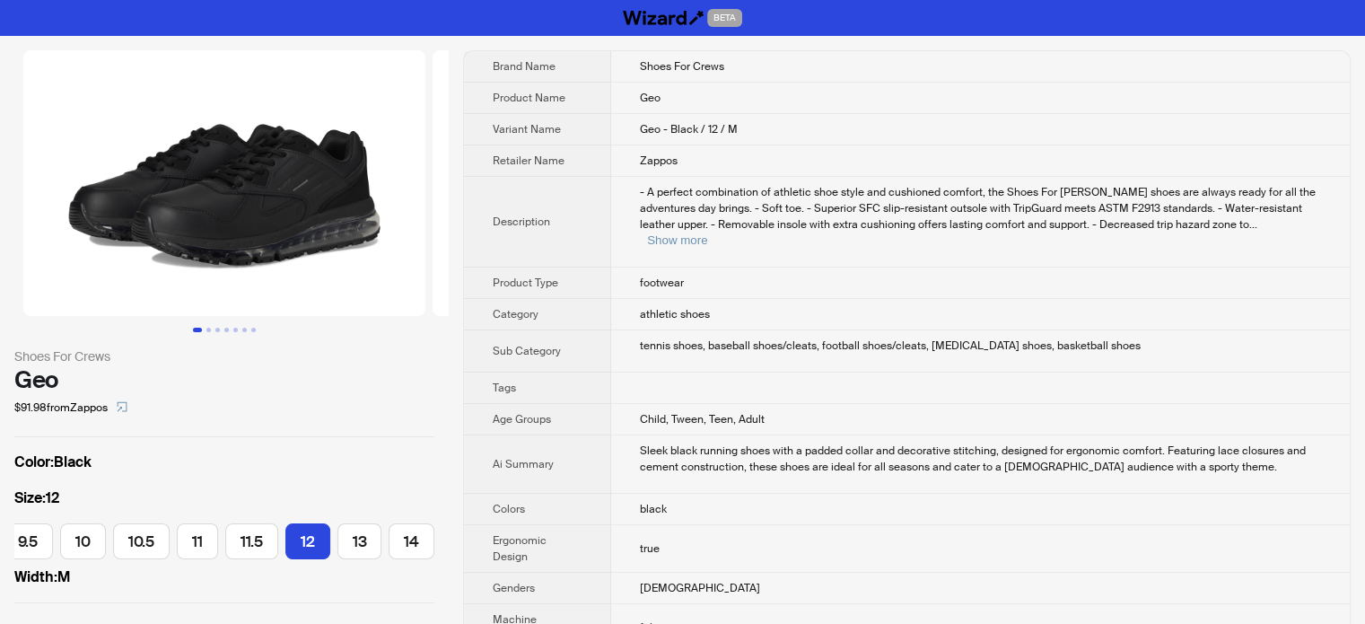
scroll to position [0, 262]
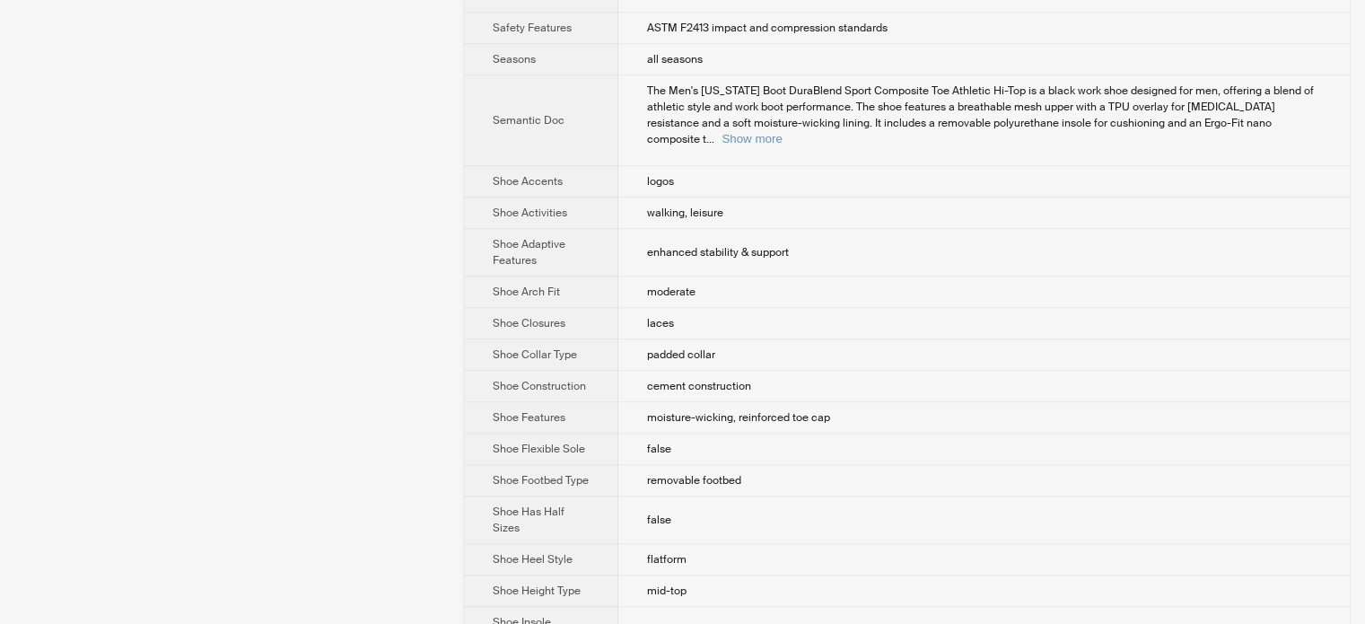
scroll to position [1346, 0]
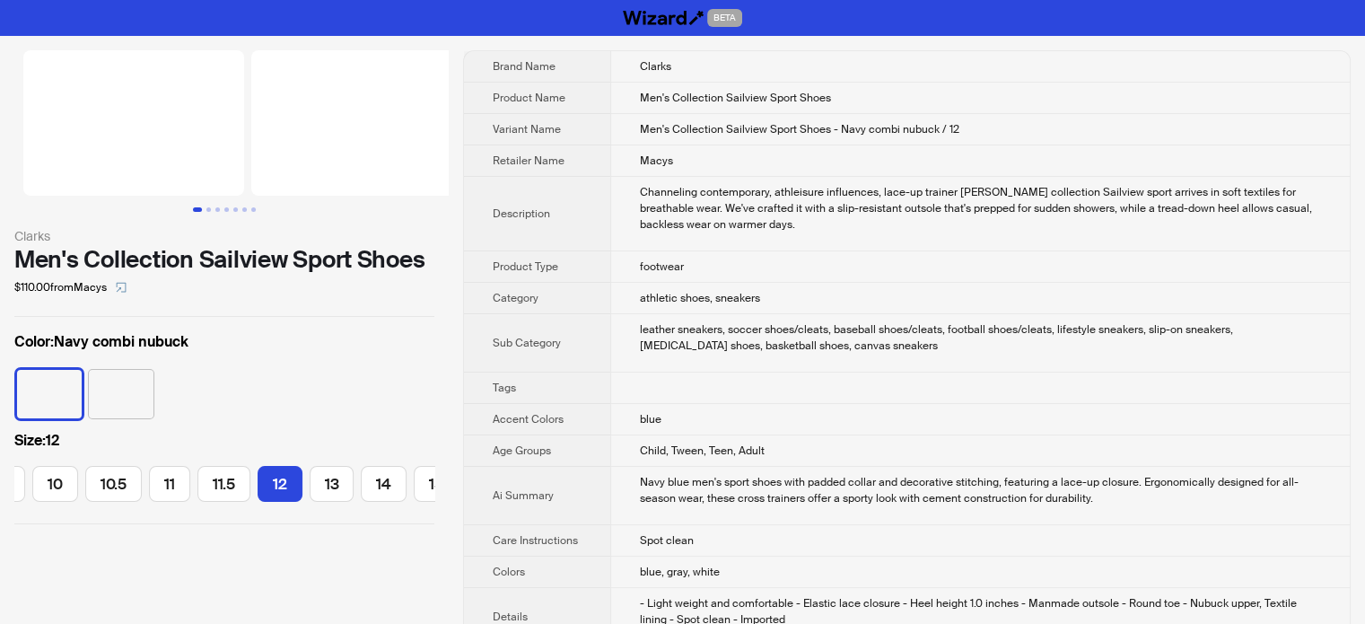
scroll to position [0, 313]
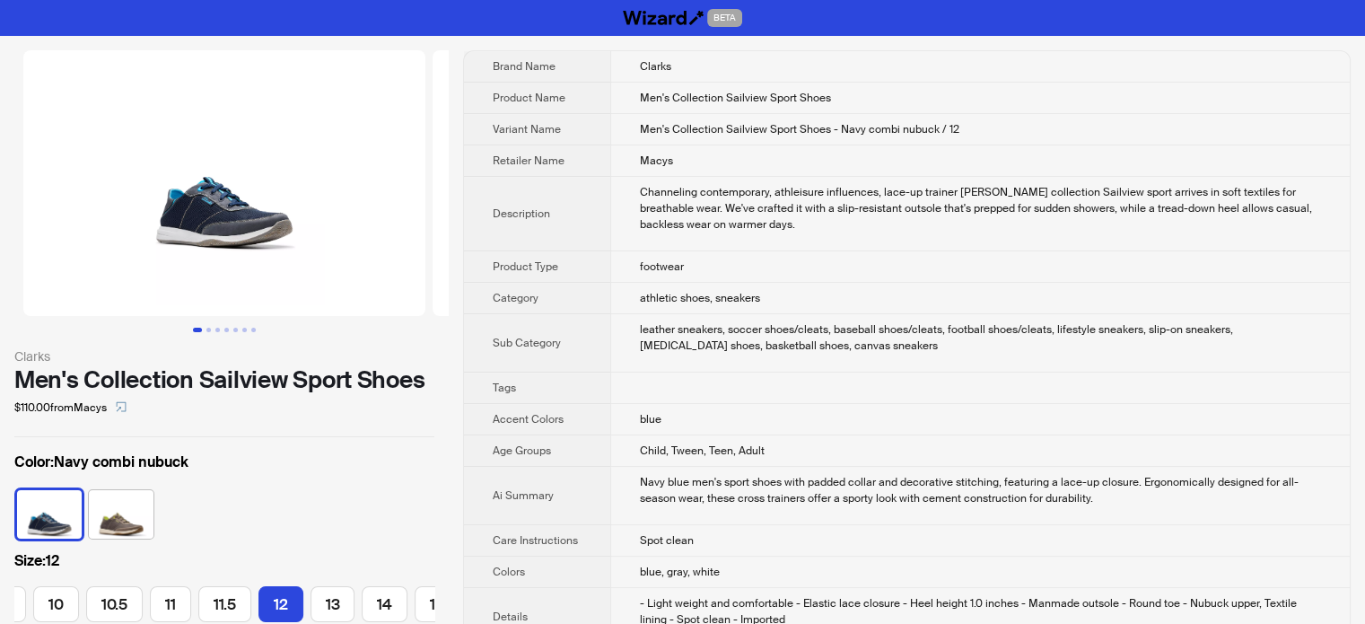
click at [560, 126] on th "Variant Name" at bounding box center [537, 129] width 146 height 31
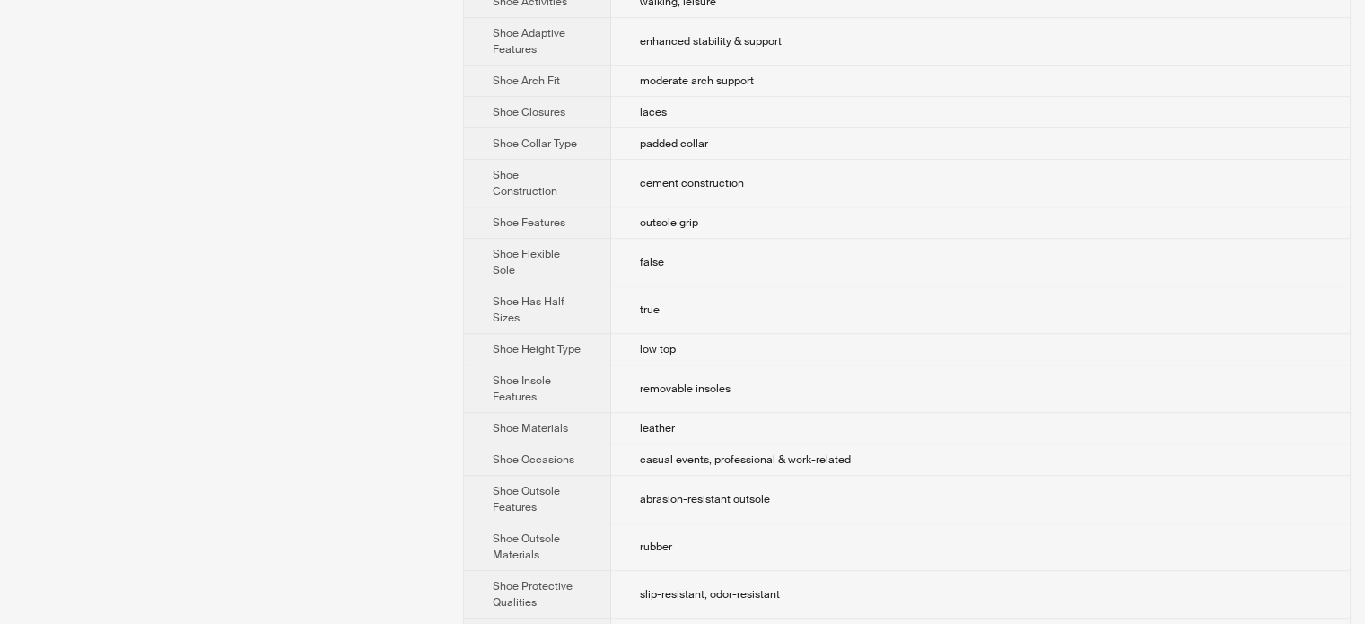
scroll to position [1588, 0]
